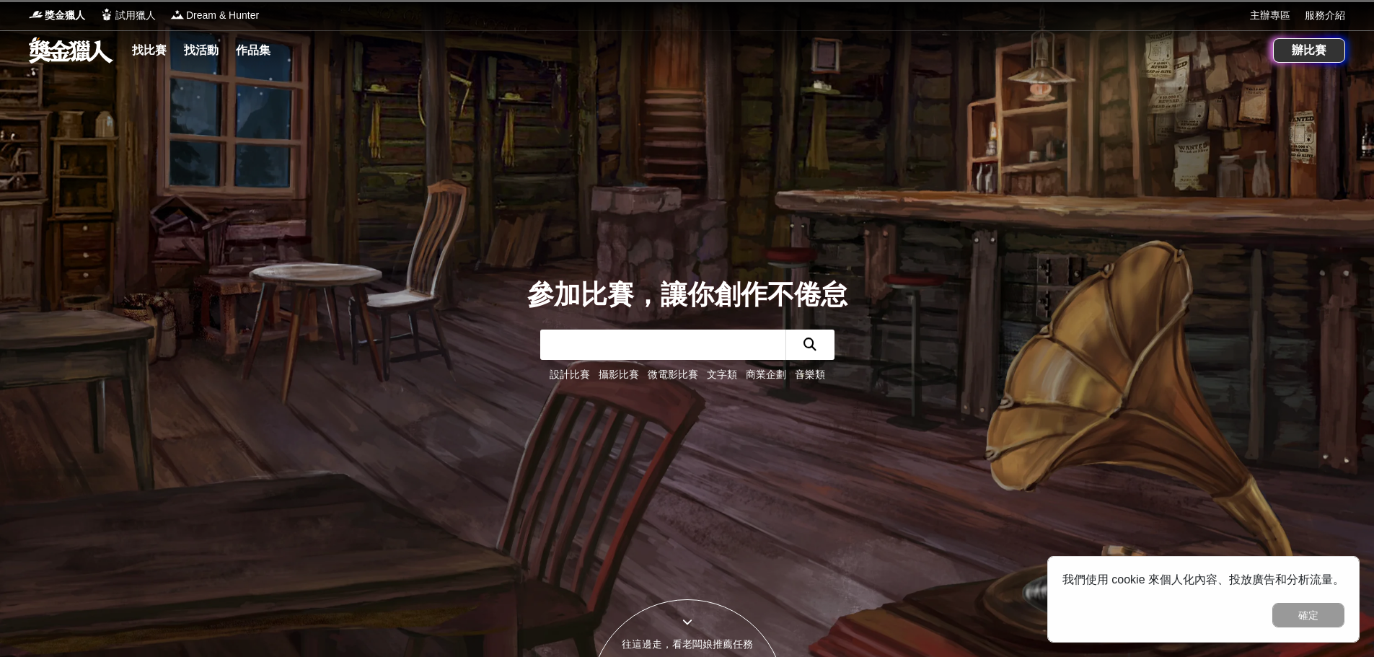
click at [569, 339] on input "text" at bounding box center [662, 345] width 245 height 30
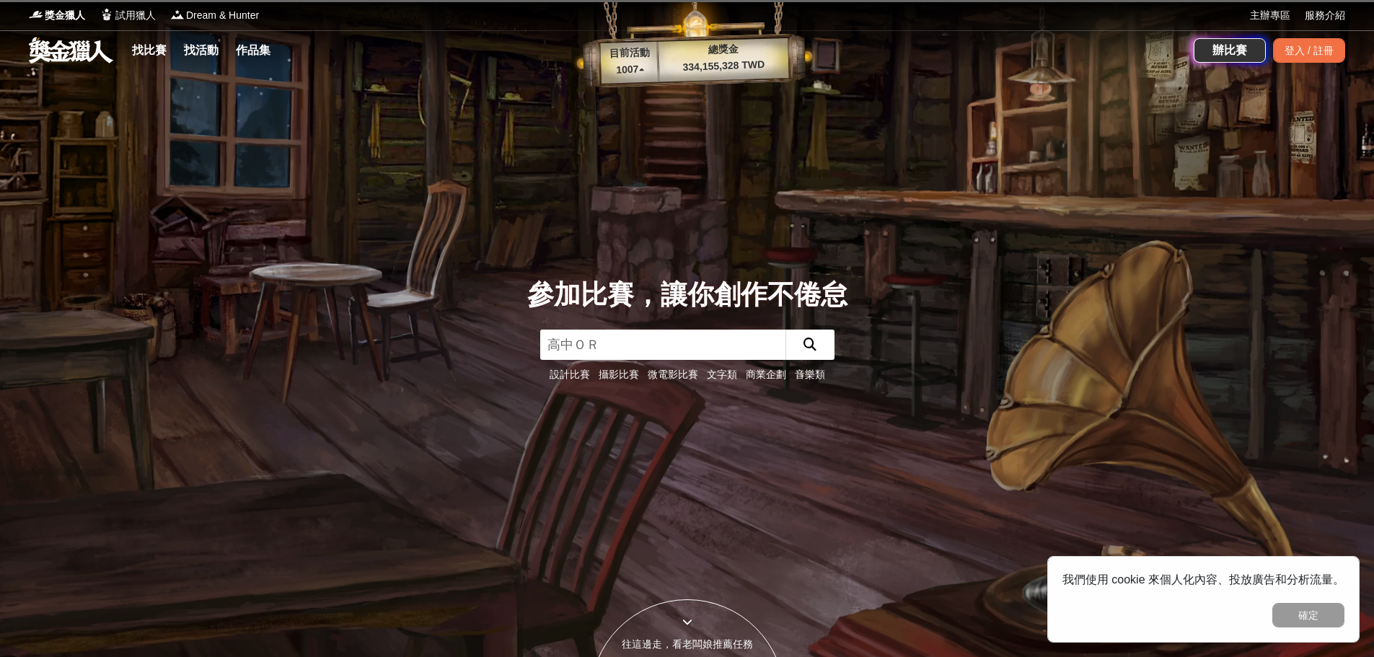
type input "高中生"
click button "submit" at bounding box center [809, 345] width 49 height 30
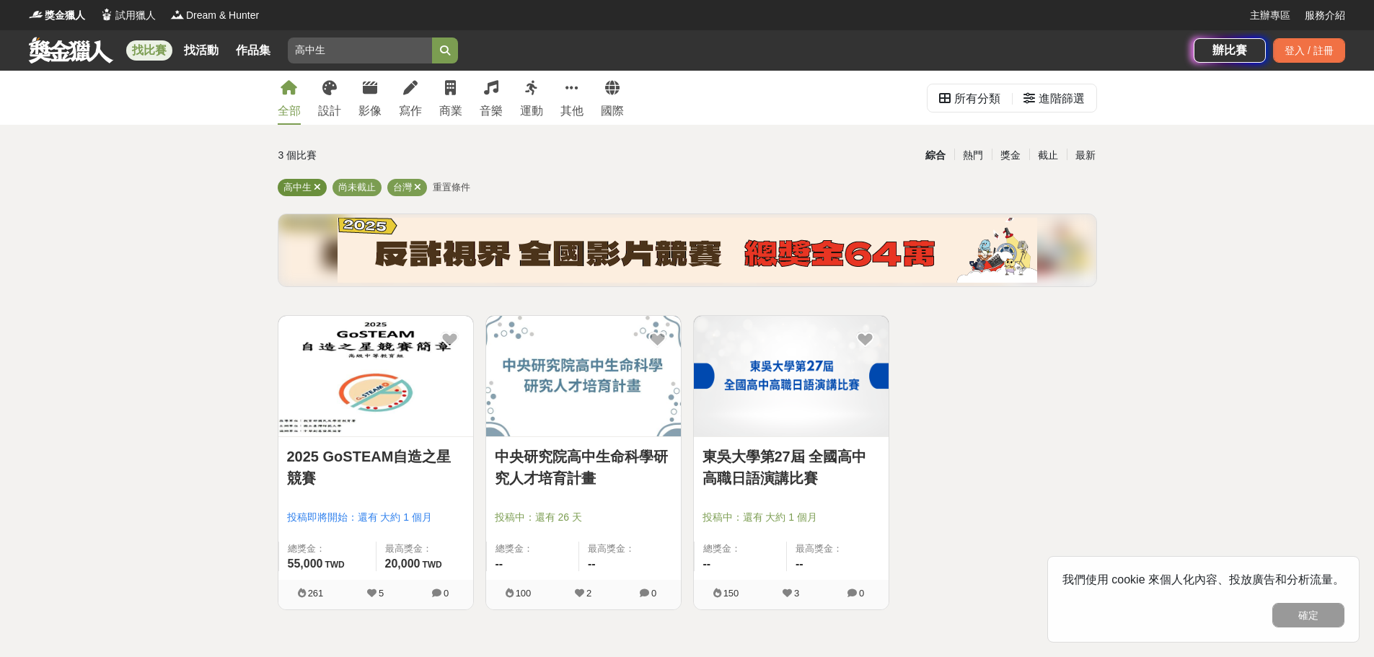
click at [299, 190] on span "高中生" at bounding box center [297, 187] width 28 height 11
click at [406, 112] on div "寫作" at bounding box center [410, 110] width 23 height 17
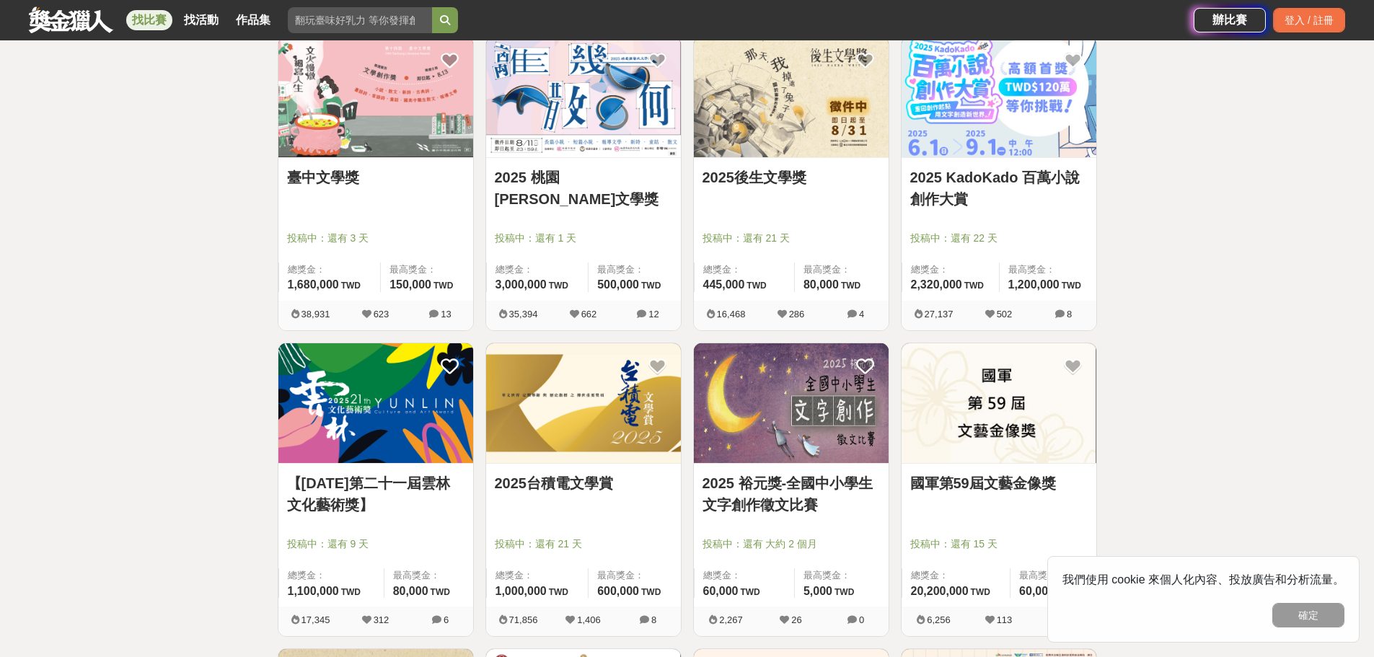
scroll to position [361, 0]
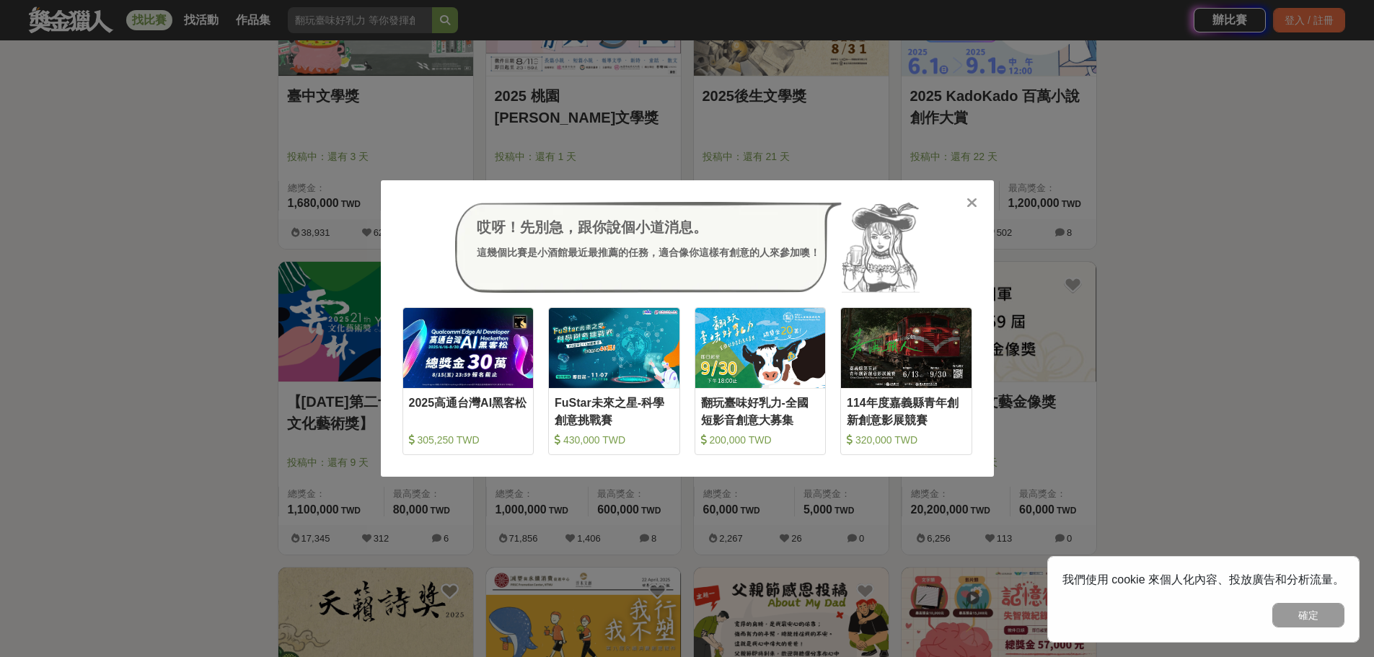
click at [970, 203] on icon at bounding box center [971, 202] width 11 height 14
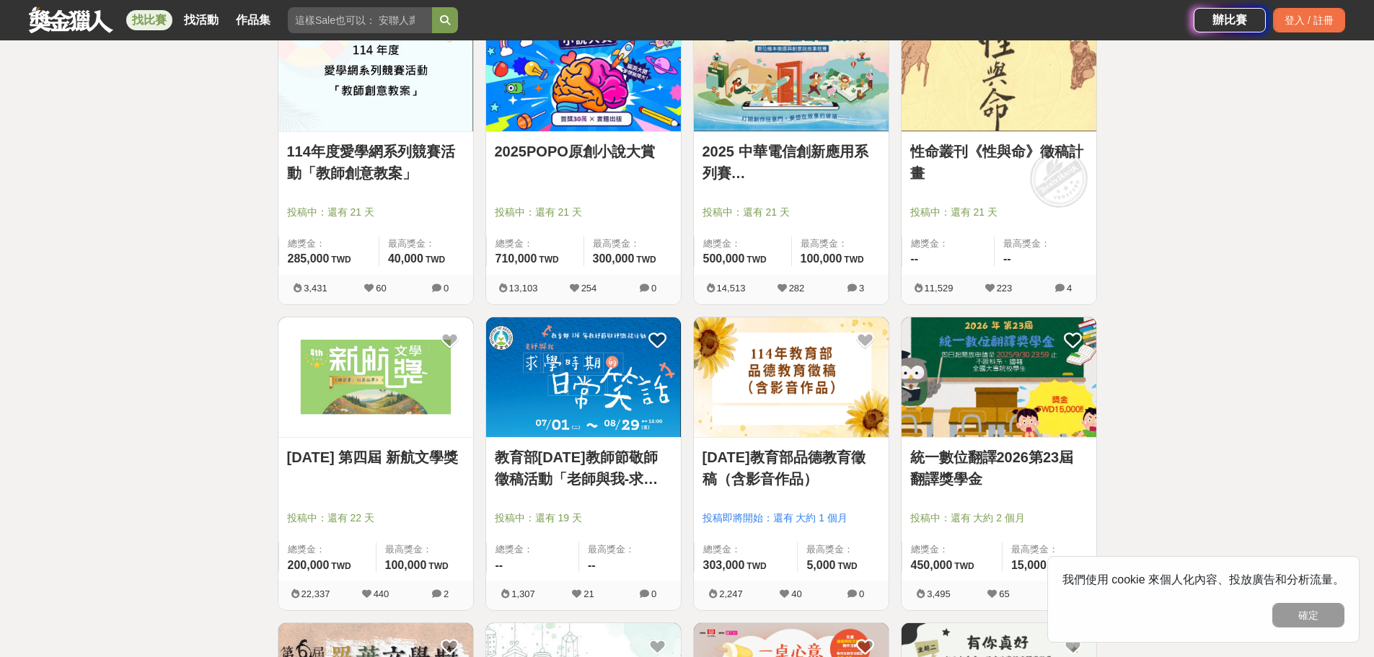
scroll to position [1226, 0]
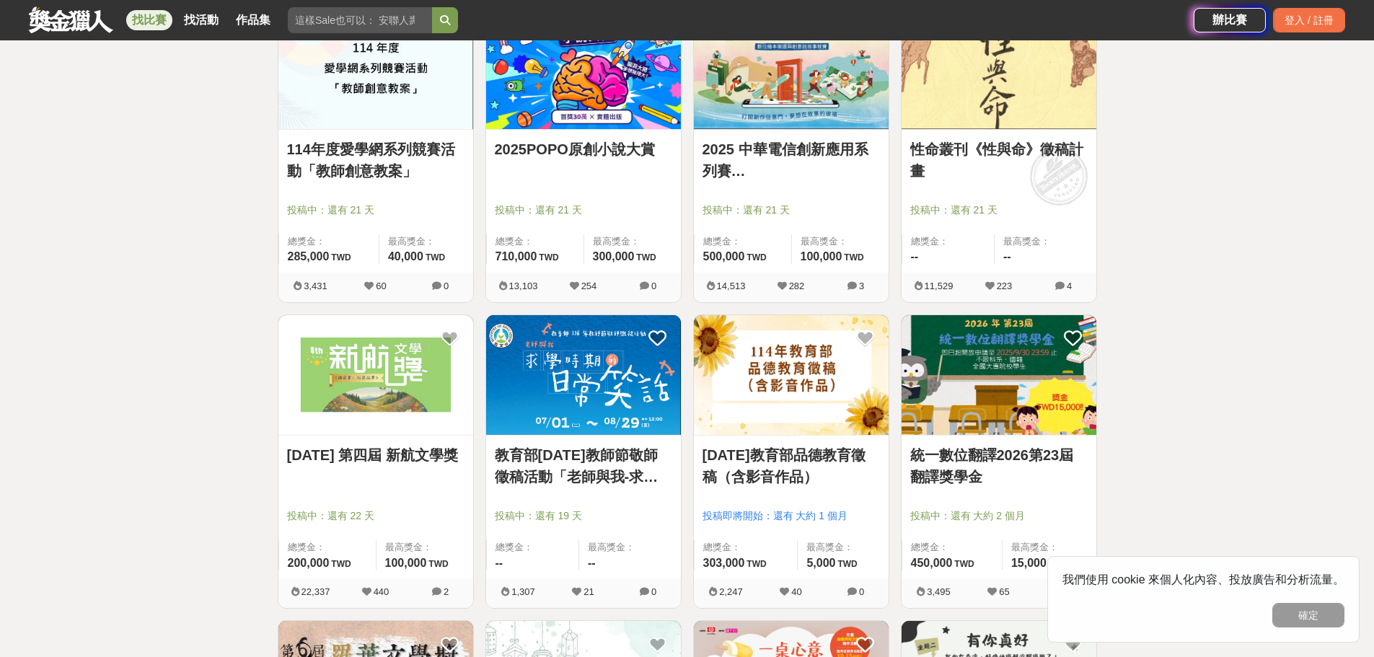
click at [593, 376] on img at bounding box center [583, 375] width 195 height 120
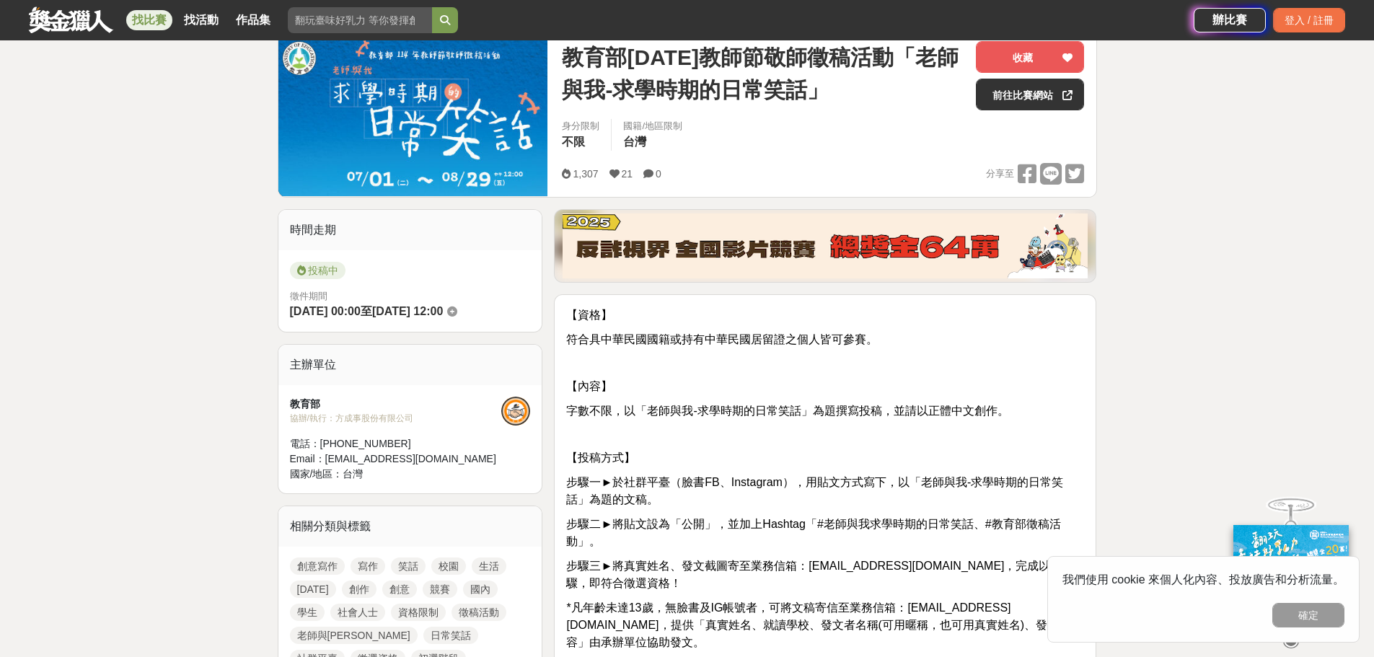
scroll to position [288, 0]
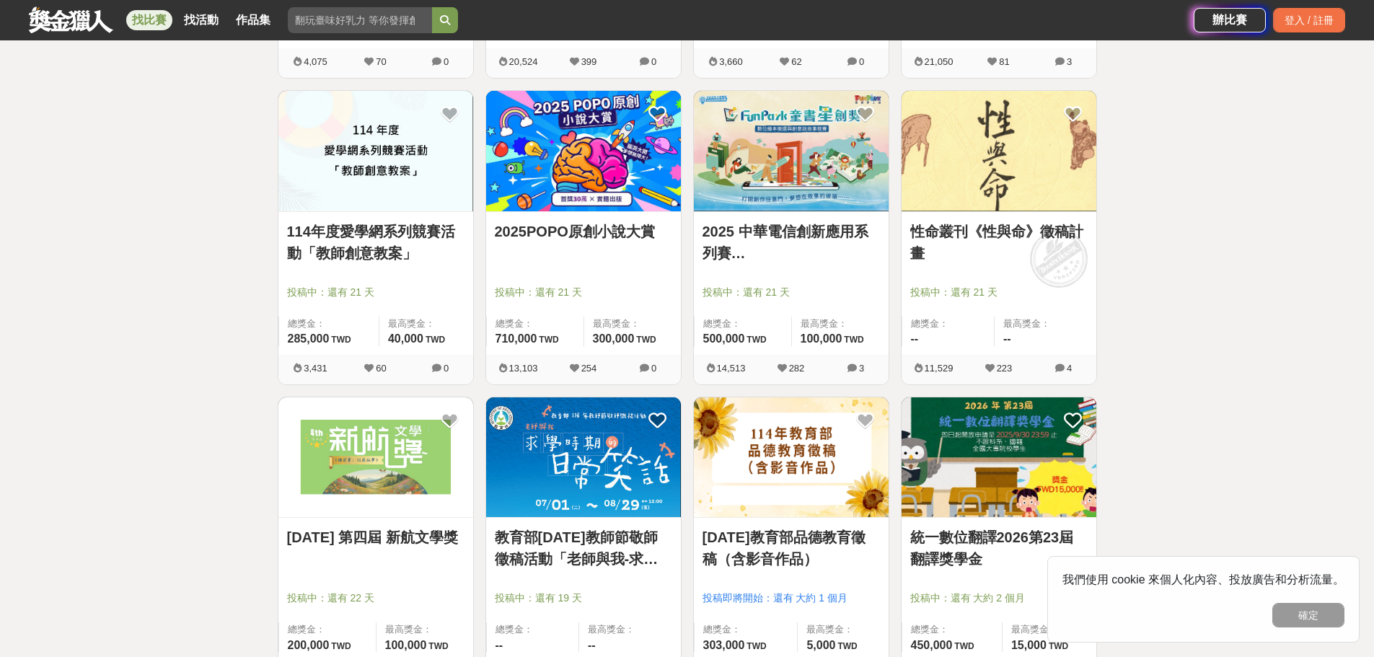
scroll to position [1082, 0]
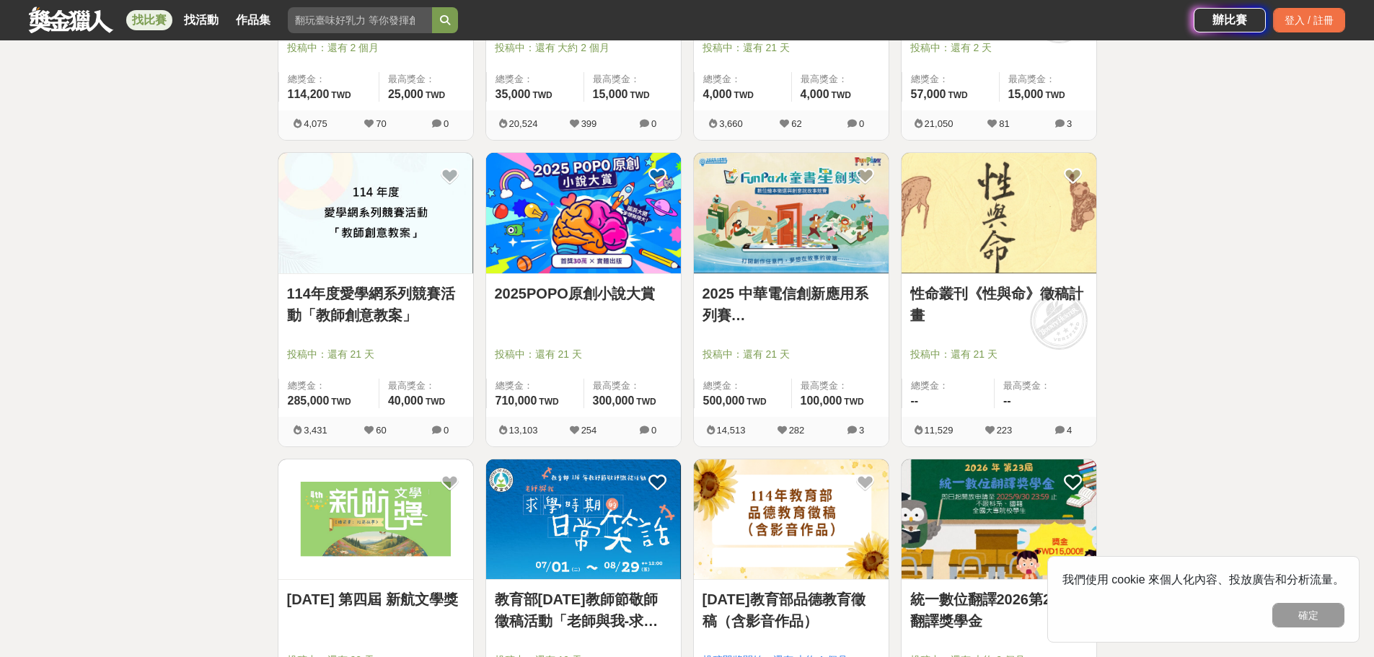
click at [610, 265] on img at bounding box center [583, 213] width 195 height 120
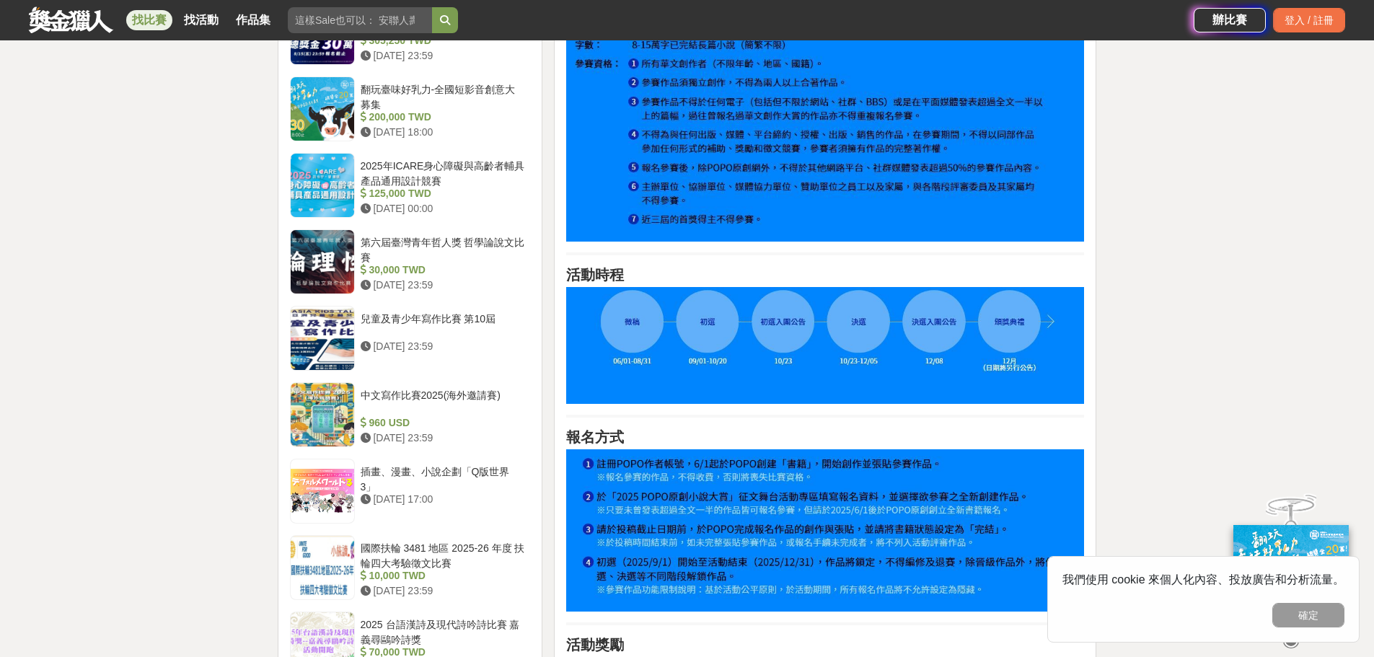
scroll to position [1226, 0]
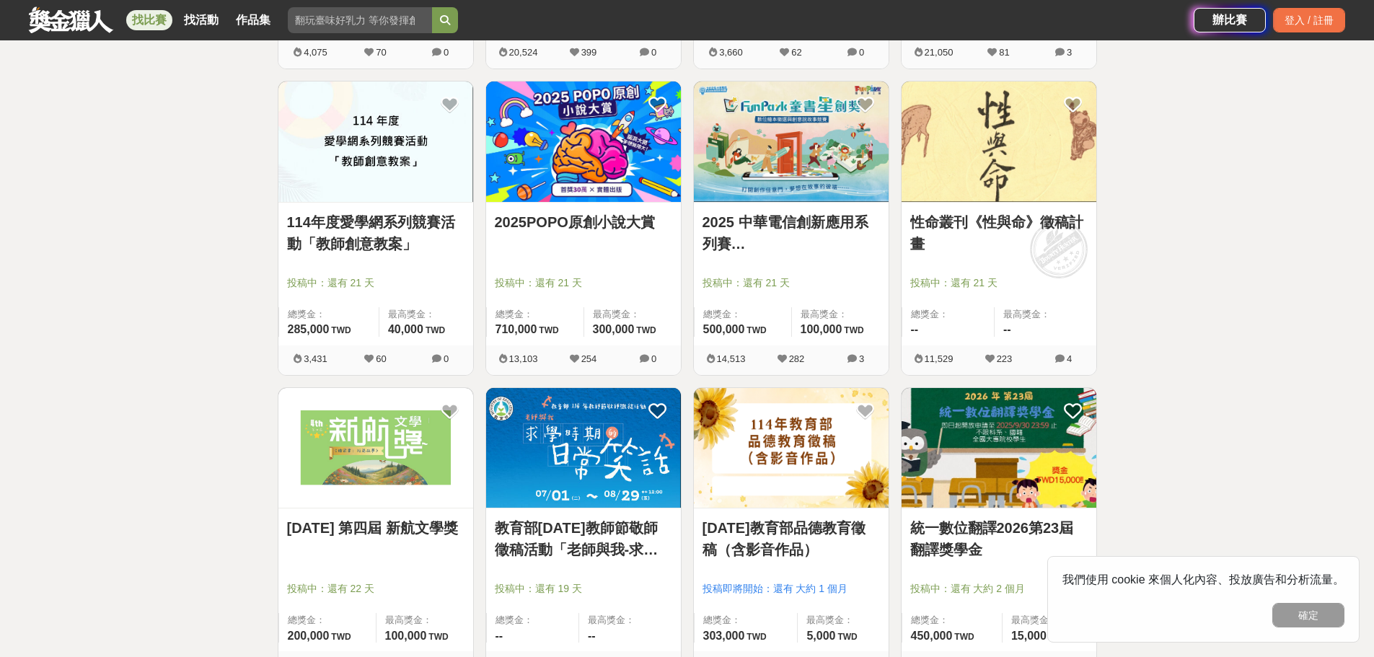
scroll to position [1154, 0]
click at [1333, 617] on button "確定" at bounding box center [1308, 615] width 72 height 25
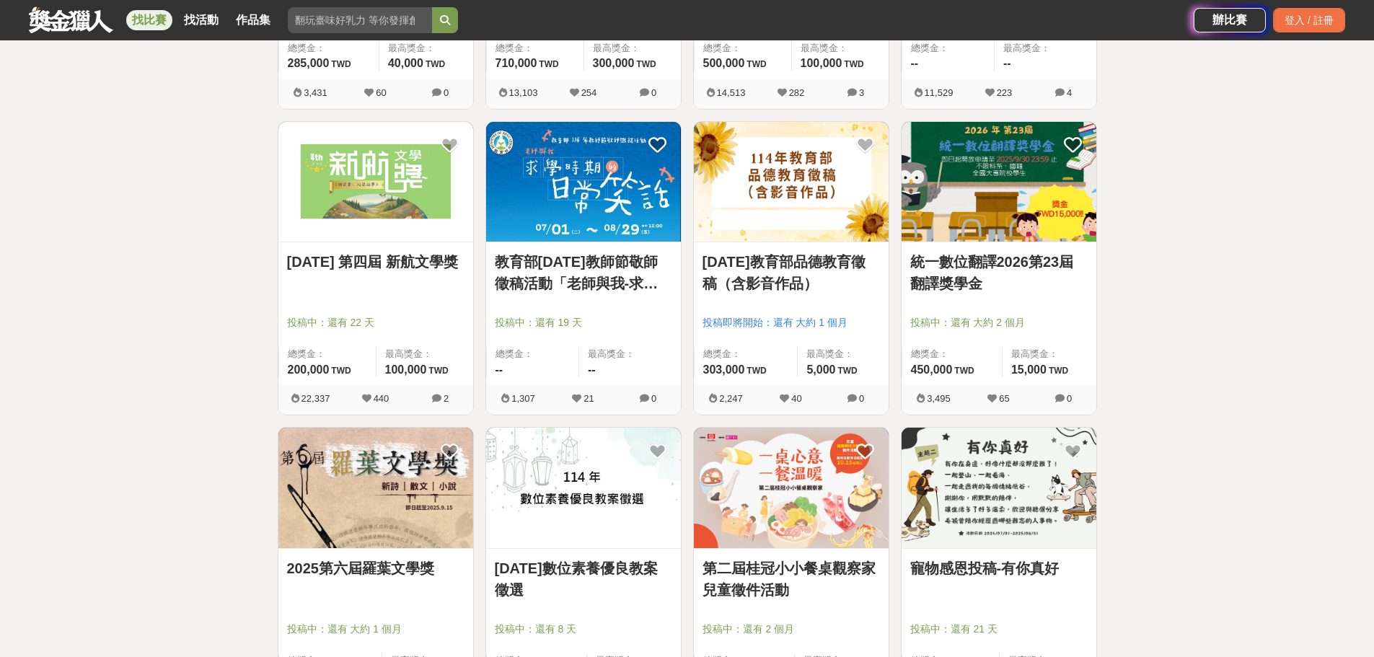
scroll to position [1442, 0]
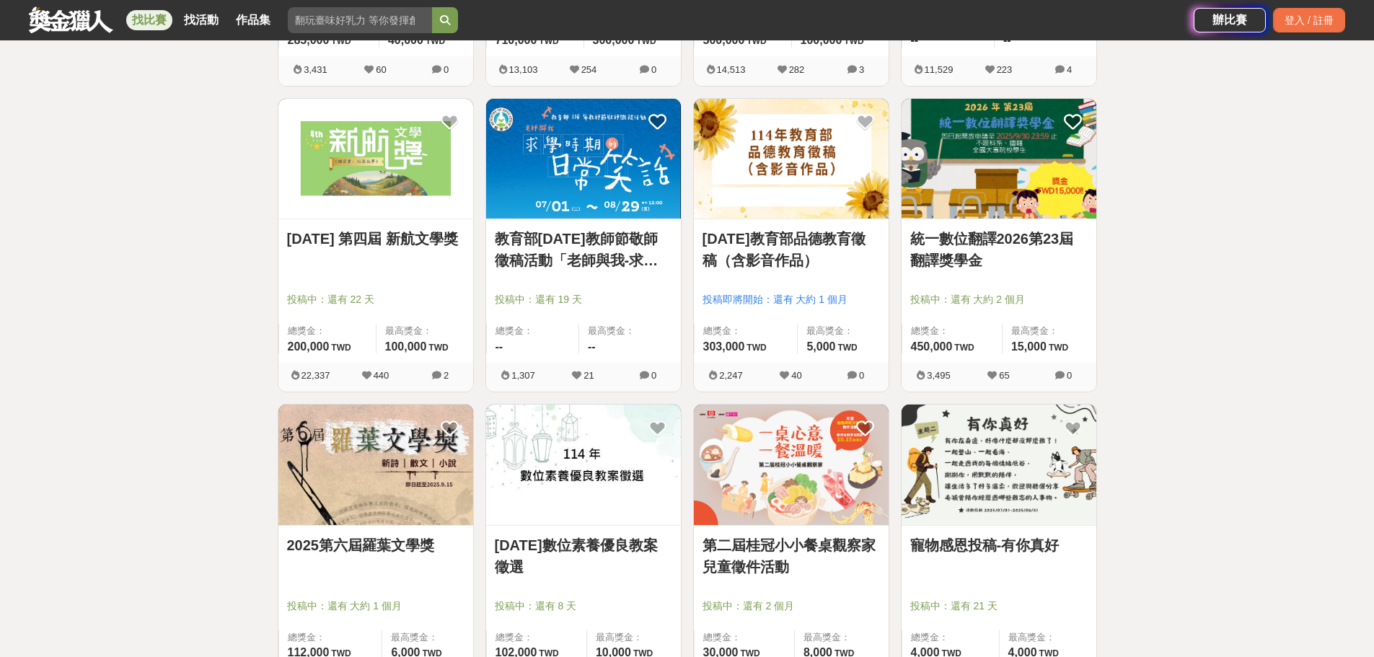
click at [773, 555] on link "第二屆桂冠小小餐桌觀察家兒童徵件活動" at bounding box center [790, 555] width 177 height 43
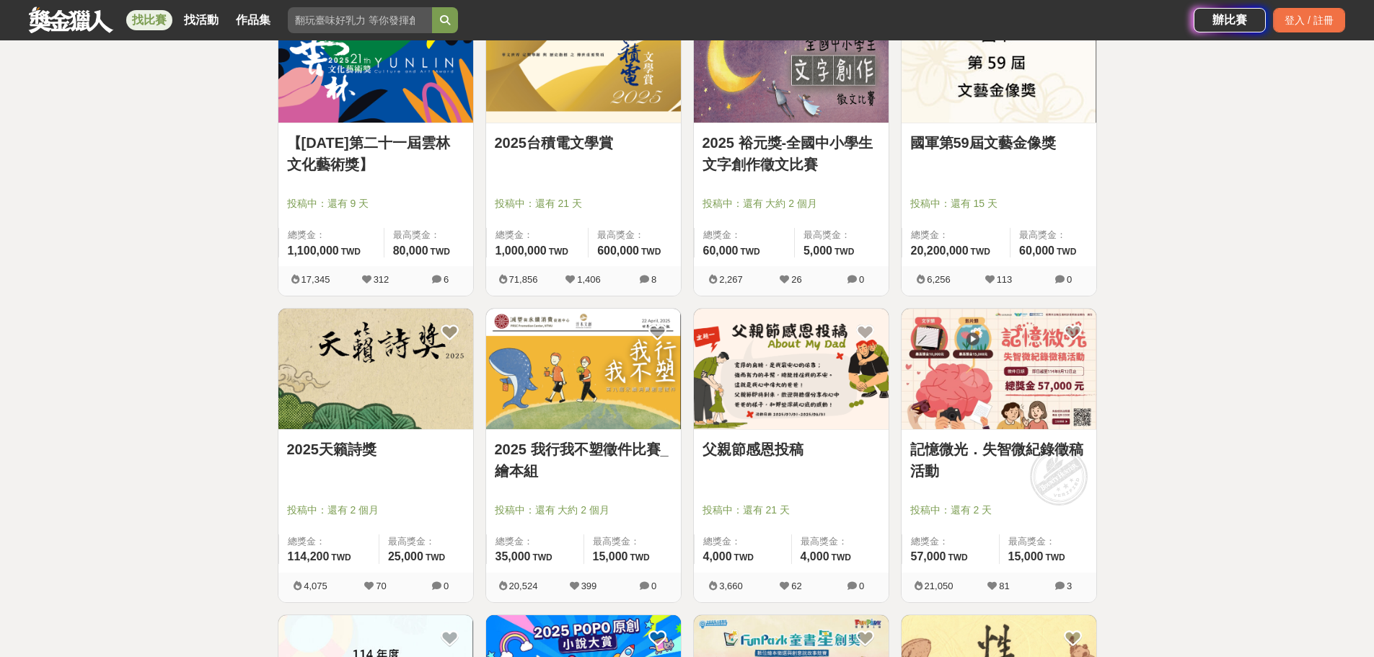
scroll to position [577, 0]
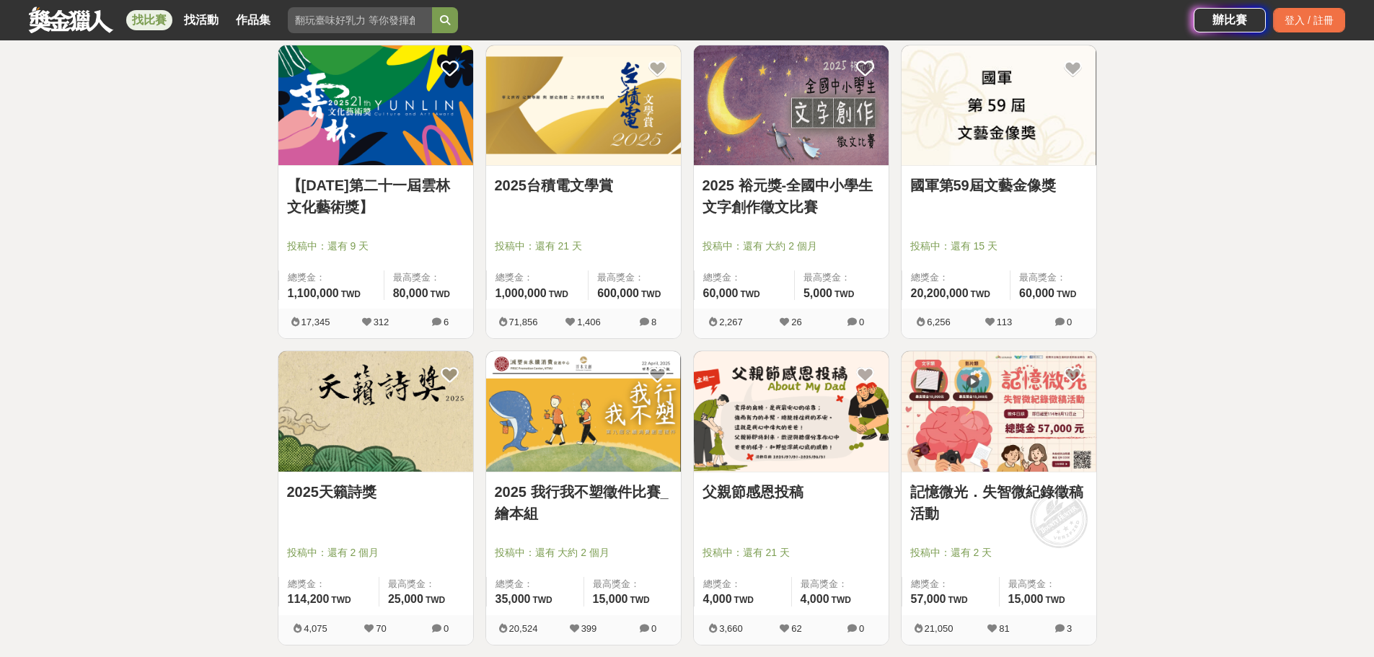
click at [797, 212] on link "2025 裕元獎-全國中小學生文字創作徵文比賽" at bounding box center [790, 195] width 177 height 43
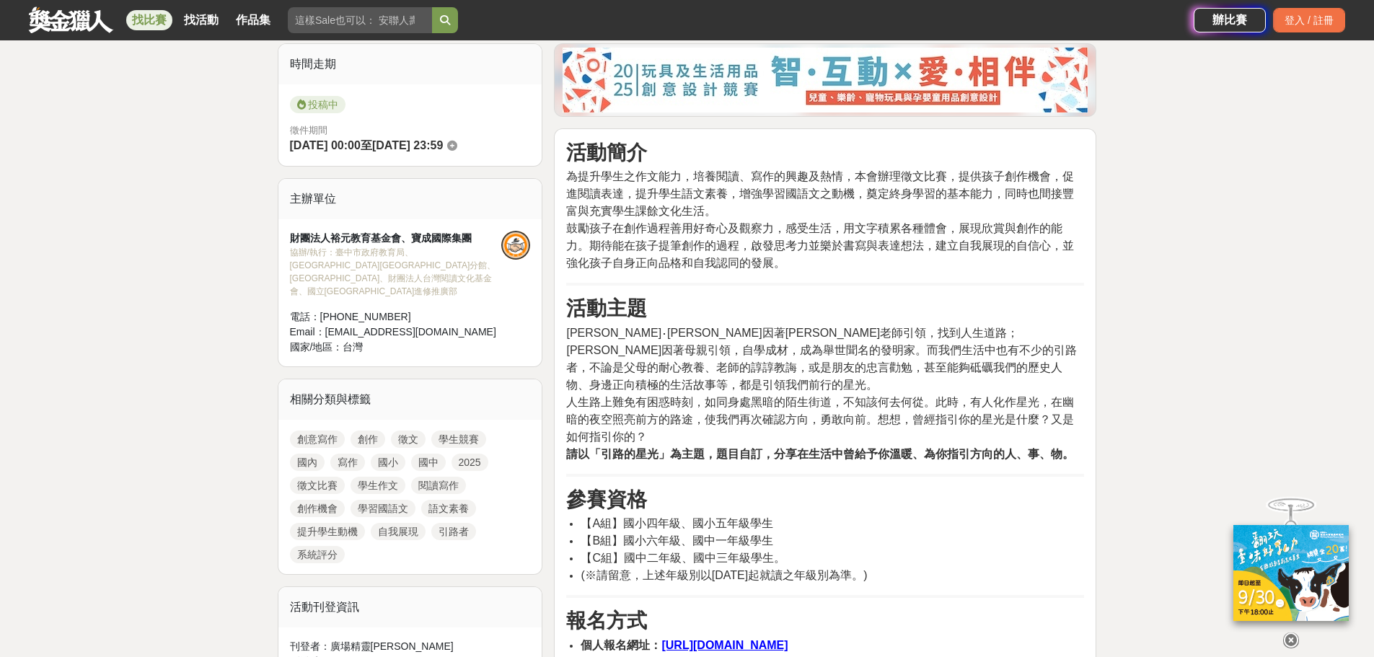
scroll to position [361, 0]
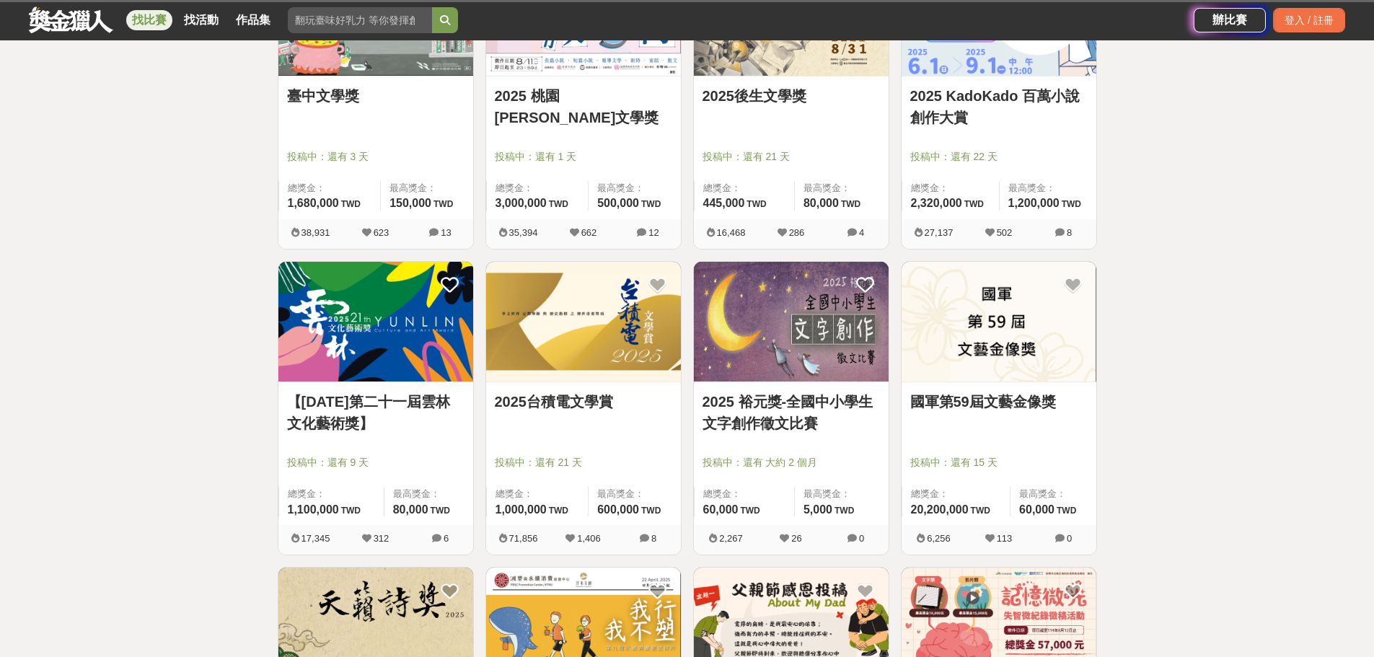
scroll to position [577, 0]
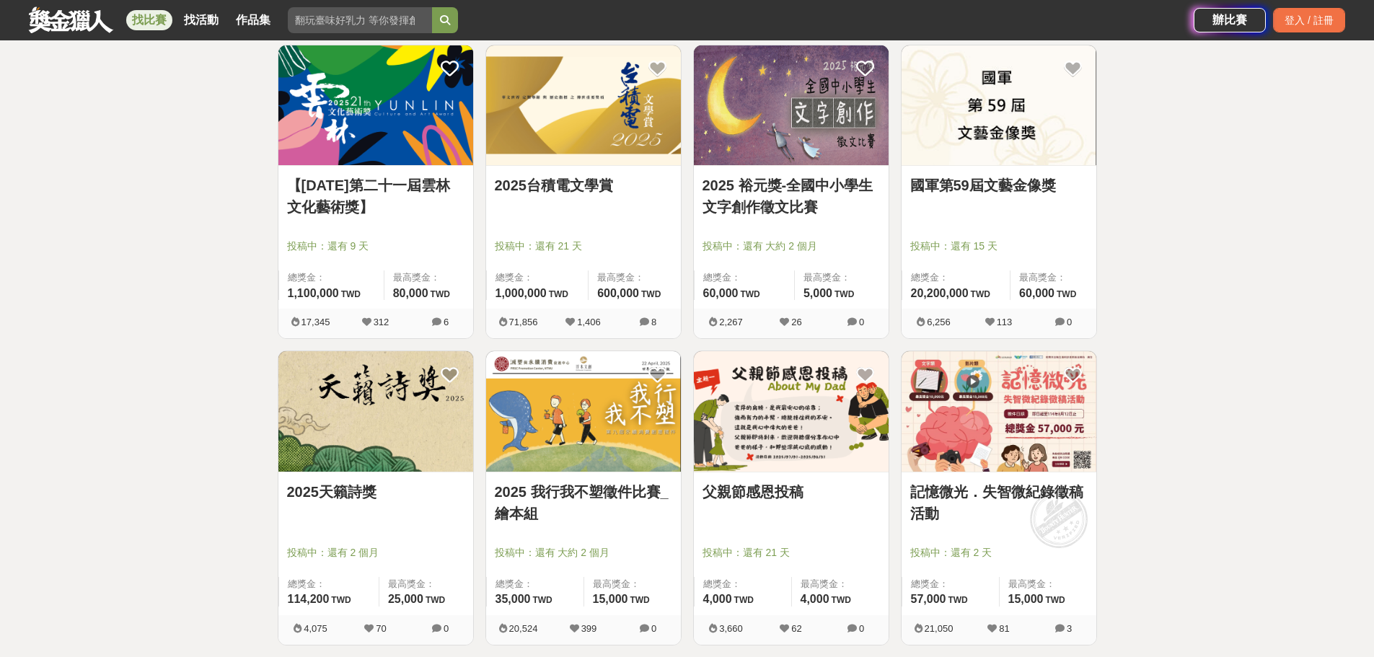
click at [576, 190] on link "2025台積電文學賞" at bounding box center [583, 185] width 177 height 22
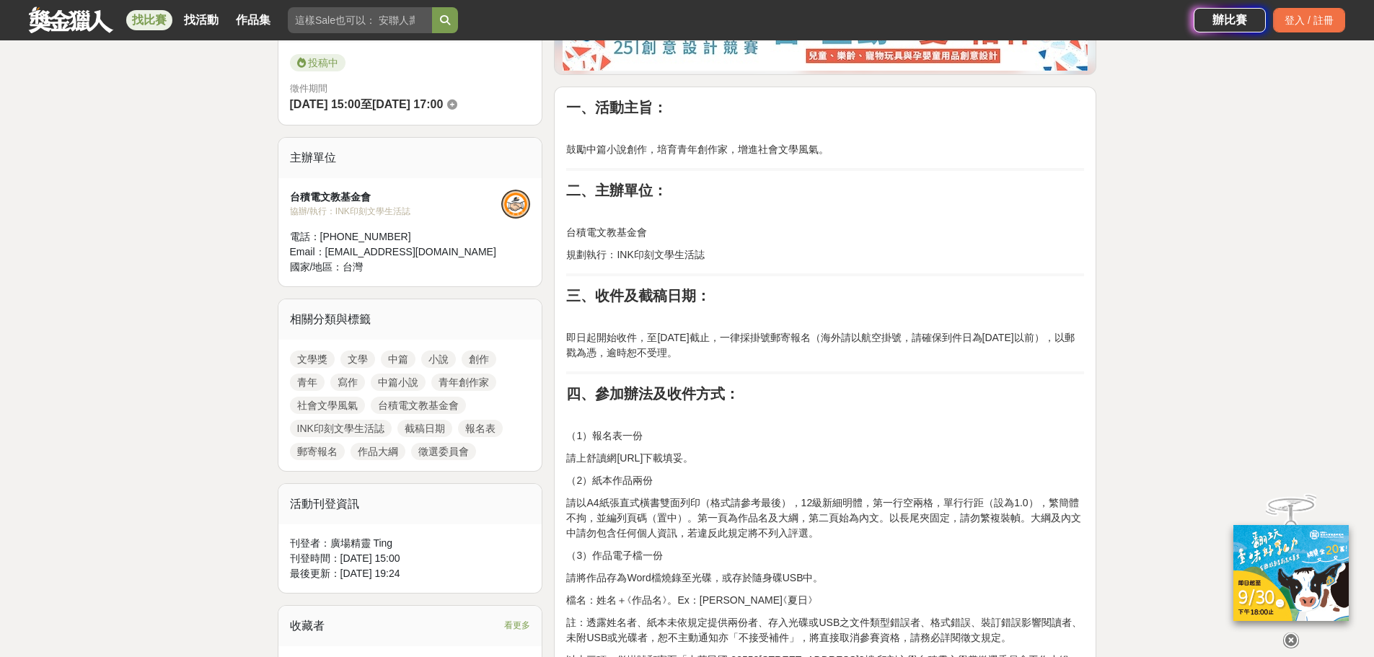
scroll to position [433, 0]
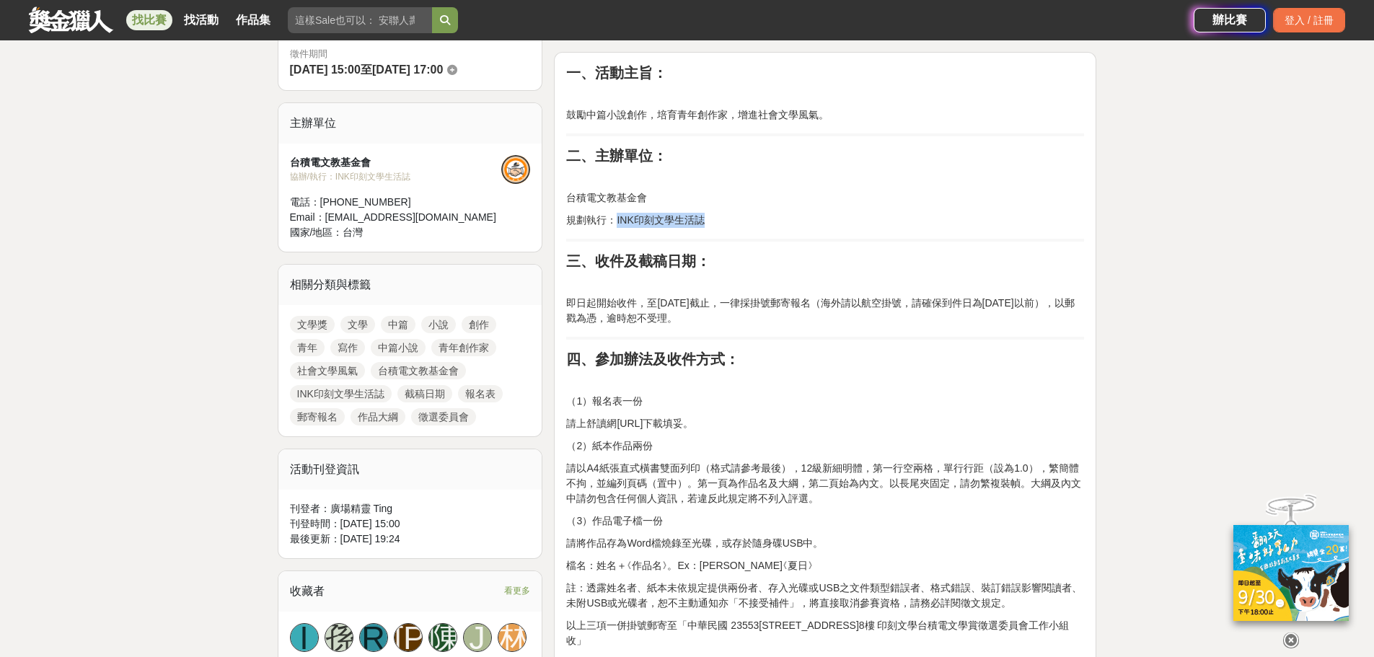
drag, startPoint x: 624, startPoint y: 218, endPoint x: 704, endPoint y: 209, distance: 79.8
drag, startPoint x: 687, startPoint y: 303, endPoint x: 730, endPoint y: 302, distance: 42.5
click at [730, 302] on p "即日起開始收件，至[DATE]截止，一律採掛號郵寄報名（海外請以航空掛號，請確保到件日為[DATE]以前），以郵戳為憑，逾時恕不受理。" at bounding box center [825, 311] width 518 height 30
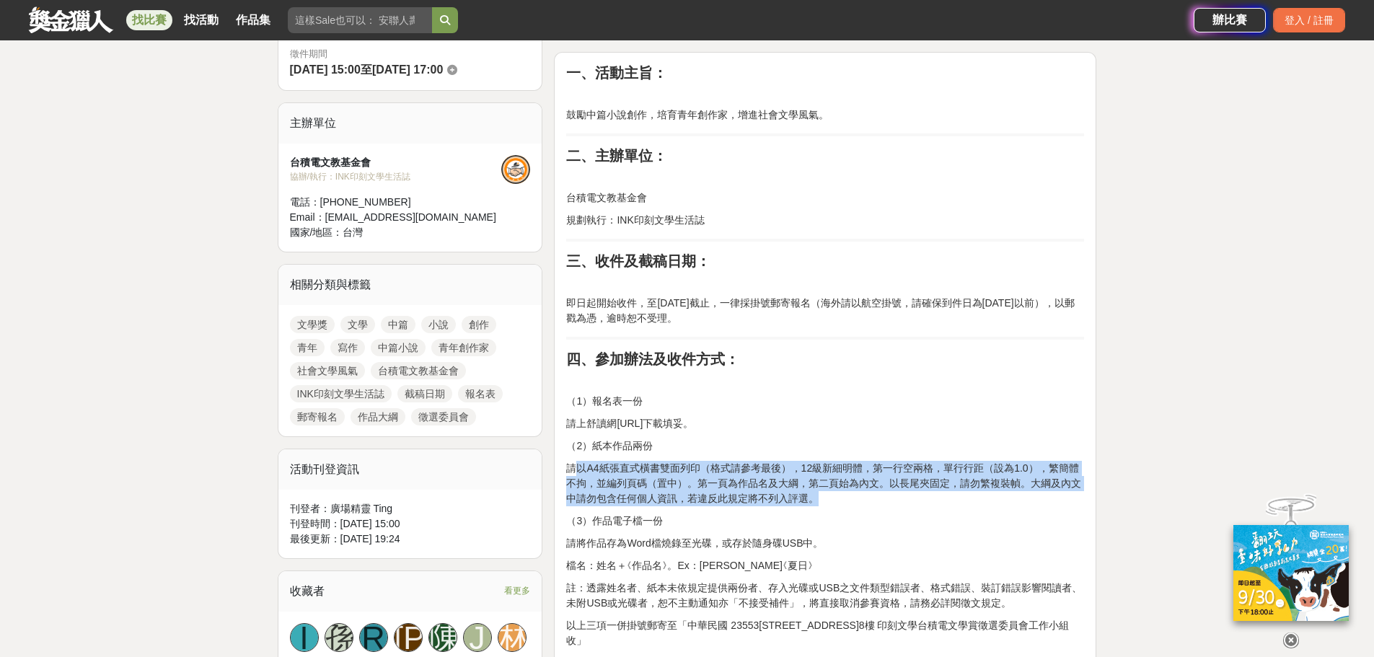
drag, startPoint x: 575, startPoint y: 472, endPoint x: 974, endPoint y: 492, distance: 399.3
click at [974, 492] on p "請以A4紙張直式橫書雙面列印（格式請參考最後），12級新細明體，第一行空兩格，單行行距（設為1.0），繁簡體不拘，並編列頁碼（置中）。第一頁為作品名及大綱，第…" at bounding box center [825, 483] width 518 height 45
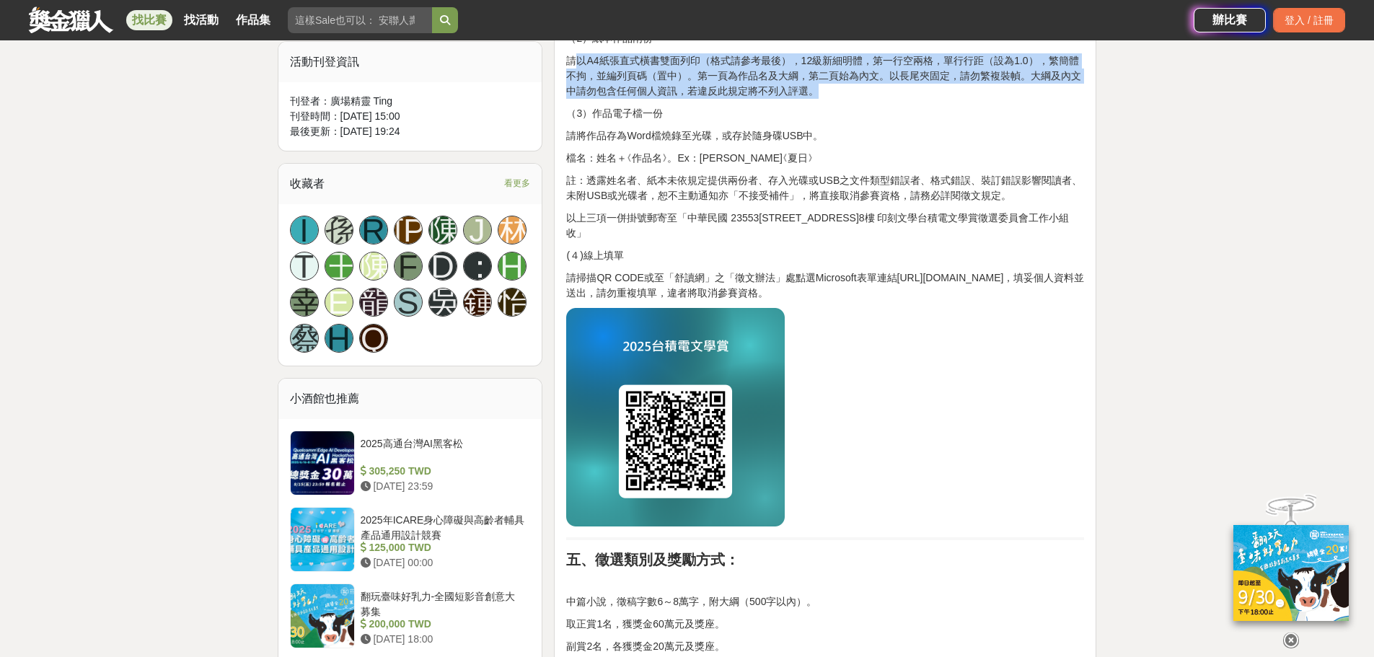
scroll to position [865, 0]
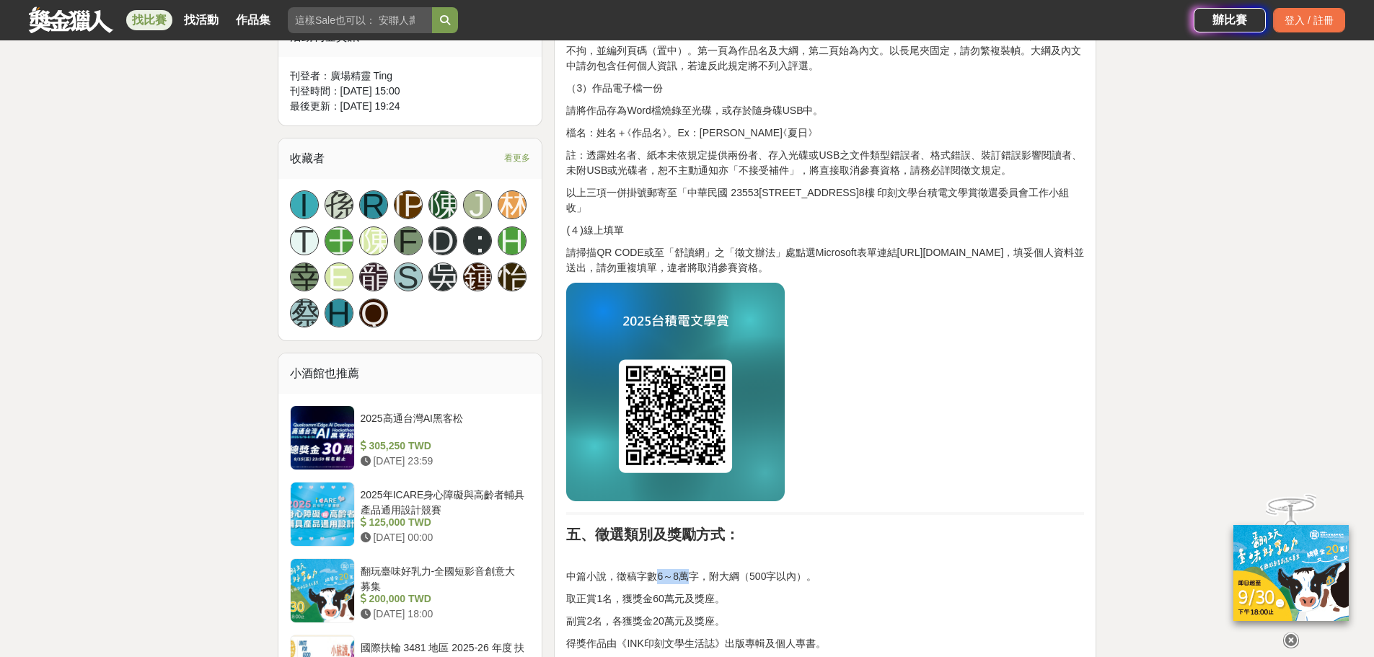
drag, startPoint x: 654, startPoint y: 580, endPoint x: 689, endPoint y: 580, distance: 34.6
click at [689, 580] on p "中篇小說，徵稿字數6～8萬字，附大綱（500字以內）。" at bounding box center [825, 576] width 518 height 15
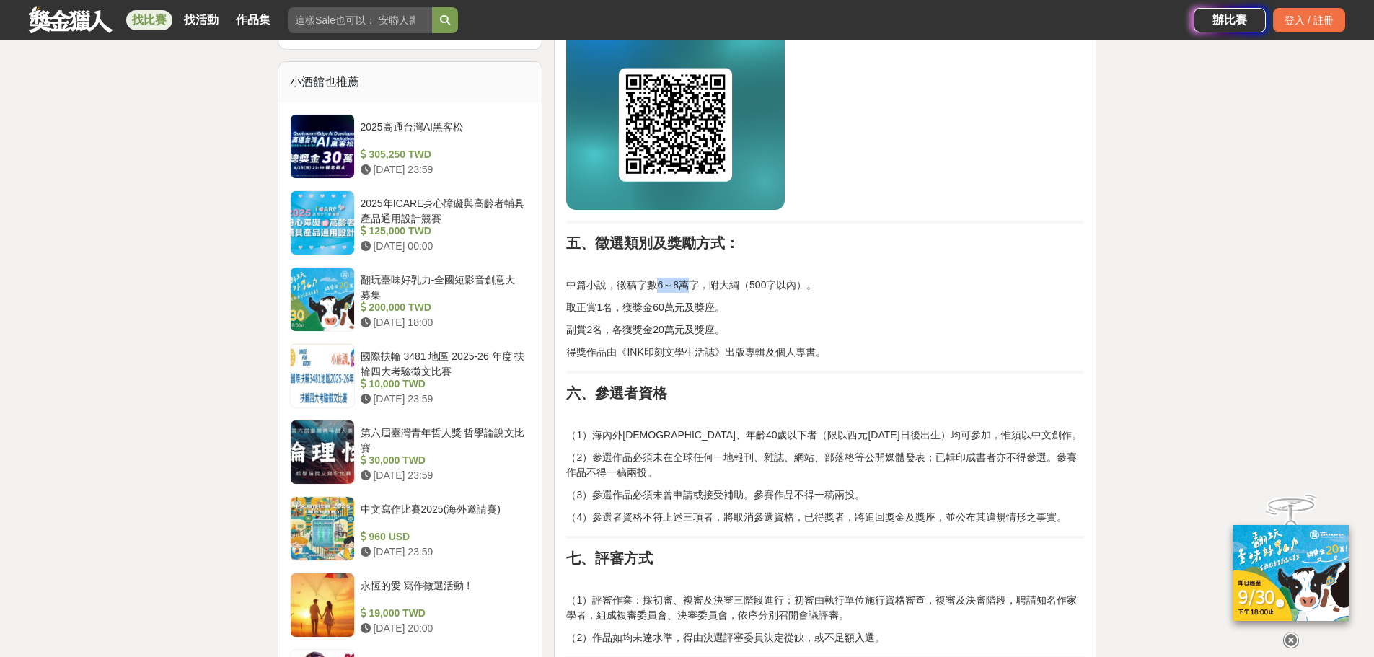
scroll to position [1154, 0]
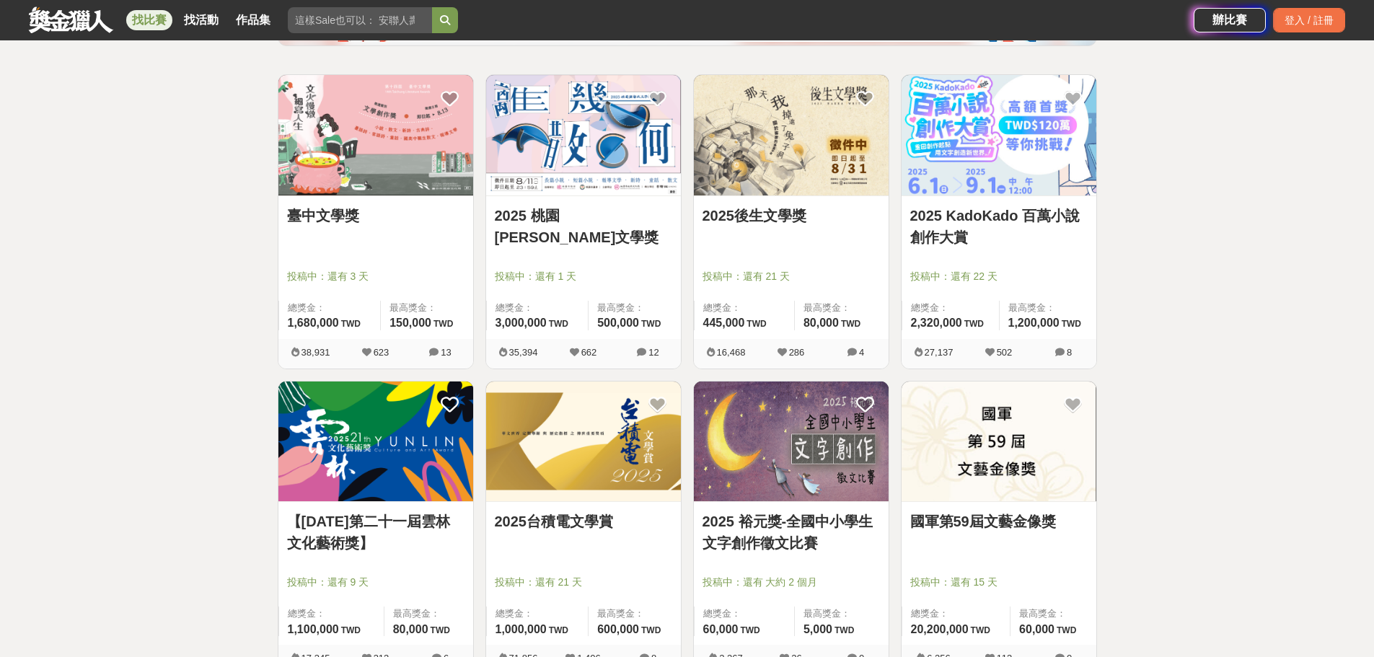
scroll to position [216, 0]
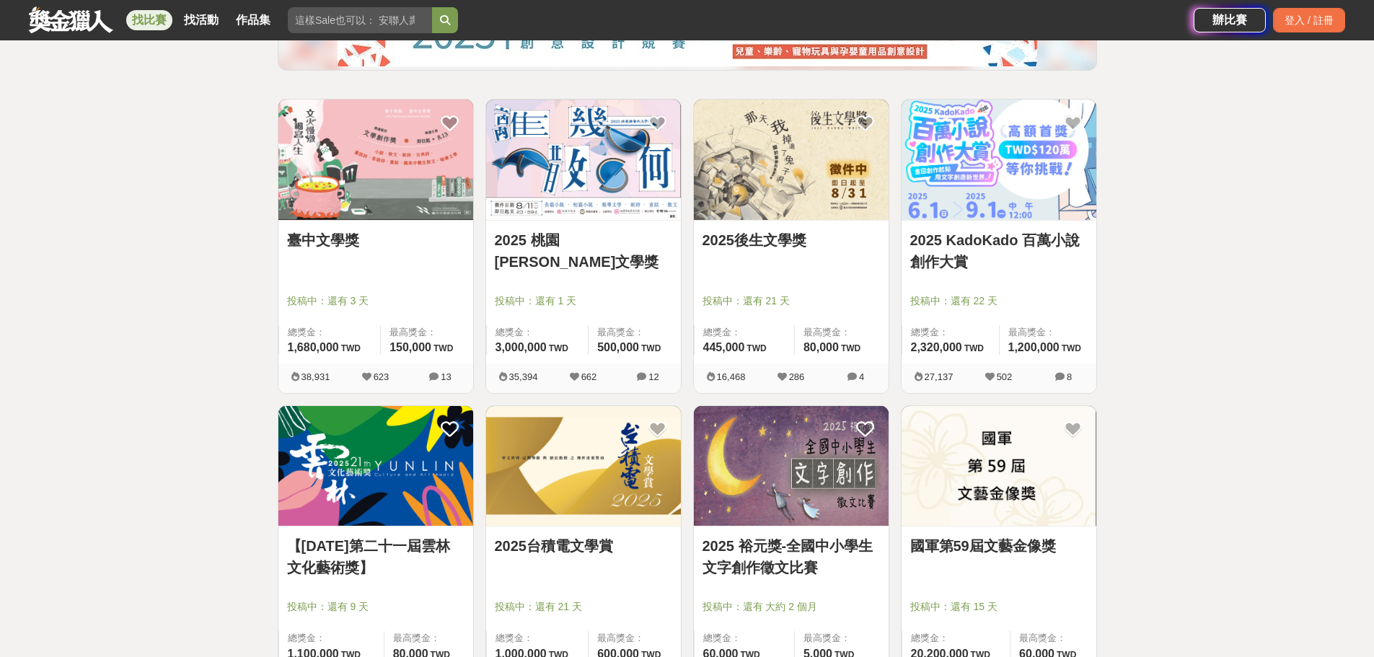
click at [774, 241] on link "2025後生文學獎" at bounding box center [790, 240] width 177 height 22
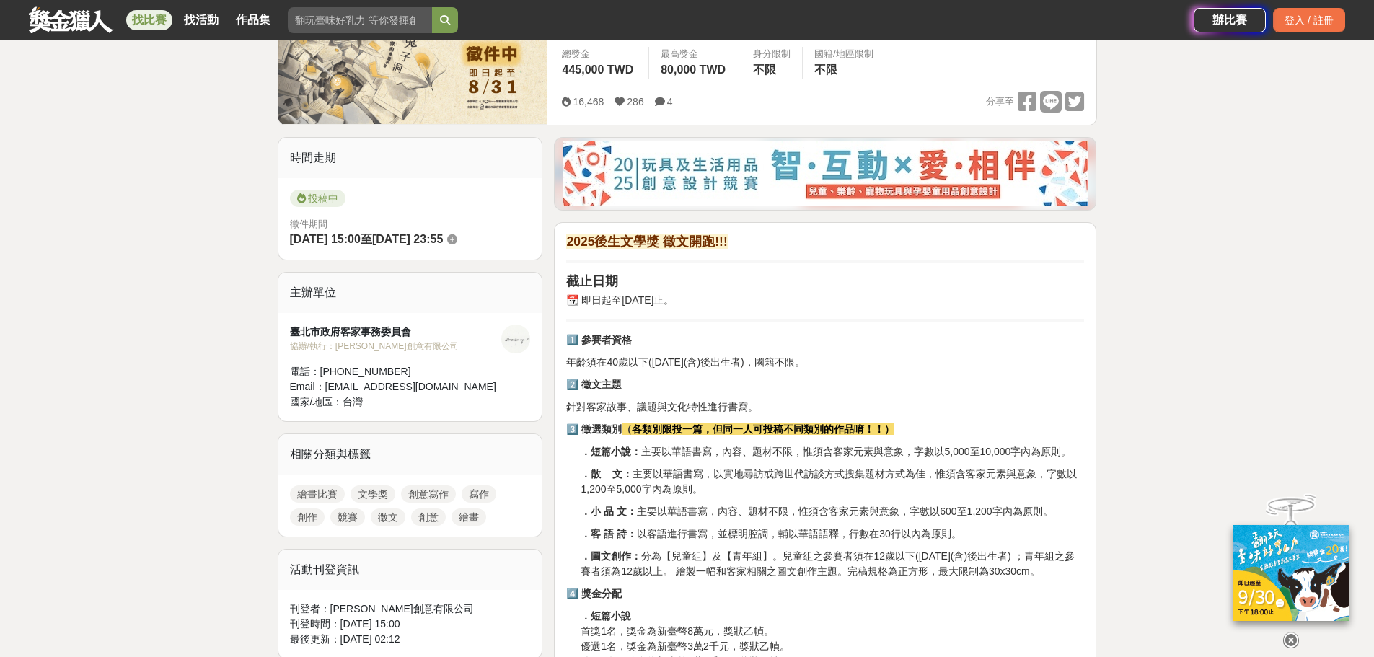
scroll to position [288, 0]
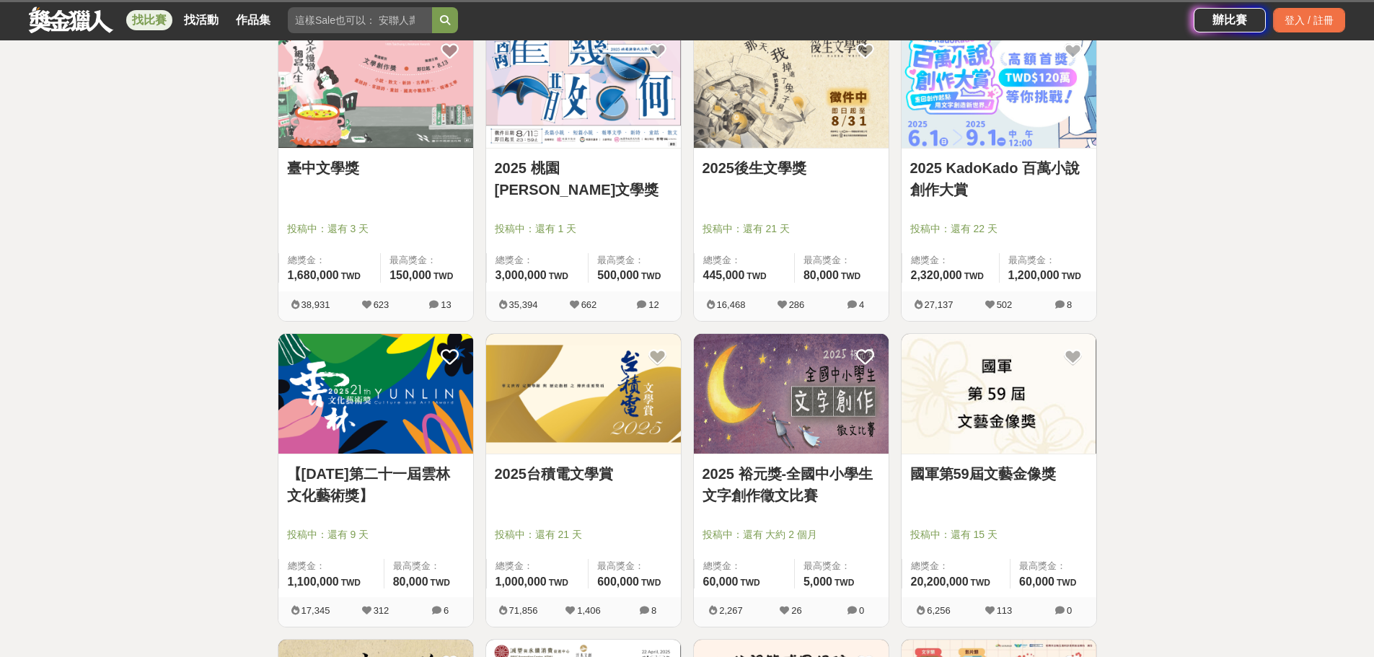
scroll to position [216, 0]
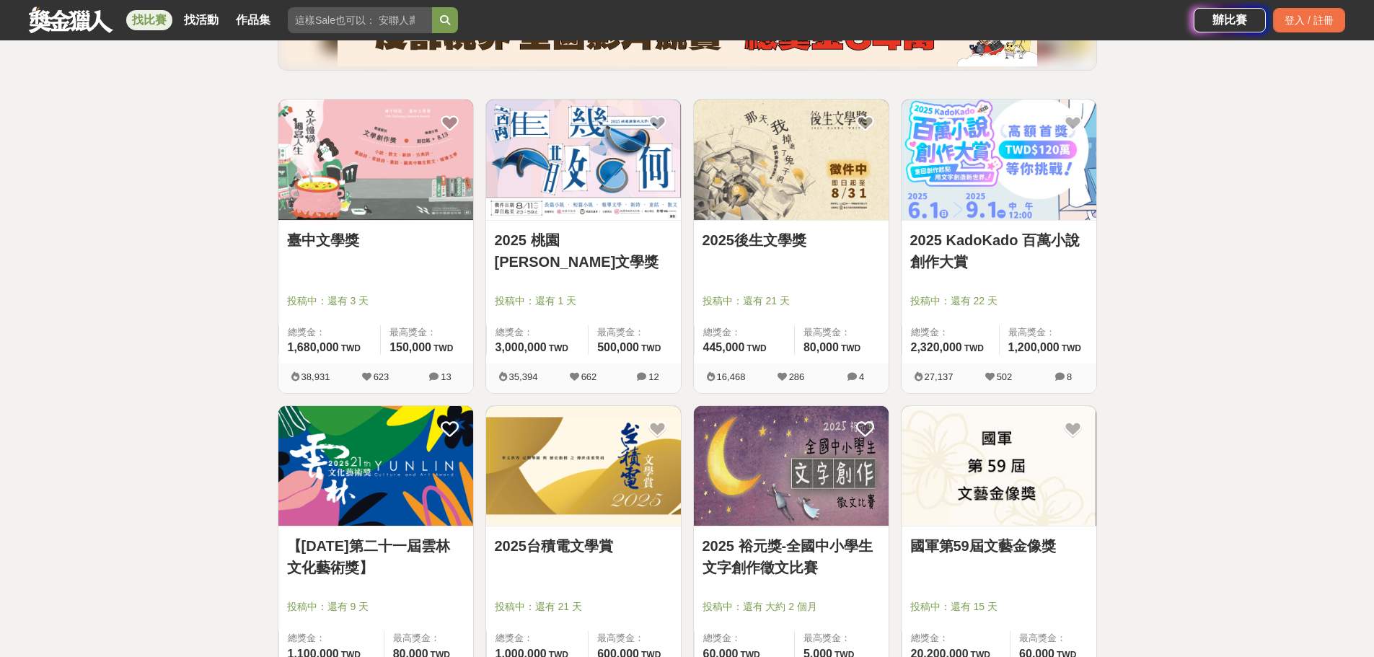
click at [331, 243] on link "臺中文學獎" at bounding box center [375, 240] width 177 height 22
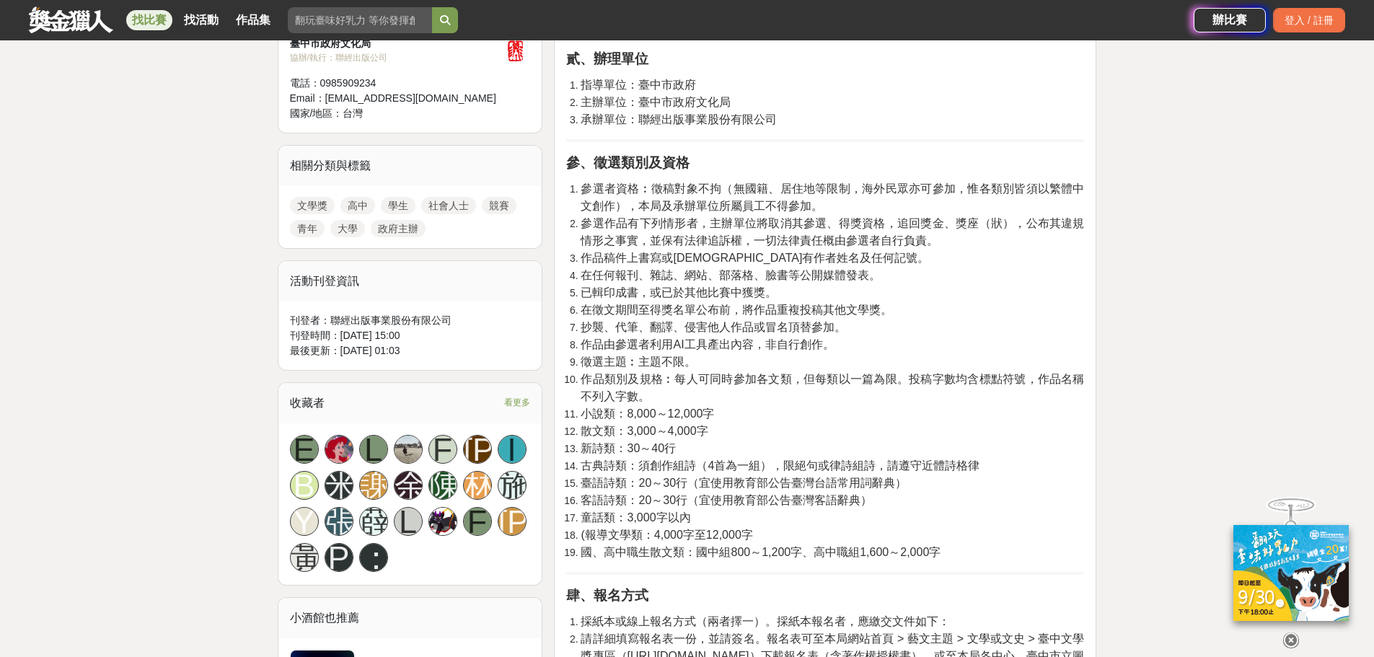
scroll to position [577, 0]
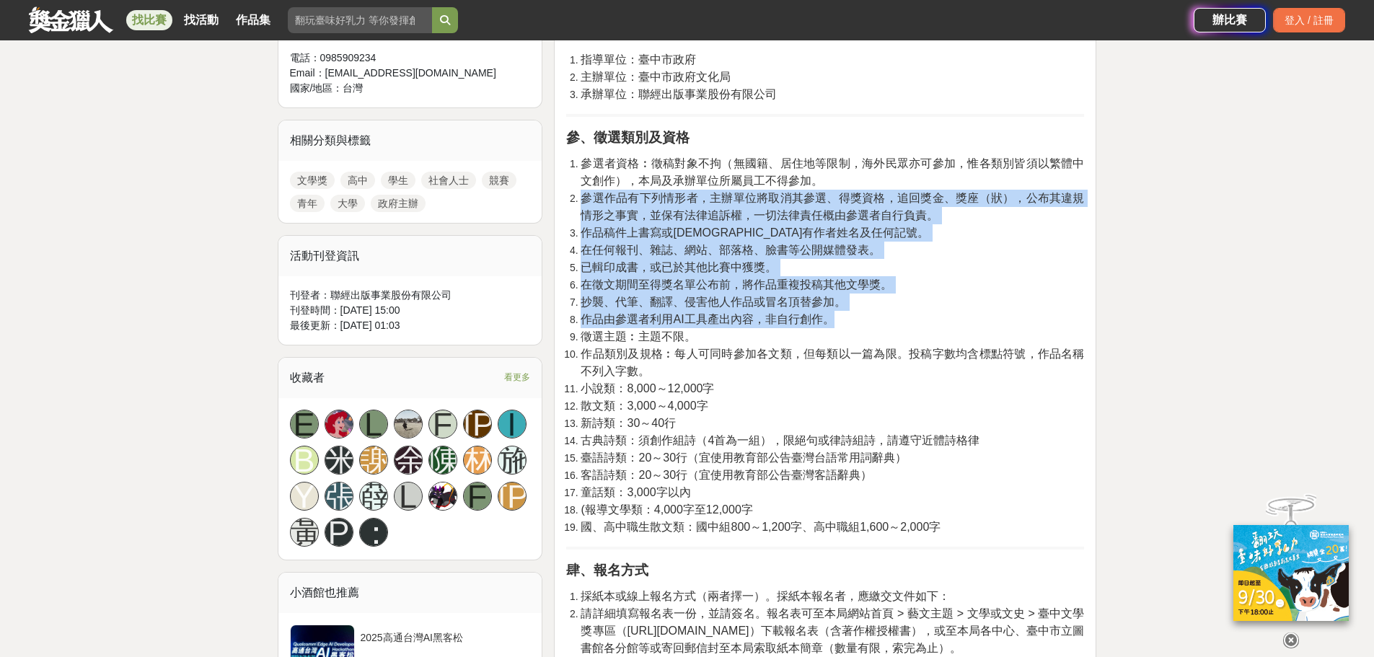
drag, startPoint x: 586, startPoint y: 196, endPoint x: 934, endPoint y: 315, distance: 367.4
click at [934, 315] on ol "參選者資格︰徵稿對象不拘（無國籍、居住地等限制，海外民眾亦可參加，惟各類別皆須以繁體中文創作），本局及承辦單位所屬員工不得參加。 參選作品有下列情形者，主辦單…" at bounding box center [825, 345] width 518 height 381
click at [932, 309] on li "抄襲、代筆、翻譯、侵害他人作品或冒名頂替參加。" at bounding box center [831, 301] width 503 height 17
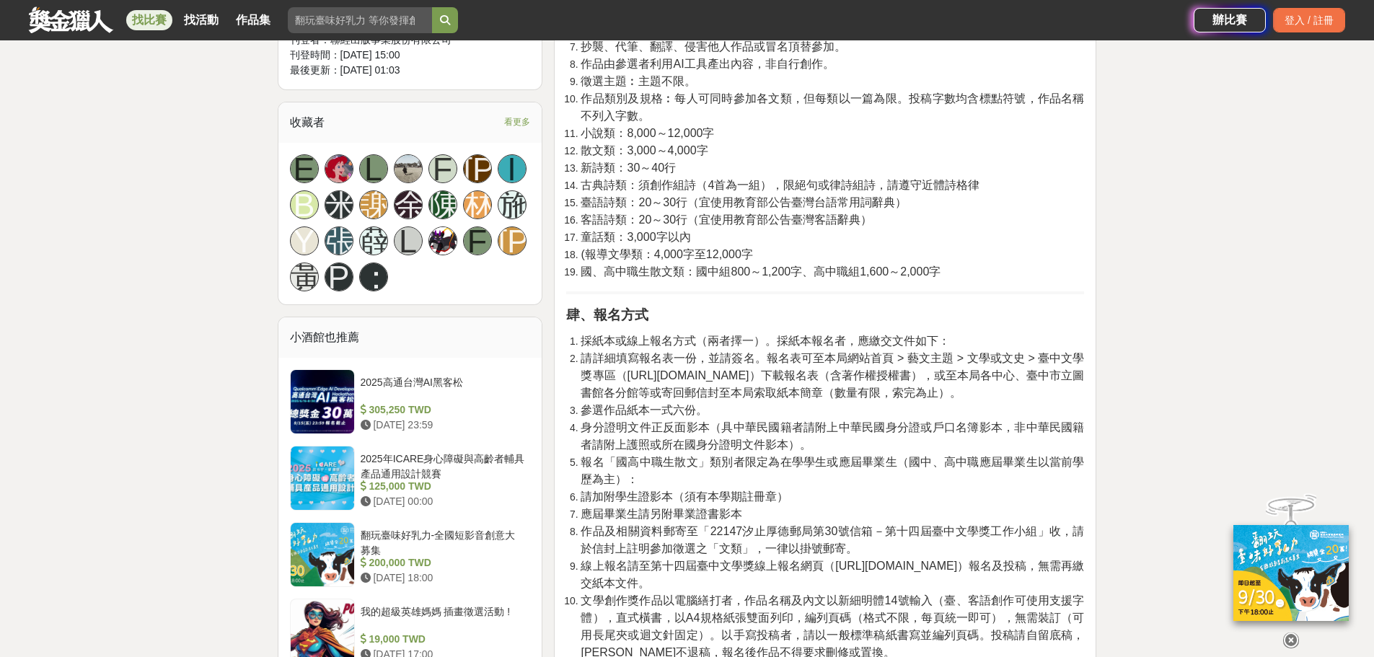
scroll to position [865, 0]
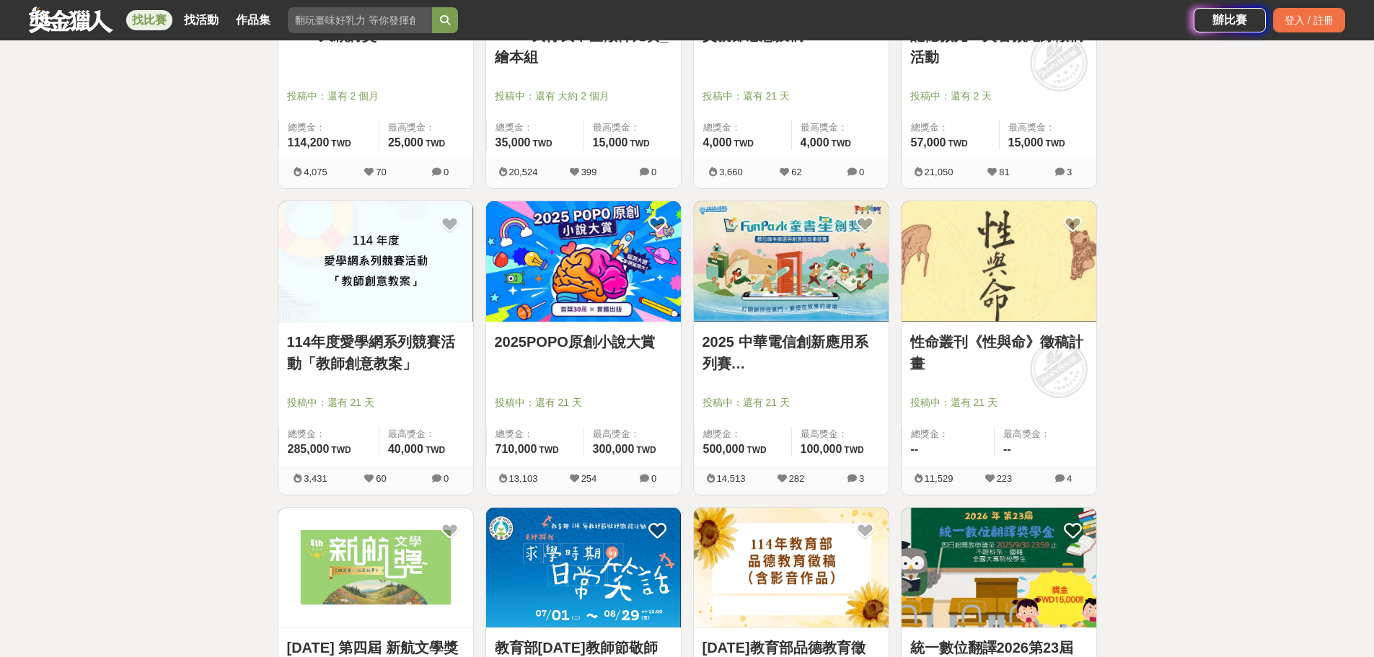
scroll to position [1082, 0]
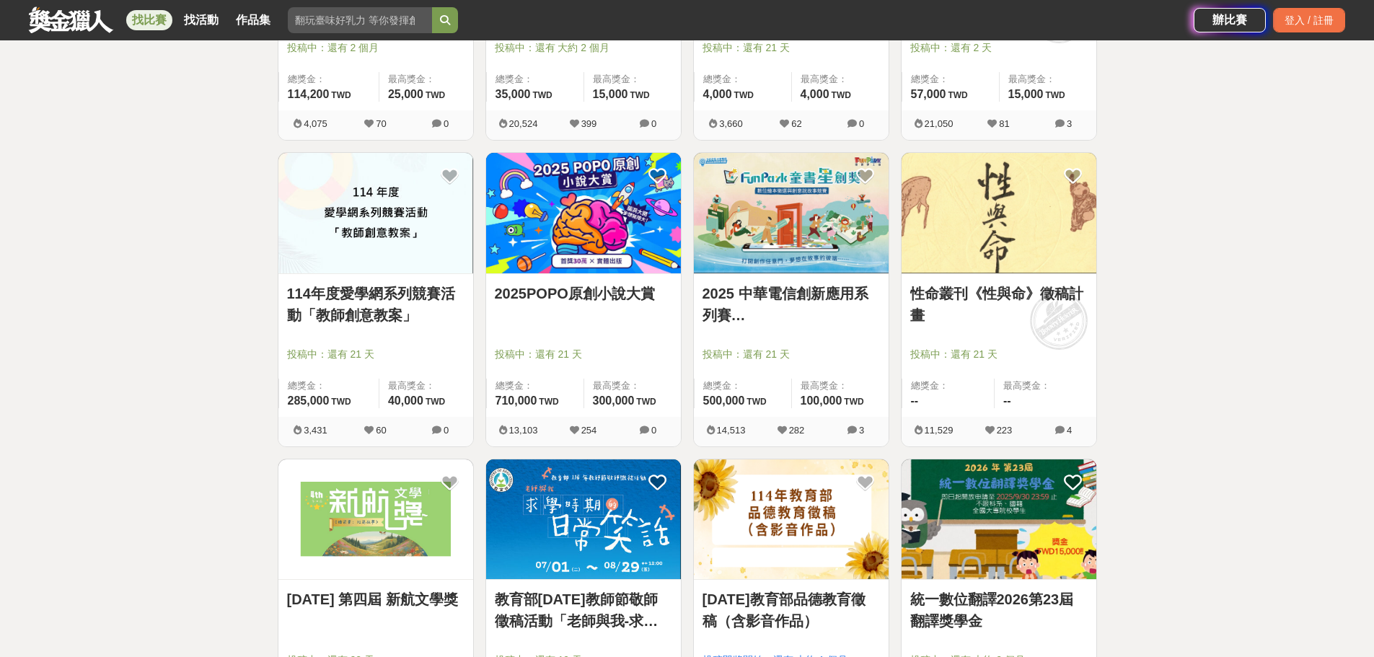
click at [769, 316] on link "2025 中華電信創新應用系列賽 FunPark[PERSON_NAME]創獎 數位繪本徵選與創意說故事競賽" at bounding box center [790, 304] width 177 height 43
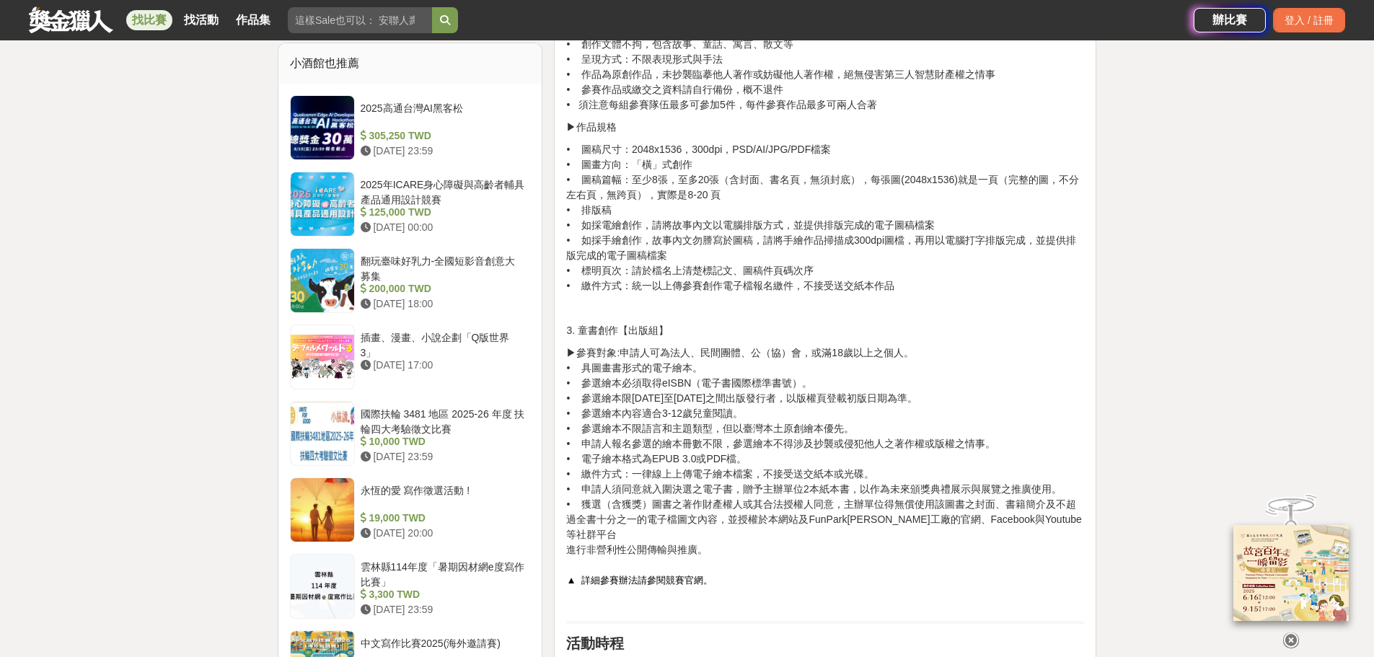
scroll to position [1226, 0]
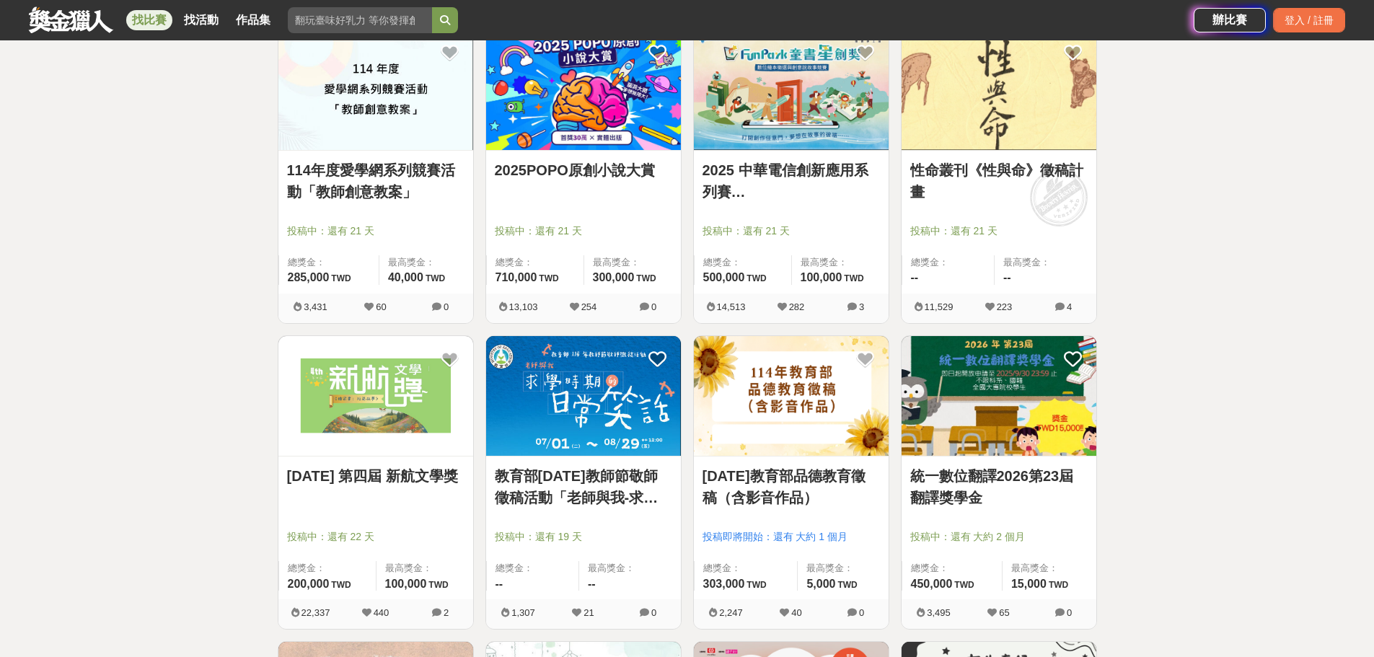
scroll to position [1226, 0]
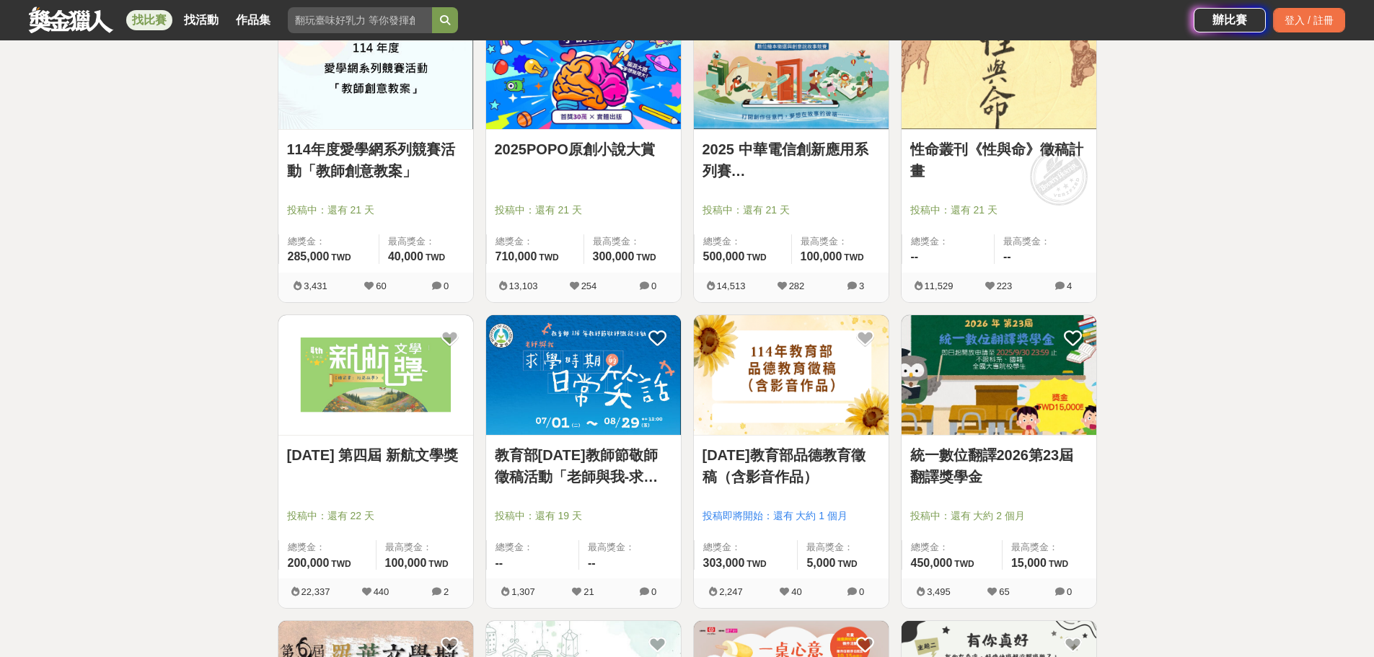
click at [362, 374] on img at bounding box center [375, 375] width 195 height 120
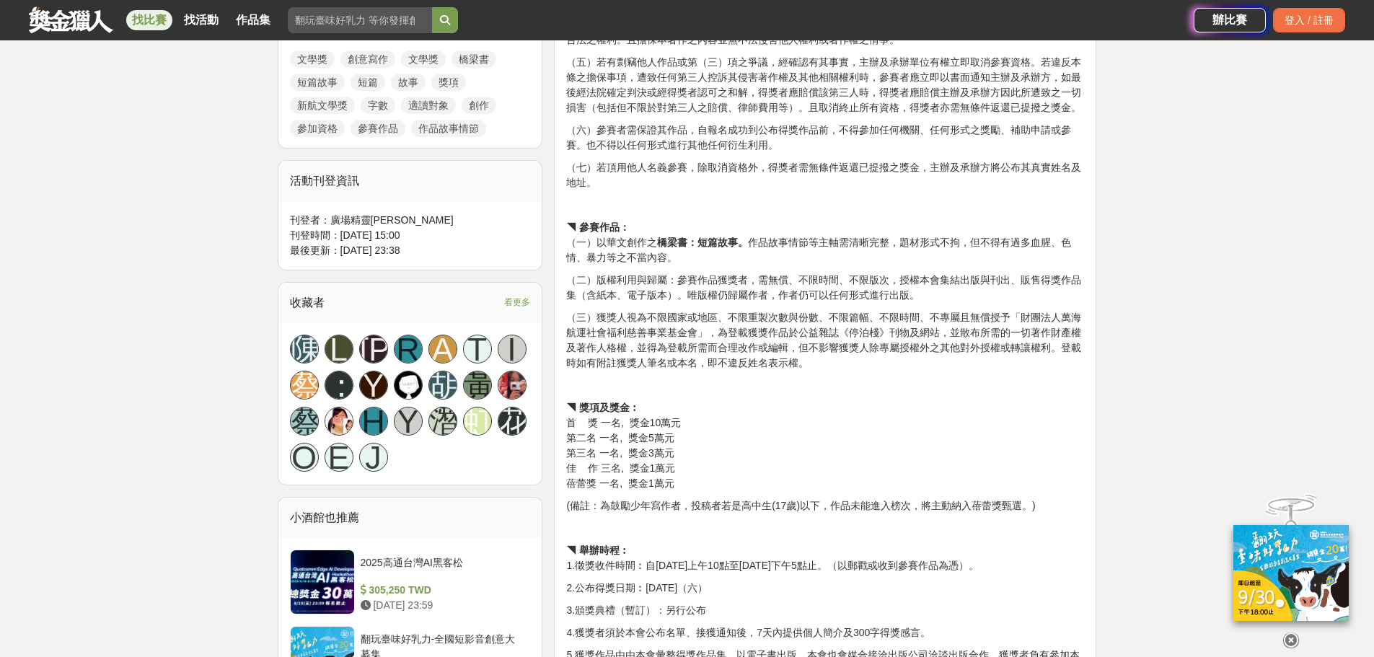
scroll to position [721, 0]
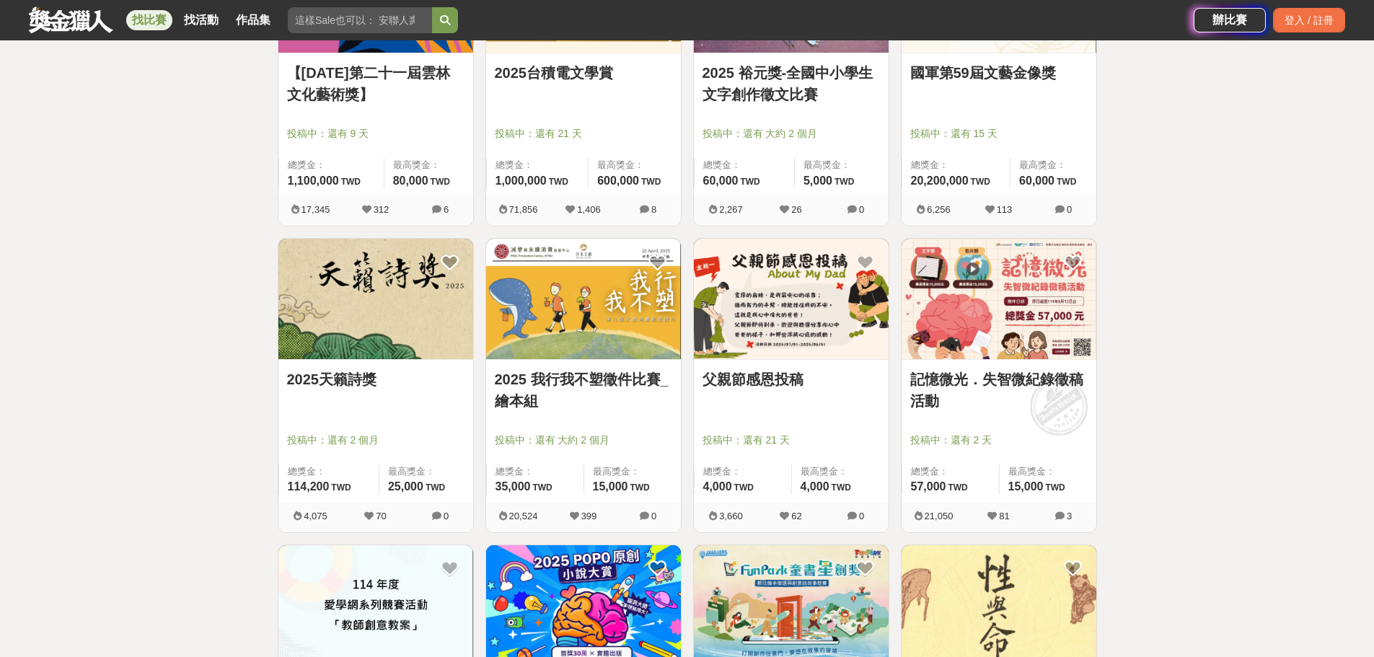
scroll to position [577, 0]
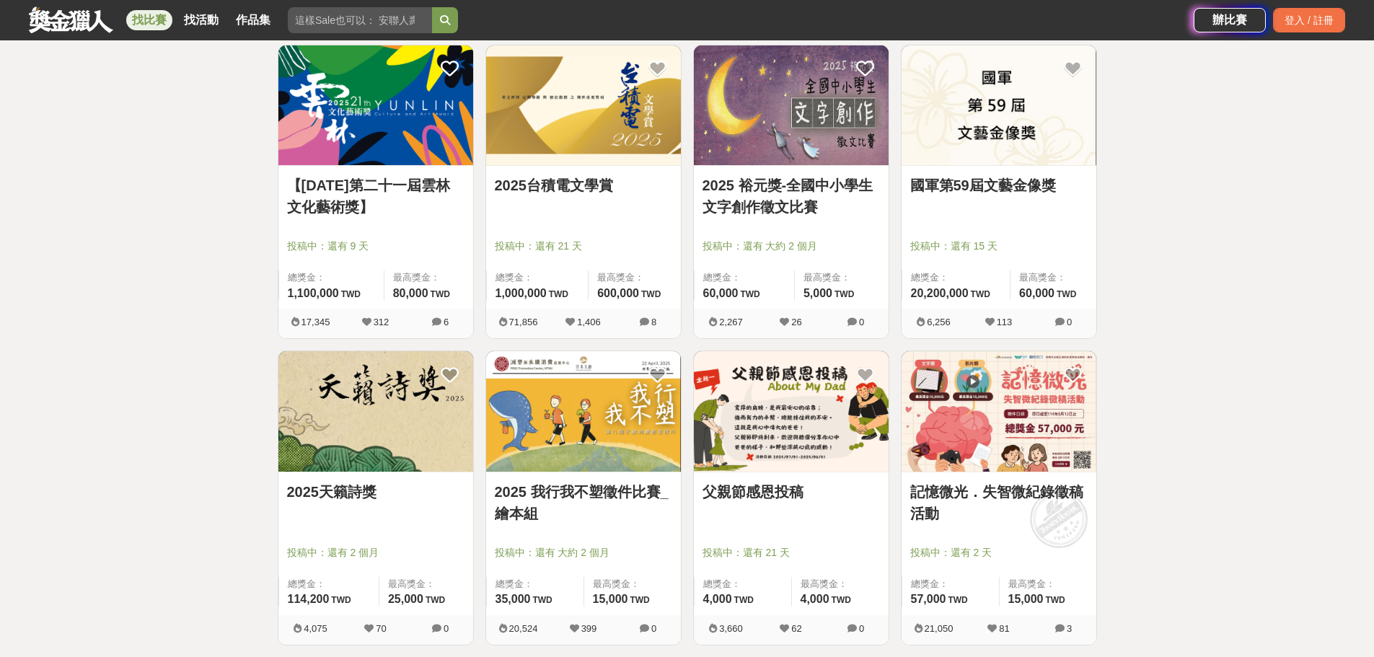
click at [353, 394] on img at bounding box center [375, 411] width 195 height 120
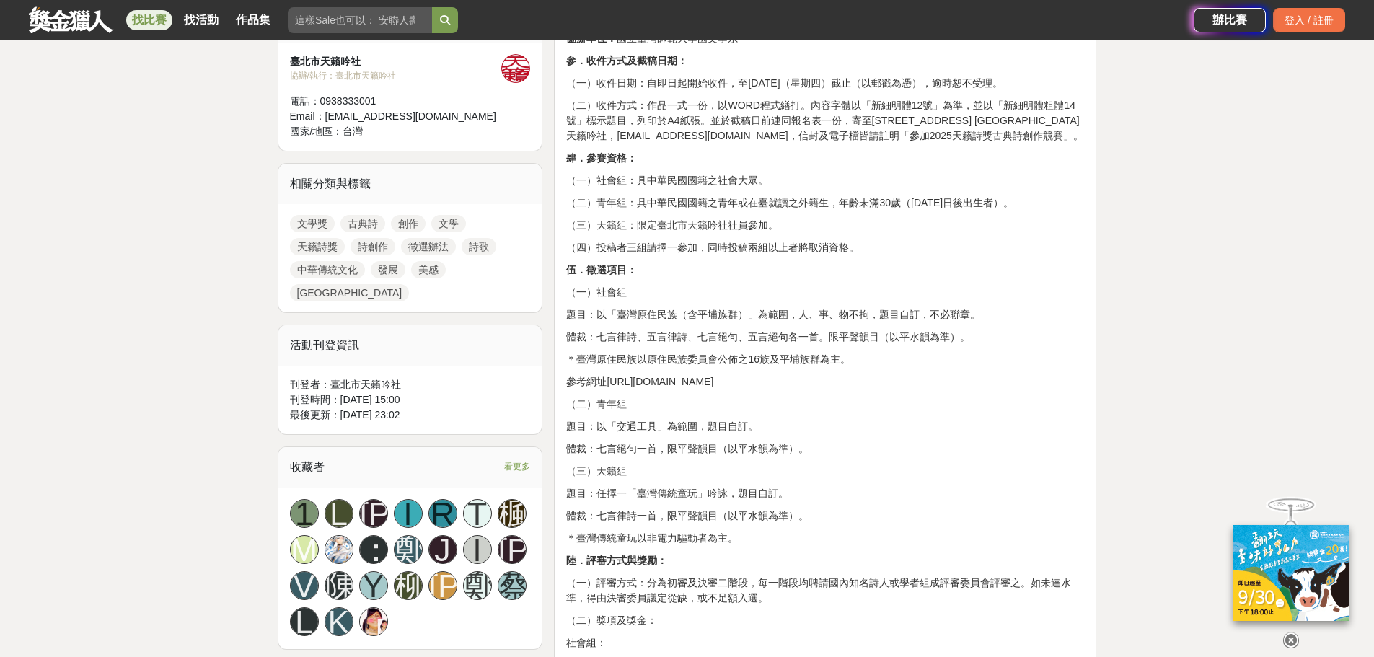
scroll to position [721, 0]
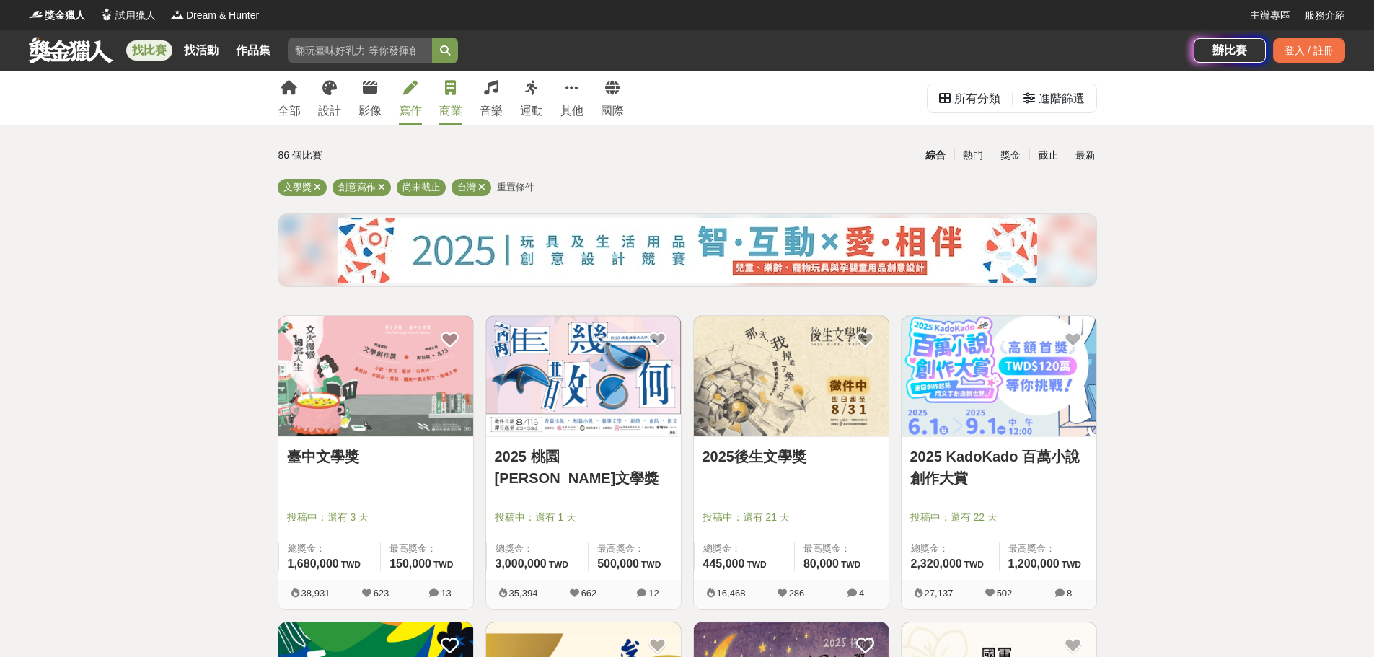
click at [454, 94] on icon at bounding box center [450, 88] width 11 height 14
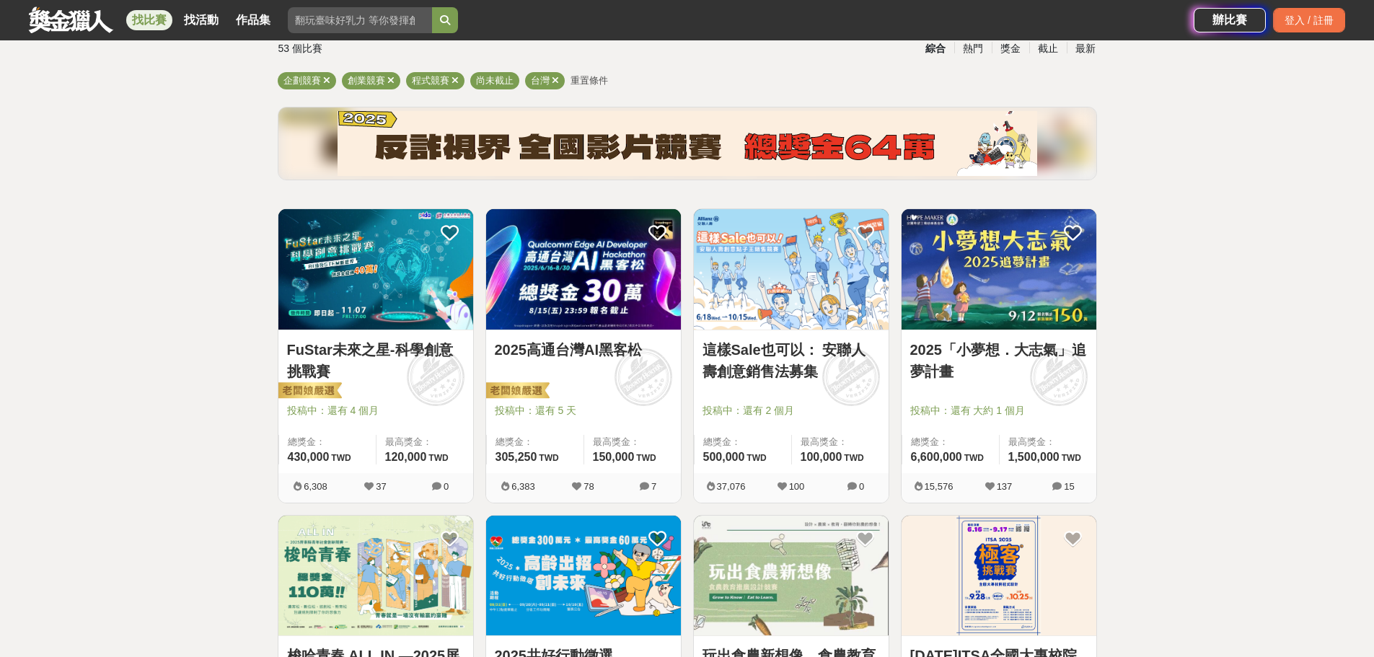
scroll to position [72, 0]
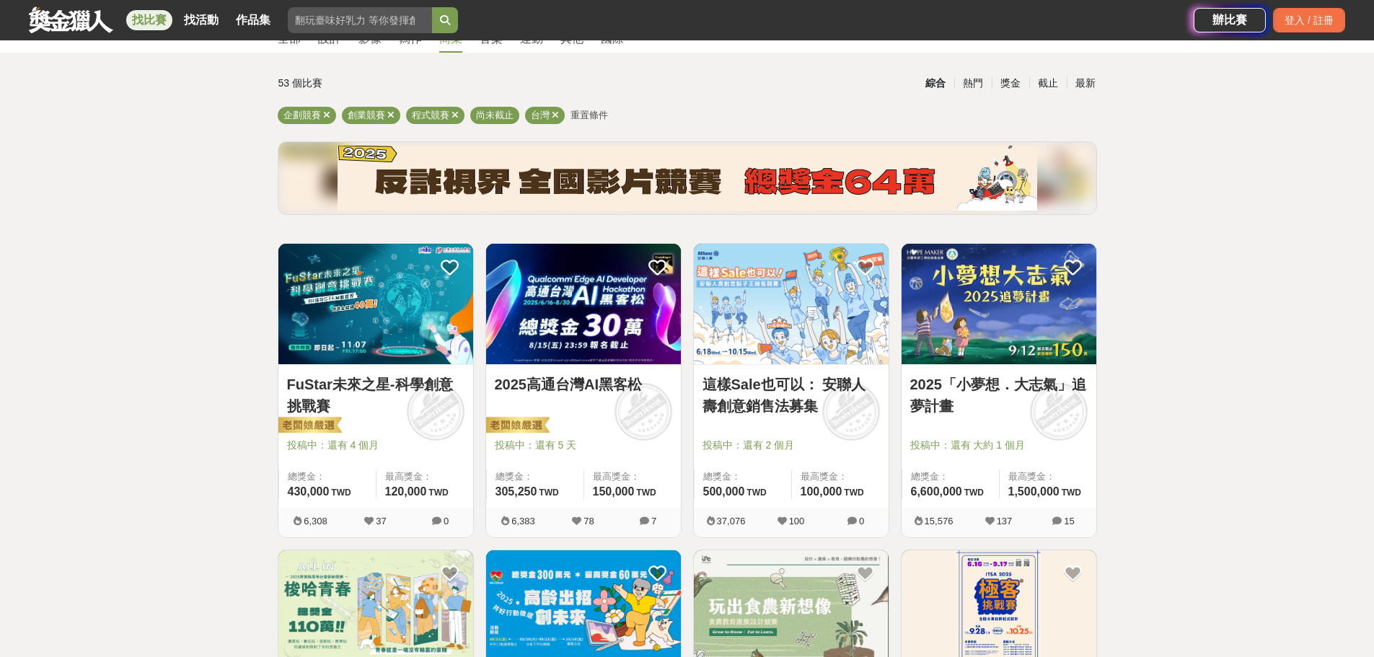
click at [1023, 349] on img at bounding box center [998, 304] width 195 height 120
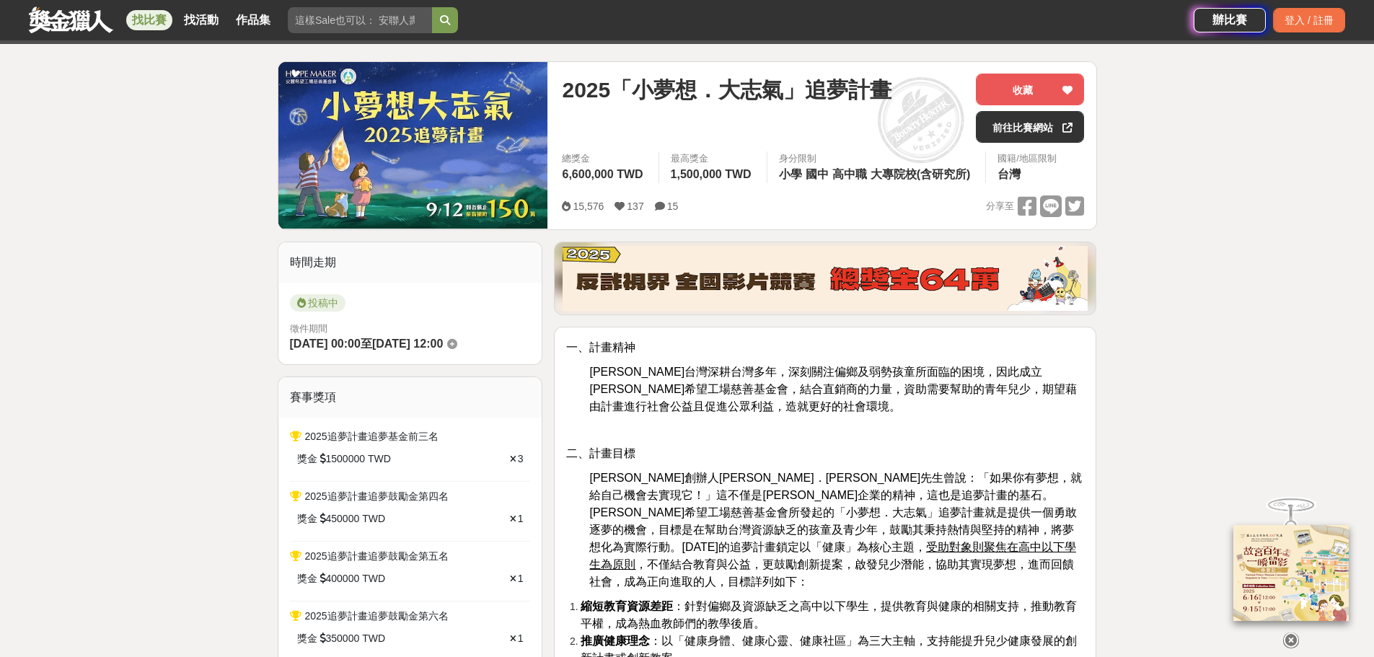
scroll to position [72, 0]
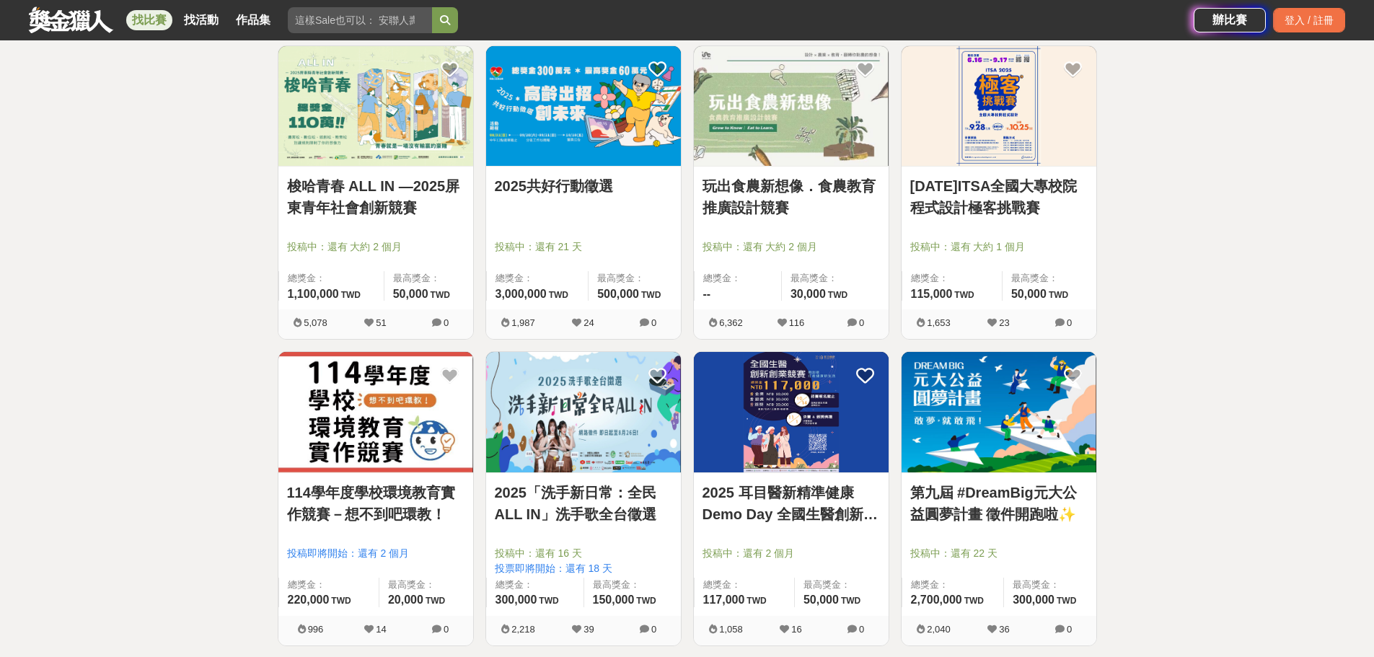
scroll to position [577, 0]
click at [758, 428] on img at bounding box center [791, 411] width 195 height 120
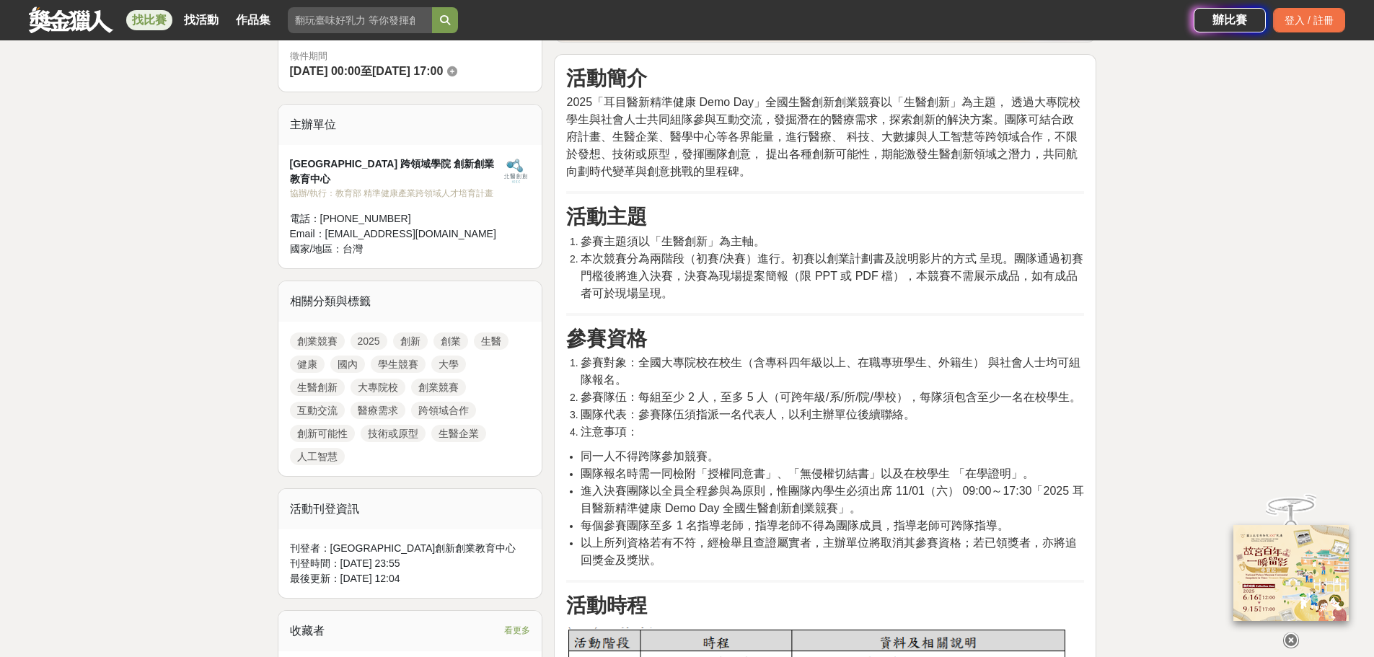
scroll to position [433, 0]
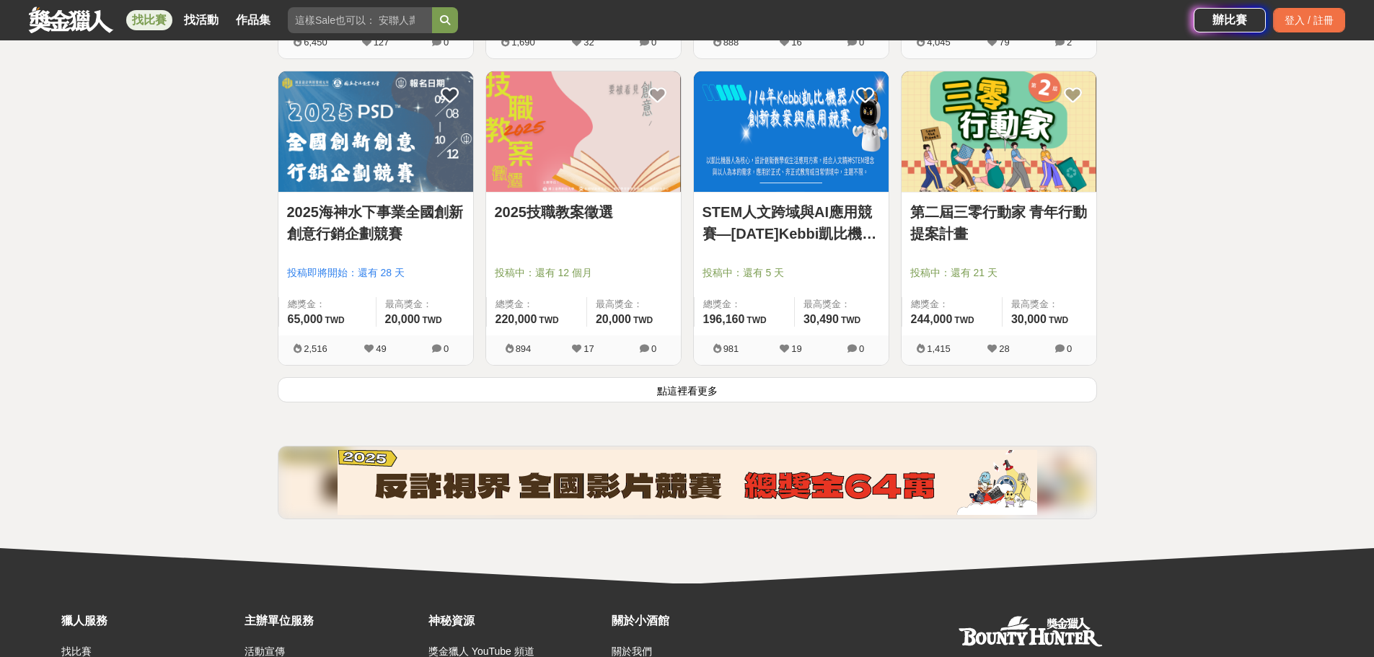
scroll to position [1803, 0]
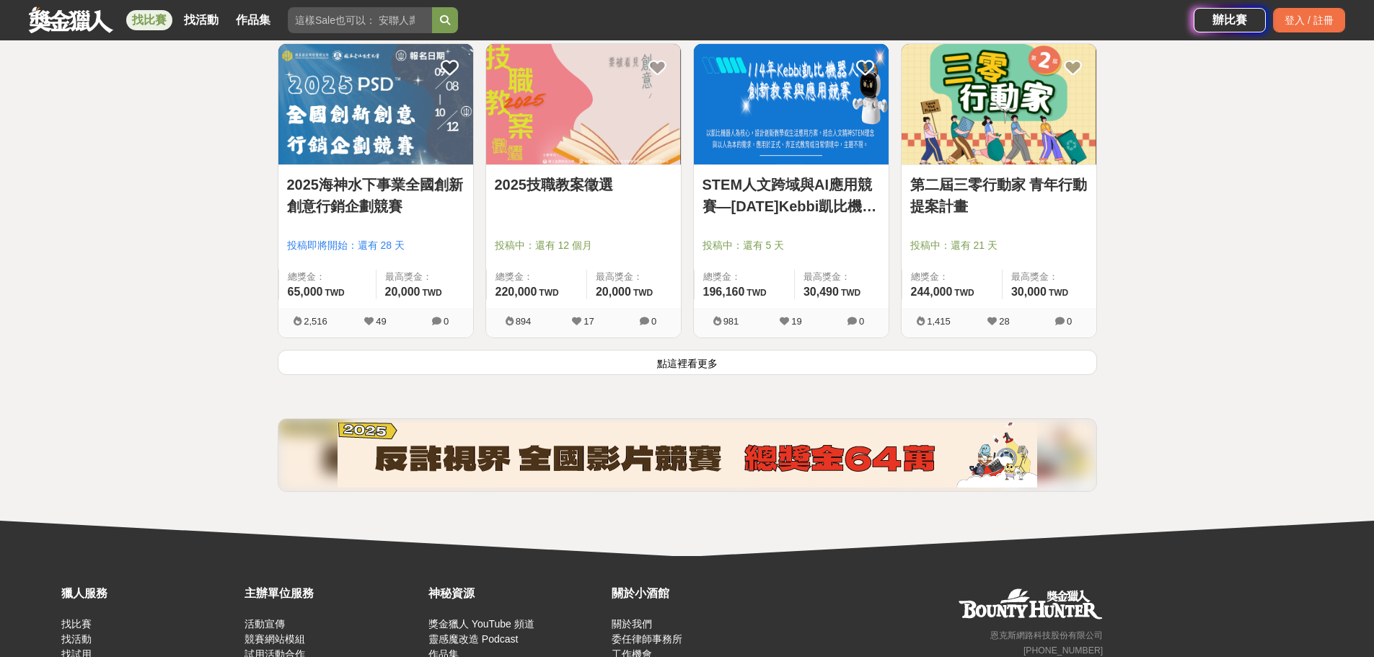
click at [681, 361] on button "點這裡看更多" at bounding box center [687, 362] width 819 height 25
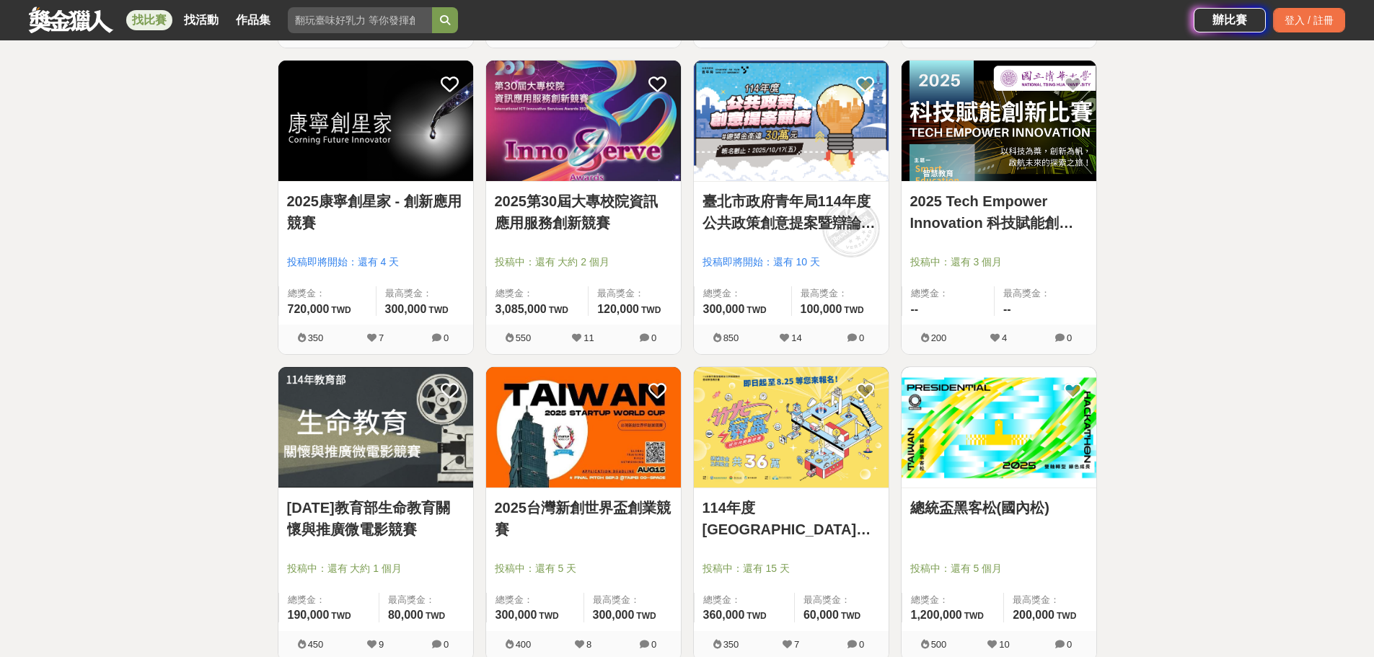
scroll to position [3605, 0]
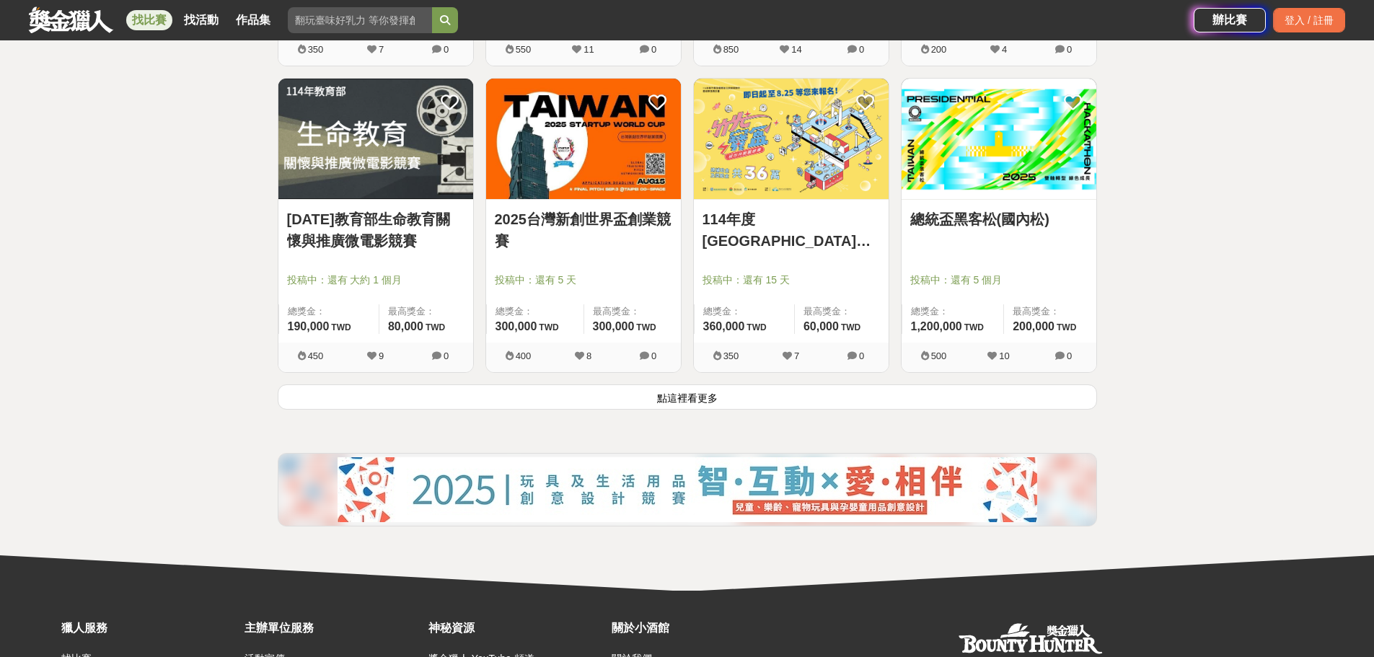
click at [694, 400] on button "點這裡看更多" at bounding box center [687, 396] width 819 height 25
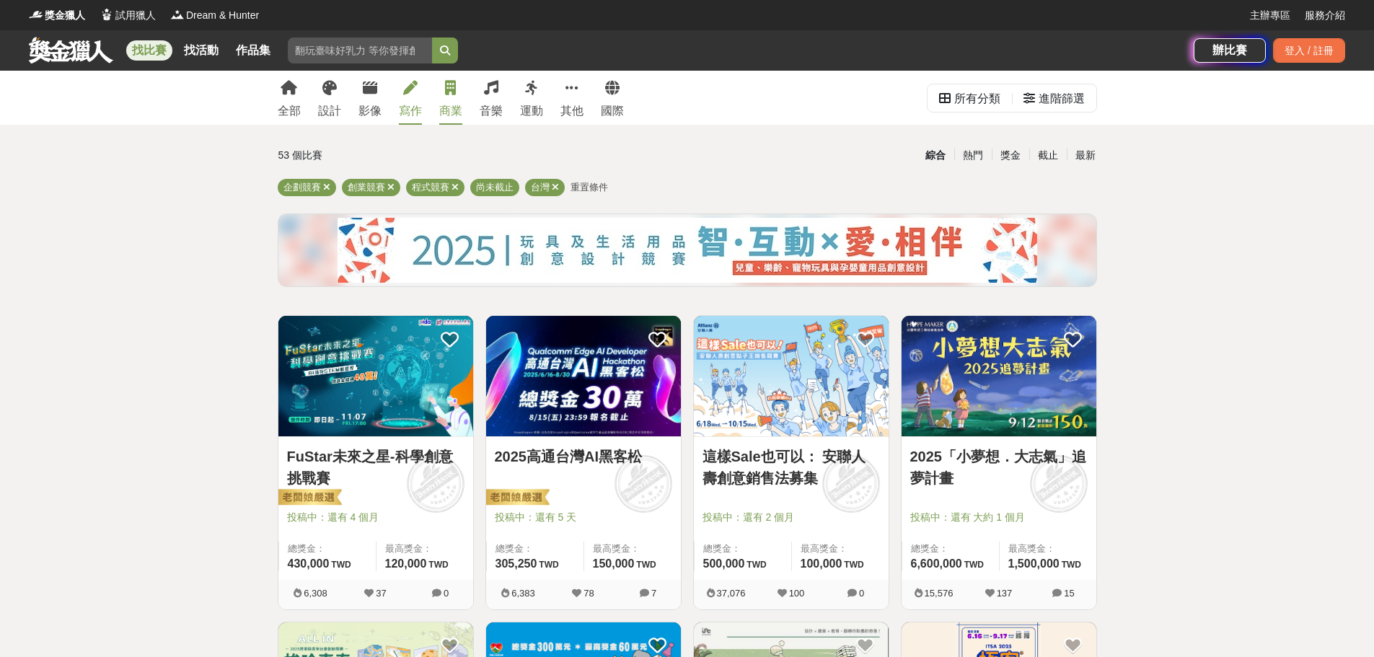
click at [406, 93] on icon at bounding box center [410, 88] width 14 height 14
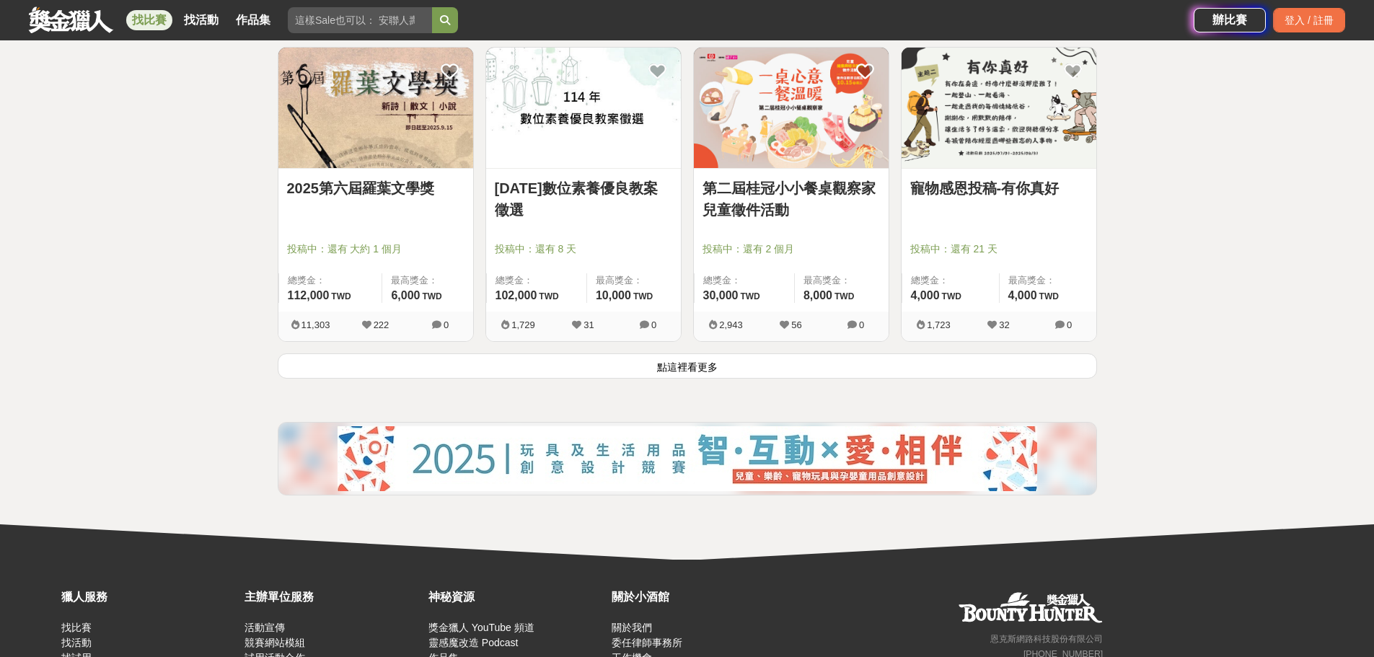
scroll to position [1875, 0]
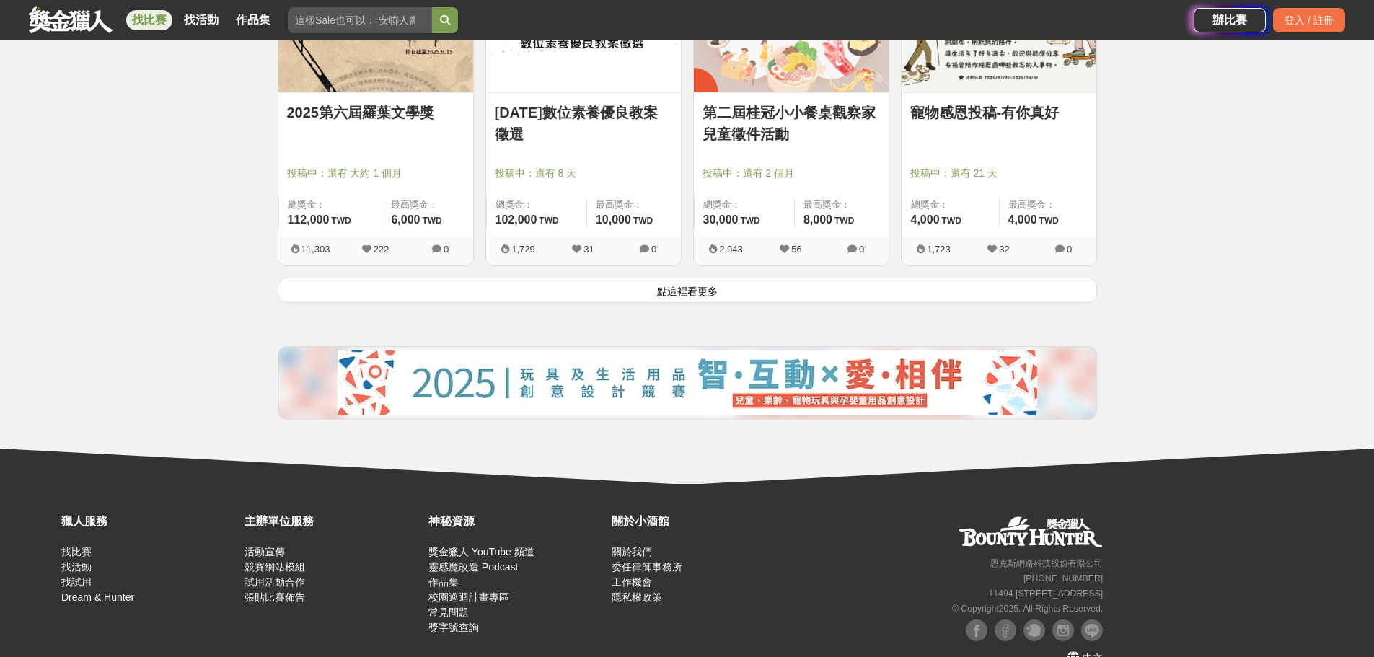
click at [676, 289] on button "點這裡看更多" at bounding box center [687, 290] width 819 height 25
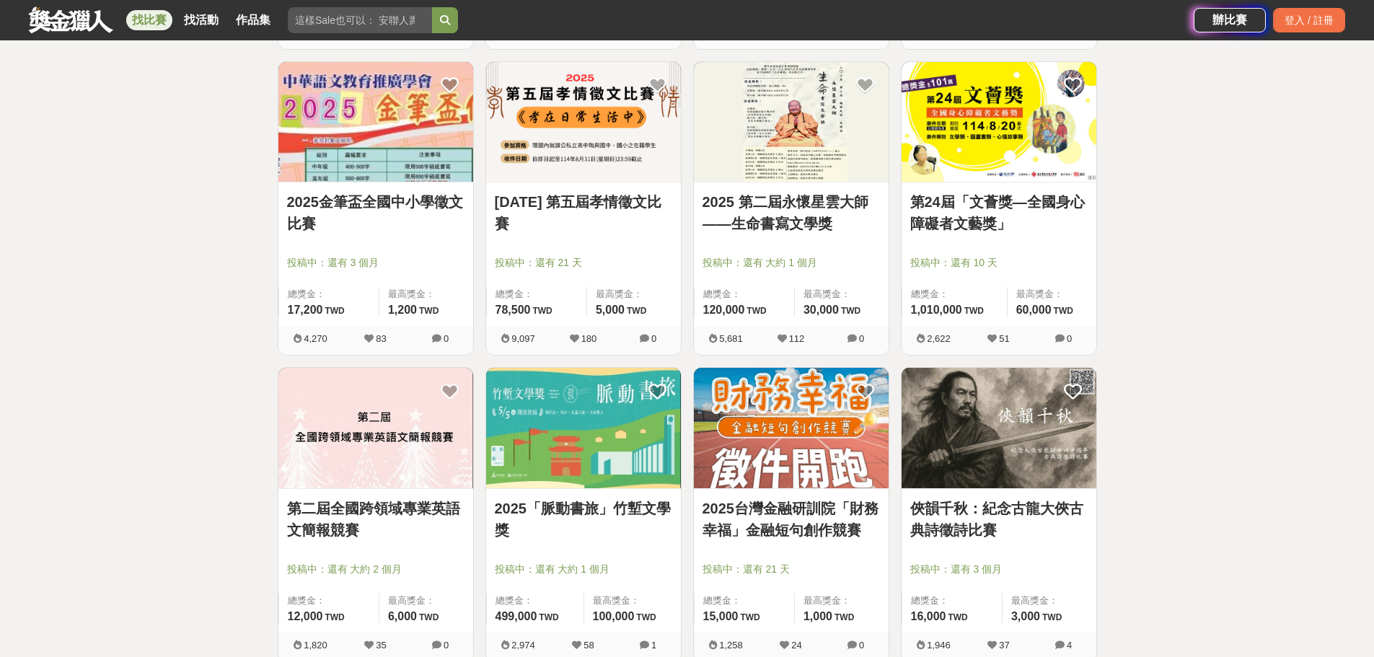
scroll to position [2307, 0]
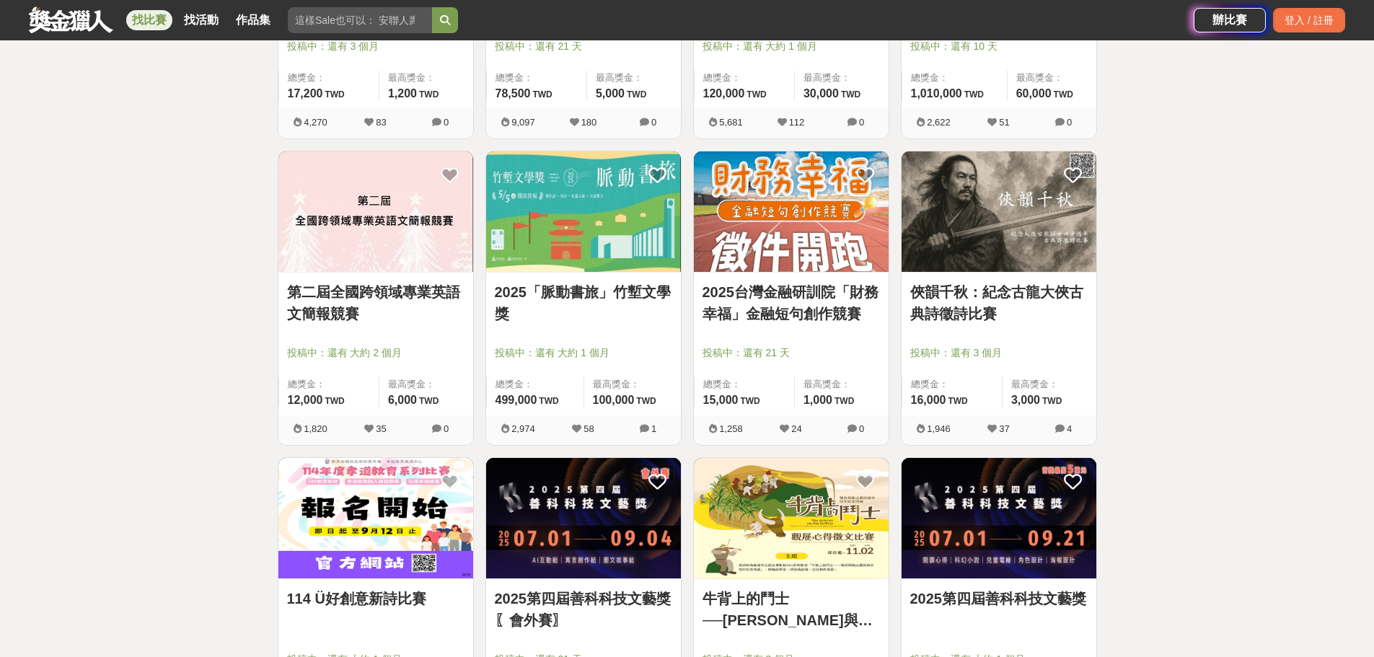
click at [806, 294] on link "2025台灣金融研訓院「財務幸福」金融短句創作競賽" at bounding box center [790, 302] width 177 height 43
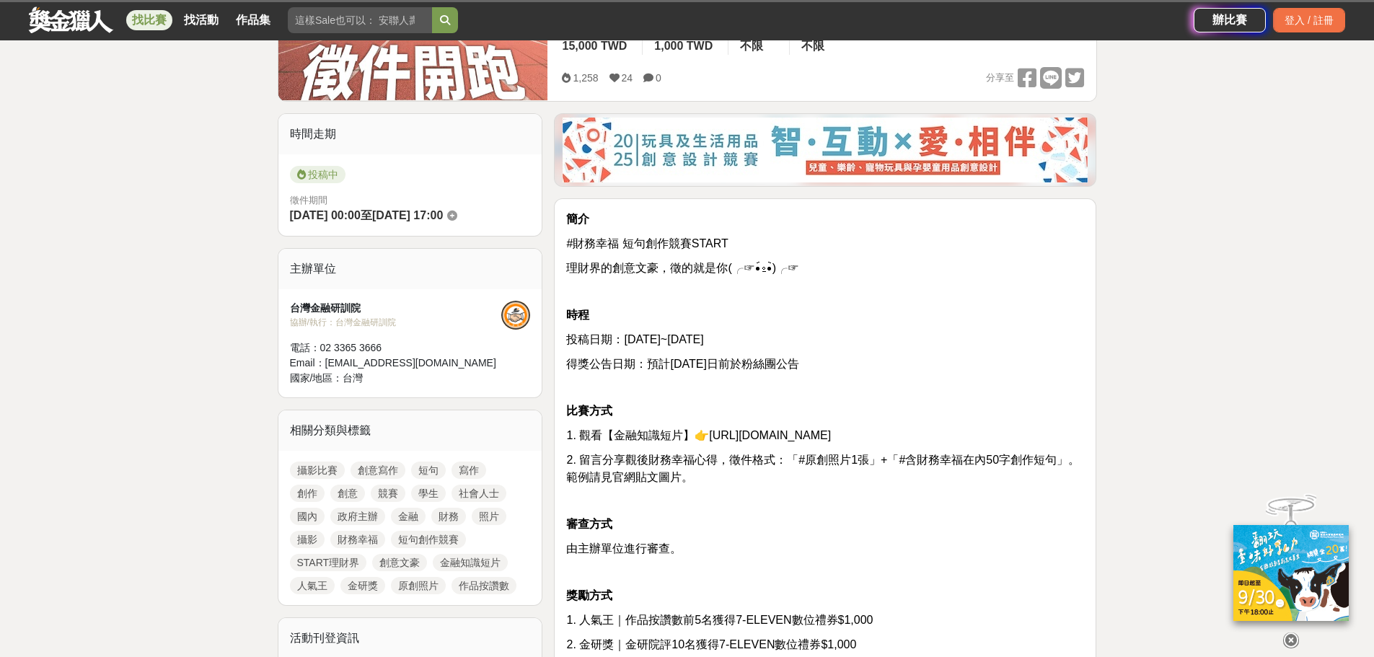
scroll to position [288, 0]
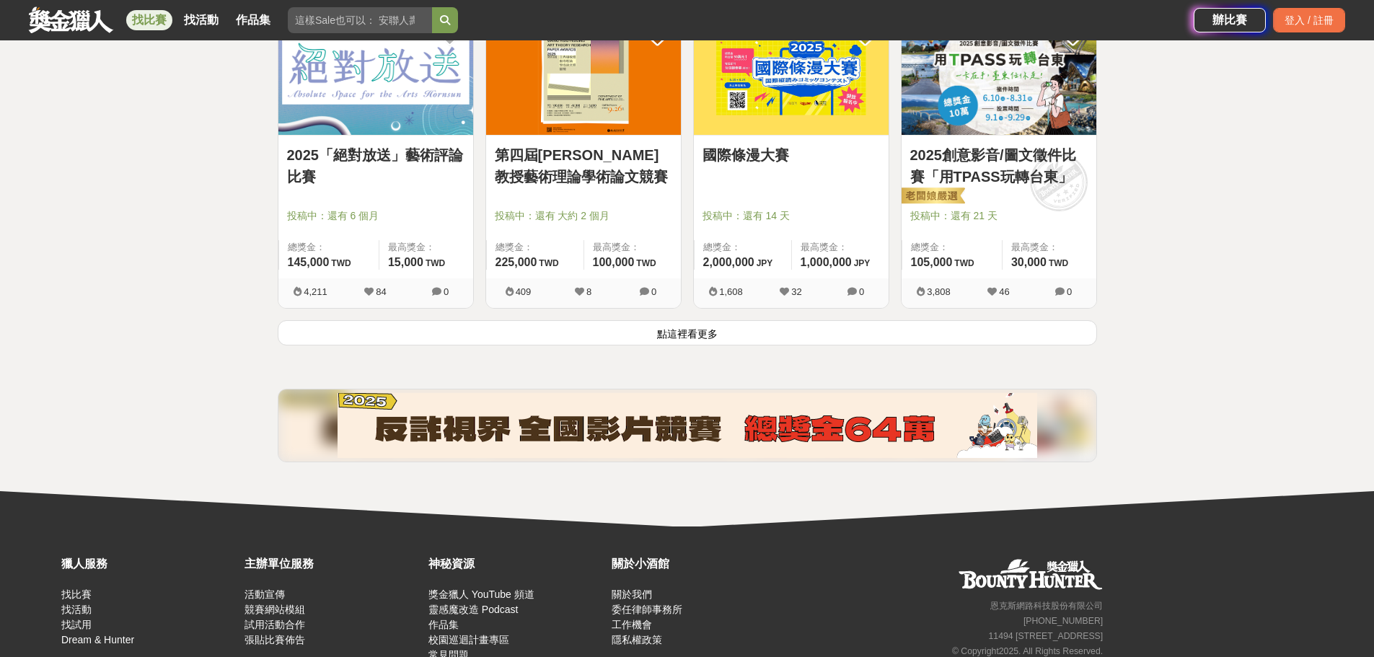
scroll to position [3677, 0]
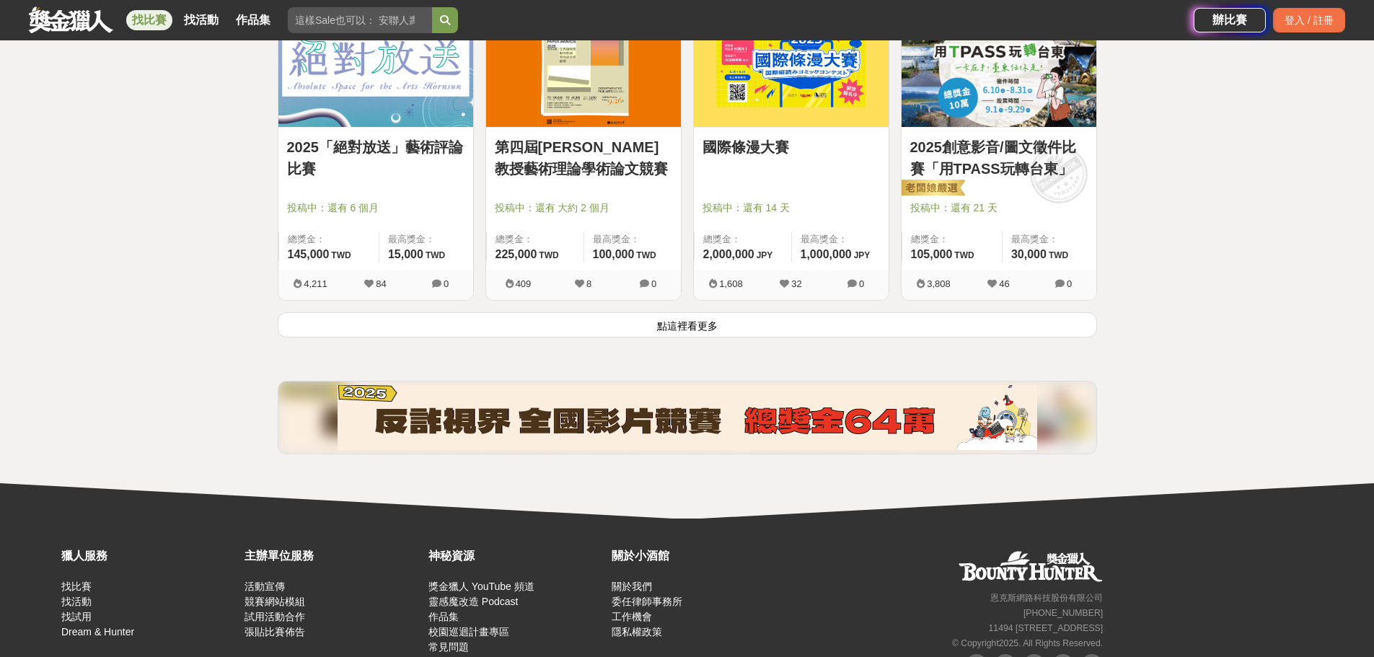
click at [743, 321] on button "點這裡看更多" at bounding box center [687, 324] width 819 height 25
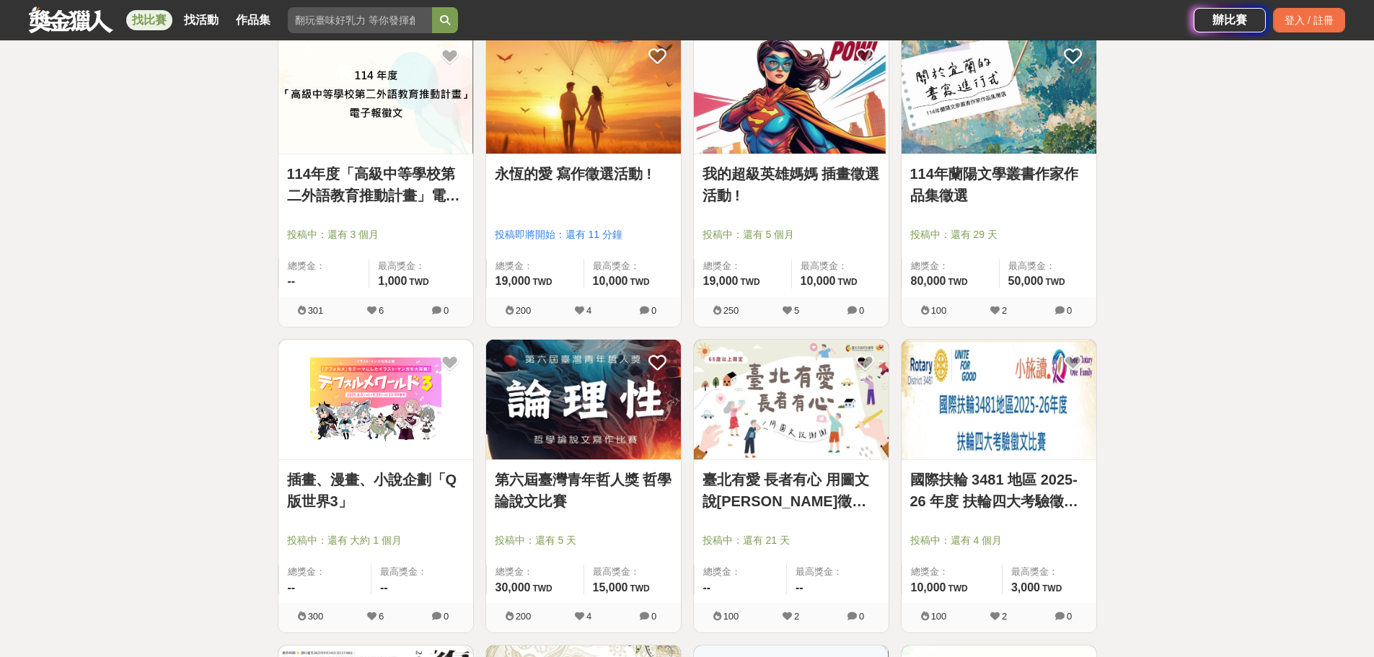
scroll to position [4615, 0]
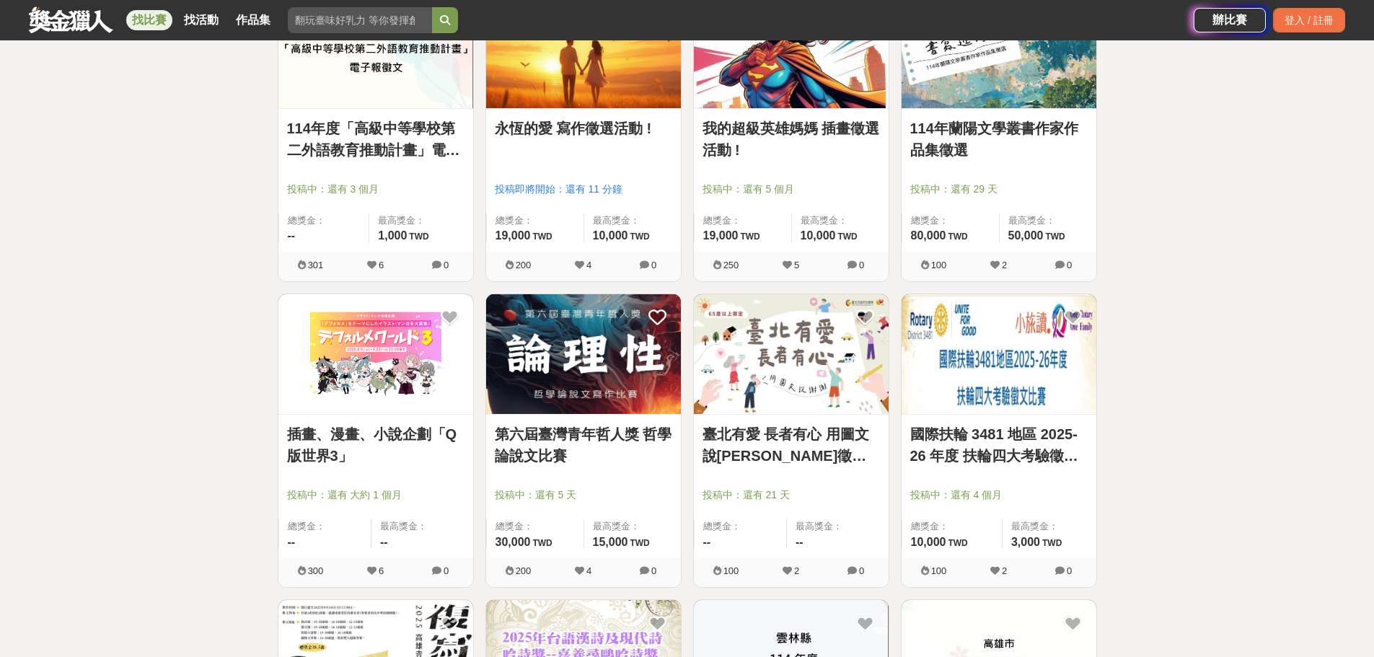
click at [558, 140] on div "永恆的愛 寫作徵選活動 !" at bounding box center [583, 137] width 177 height 38
click at [553, 128] on link "永恆的愛 寫作徵選活動 !" at bounding box center [583, 129] width 177 height 22
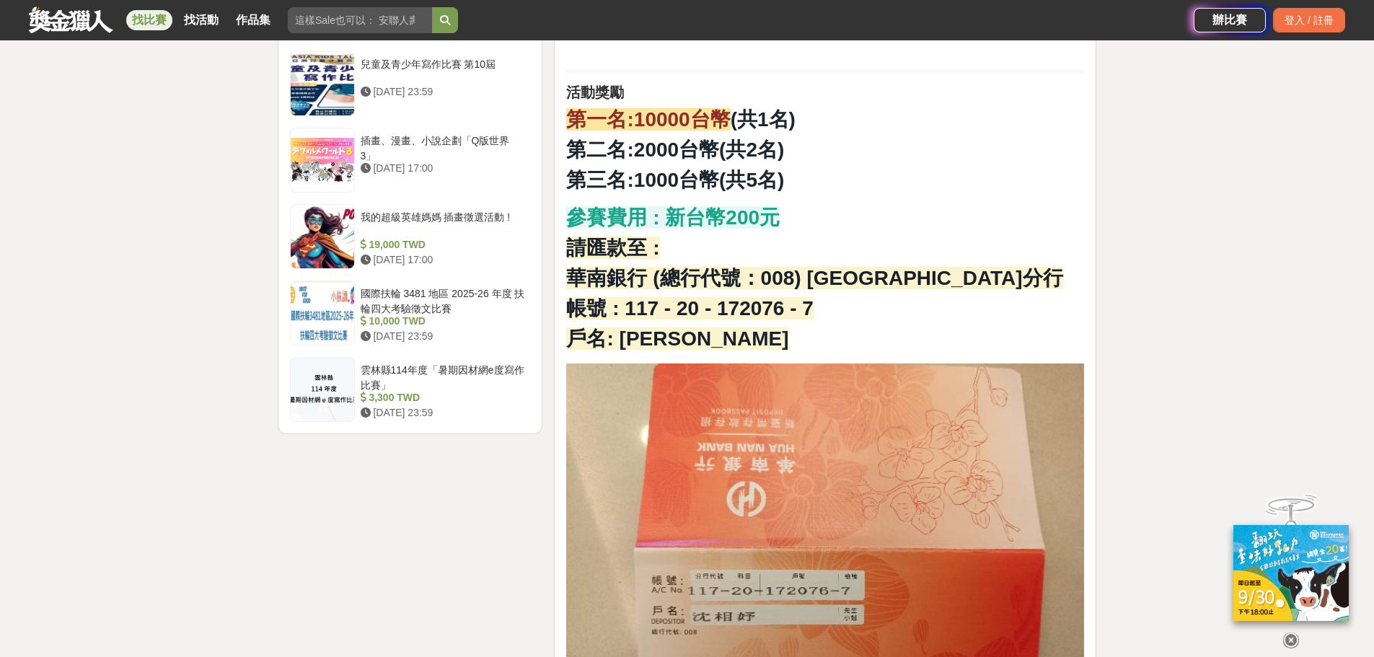
scroll to position [1658, 0]
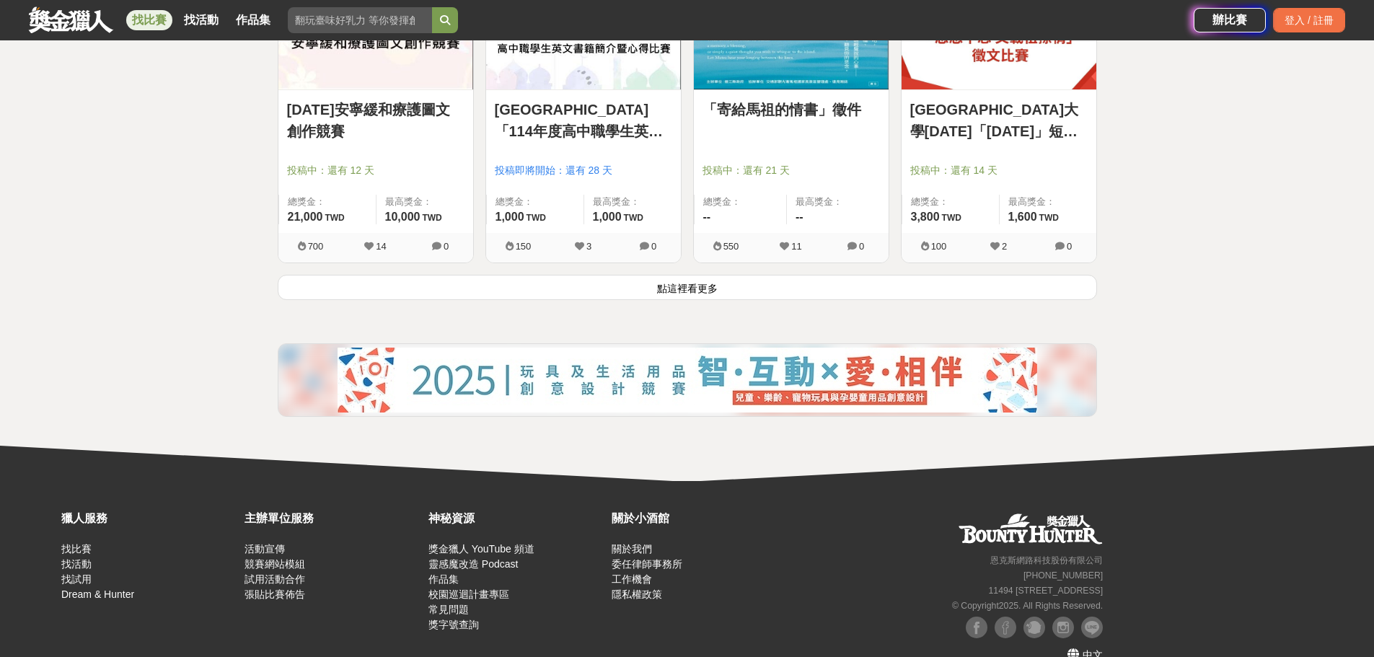
scroll to position [5480, 0]
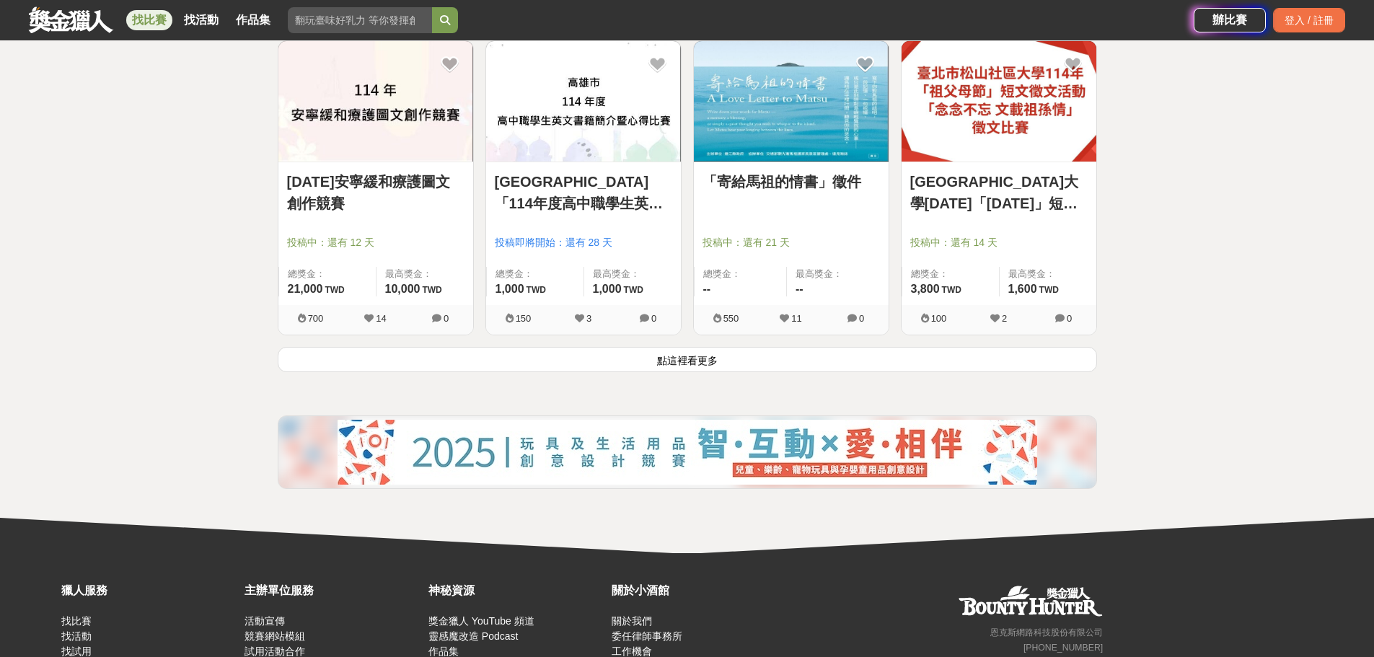
click at [754, 363] on button "點這裡看更多" at bounding box center [687, 359] width 819 height 25
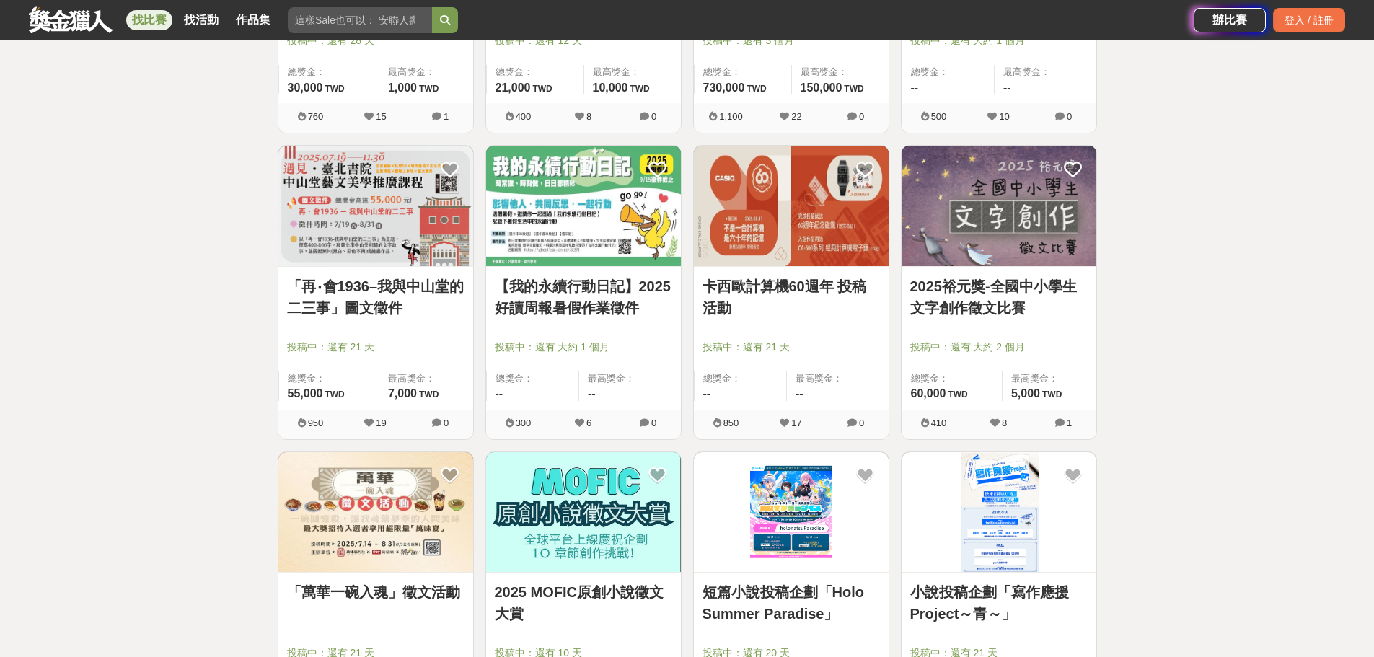
scroll to position [5985, 0]
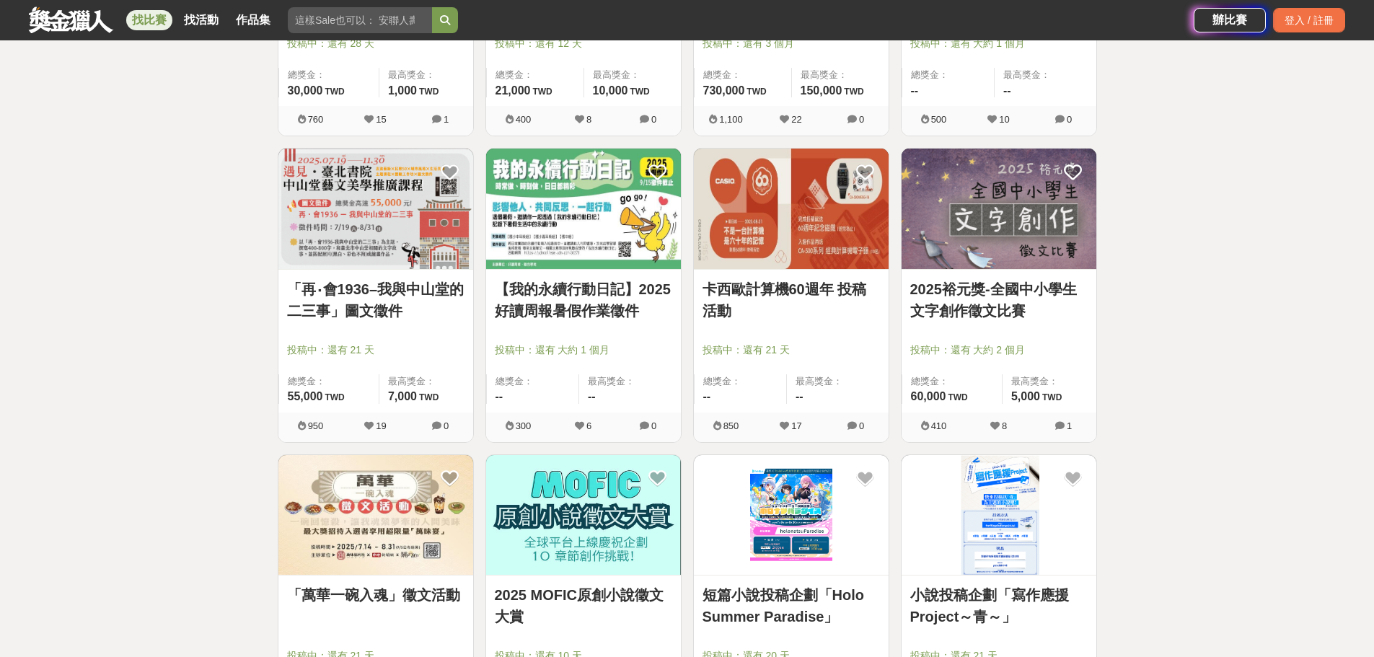
click at [777, 269] on link at bounding box center [791, 209] width 195 height 121
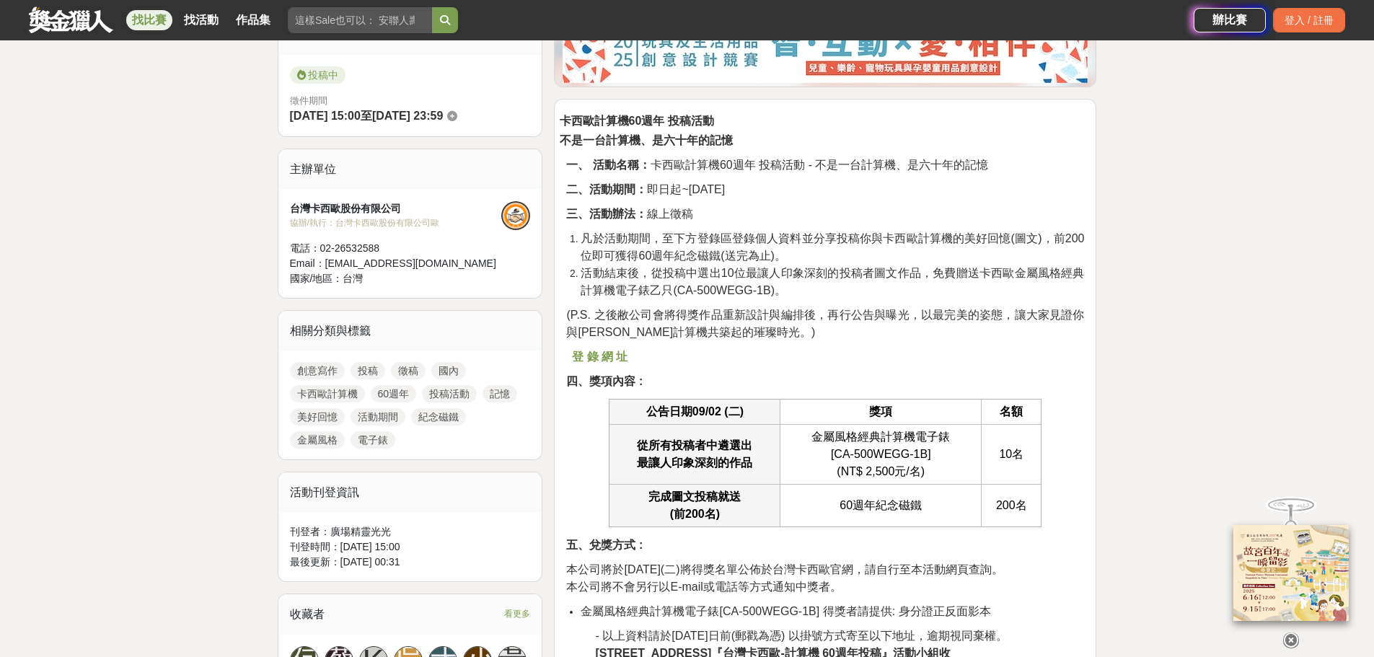
scroll to position [361, 0]
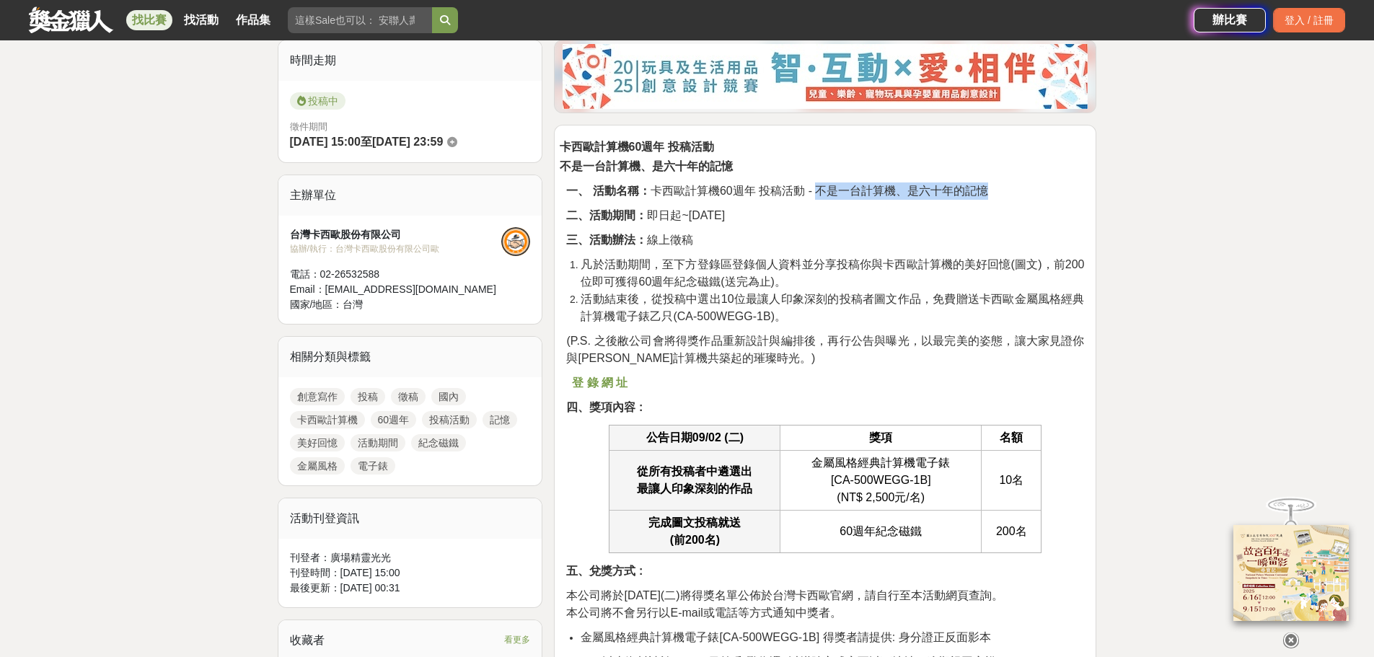
drag, startPoint x: 813, startPoint y: 193, endPoint x: 1006, endPoint y: 183, distance: 192.8
click at [1006, 183] on p "一、 活動名稱： 卡西歐計算機60週年 投稿活動 - 不是一台計算機、是六十年的記憶" at bounding box center [825, 190] width 518 height 17
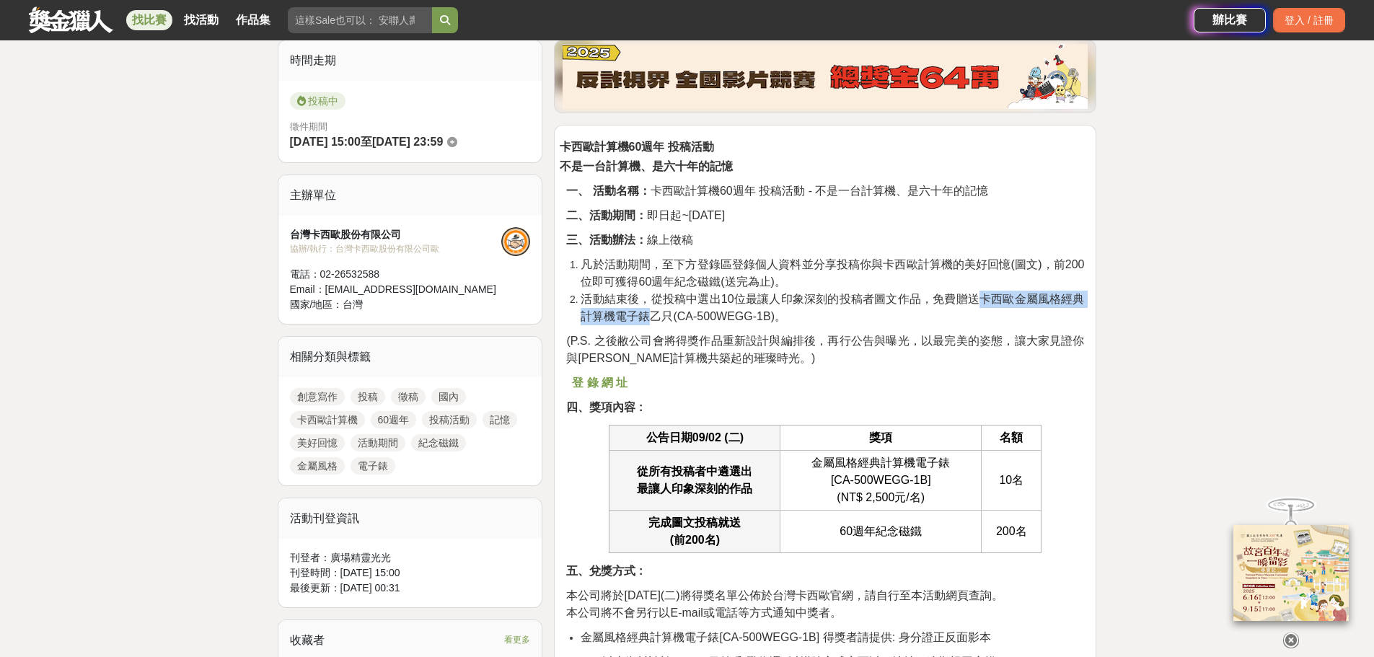
drag, startPoint x: 978, startPoint y: 298, endPoint x: 648, endPoint y: 321, distance: 331.1
click at [648, 321] on span "活動結束後，從投稿中選出10位最讓人印象深刻的投稿者圖文作品，免費贈送卡西歐金屬風格經典計算機電子錶乙只(CA-500WEGG-1B)。" at bounding box center [831, 308] width 503 height 30
copy span "卡西歐金屬風格經典計算機電子錶"
drag, startPoint x: 679, startPoint y: 319, endPoint x: 766, endPoint y: 316, distance: 88.0
click at [766, 316] on span "活動結束後，從投稿中選出10位最讓人印象深刻的投稿者圖文作品，免費贈送卡西歐金屬風格經典計算機電子錶乙只(CA-500WEGG-1B)。" at bounding box center [831, 308] width 503 height 30
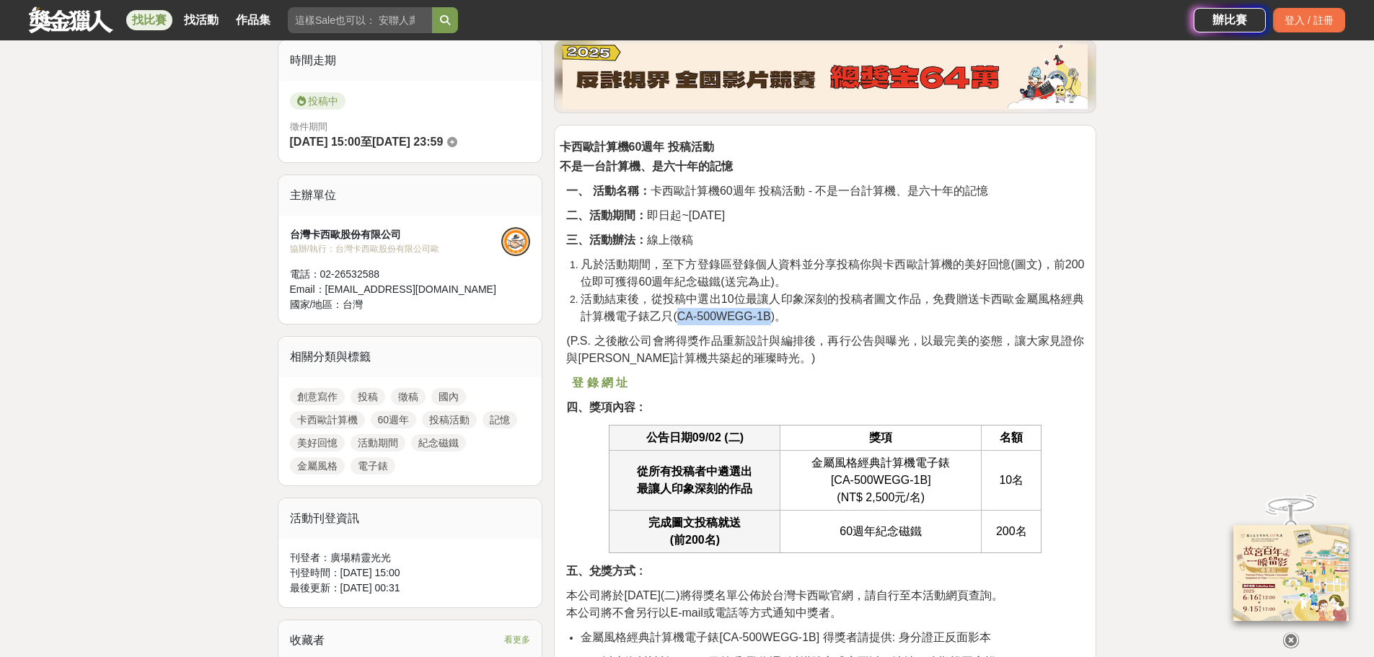
copy span "CA-500WEGG-1B"
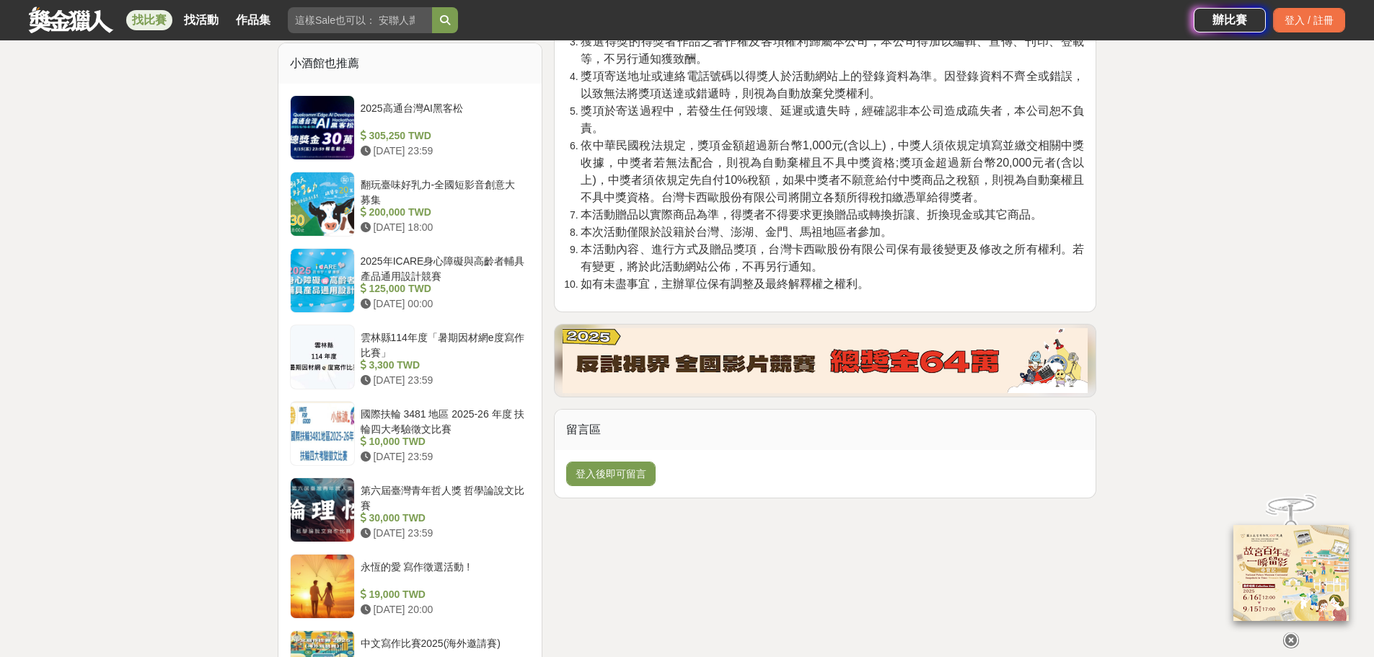
scroll to position [1154, 0]
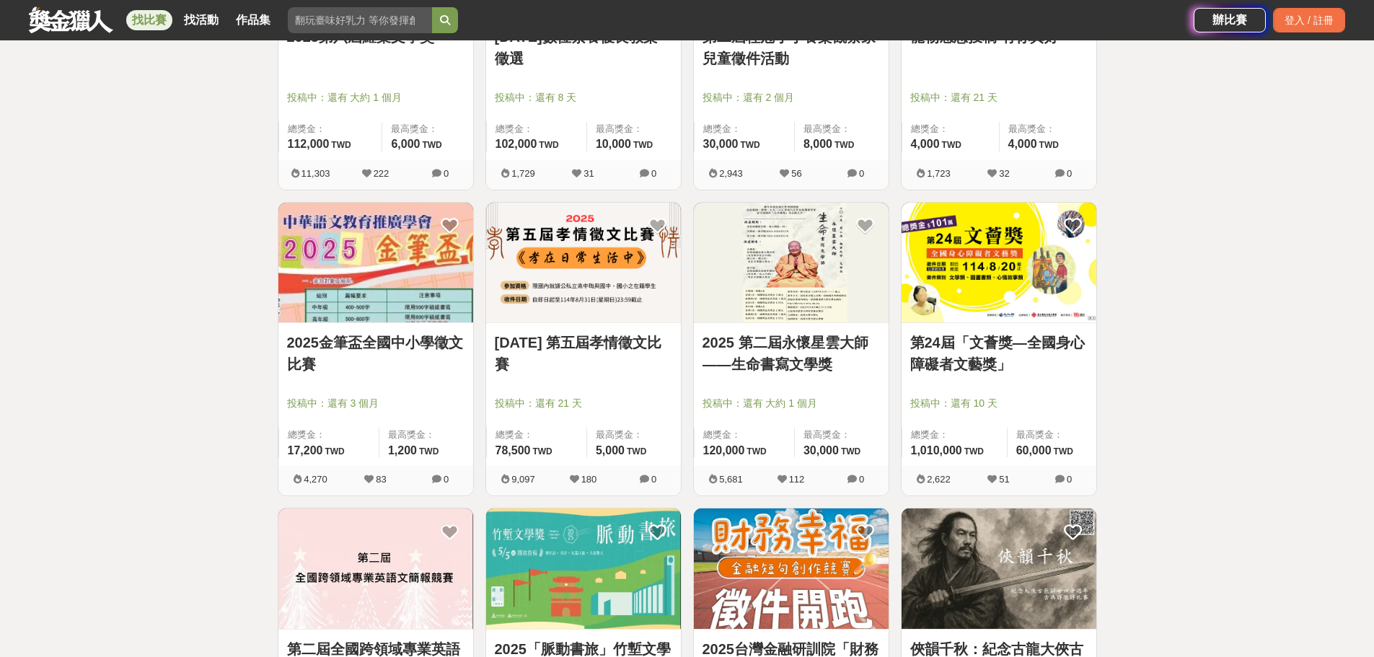
scroll to position [1947, 0]
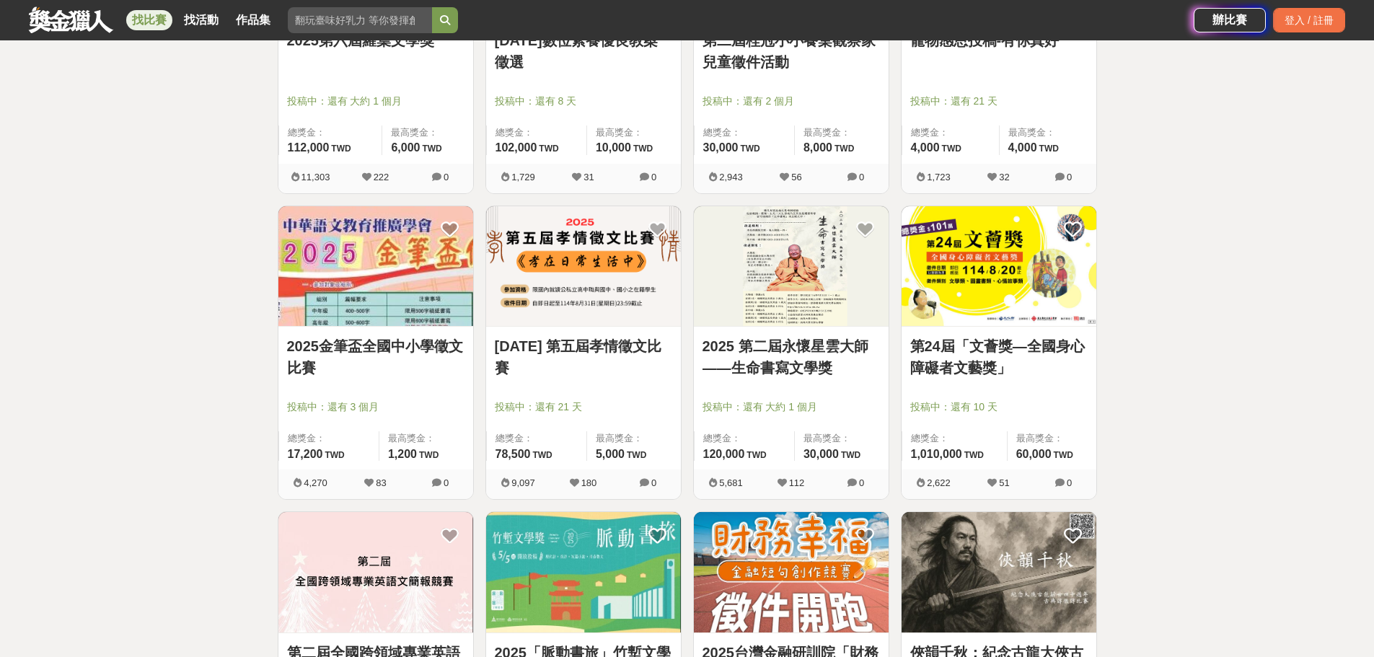
click at [366, 299] on img at bounding box center [375, 266] width 195 height 120
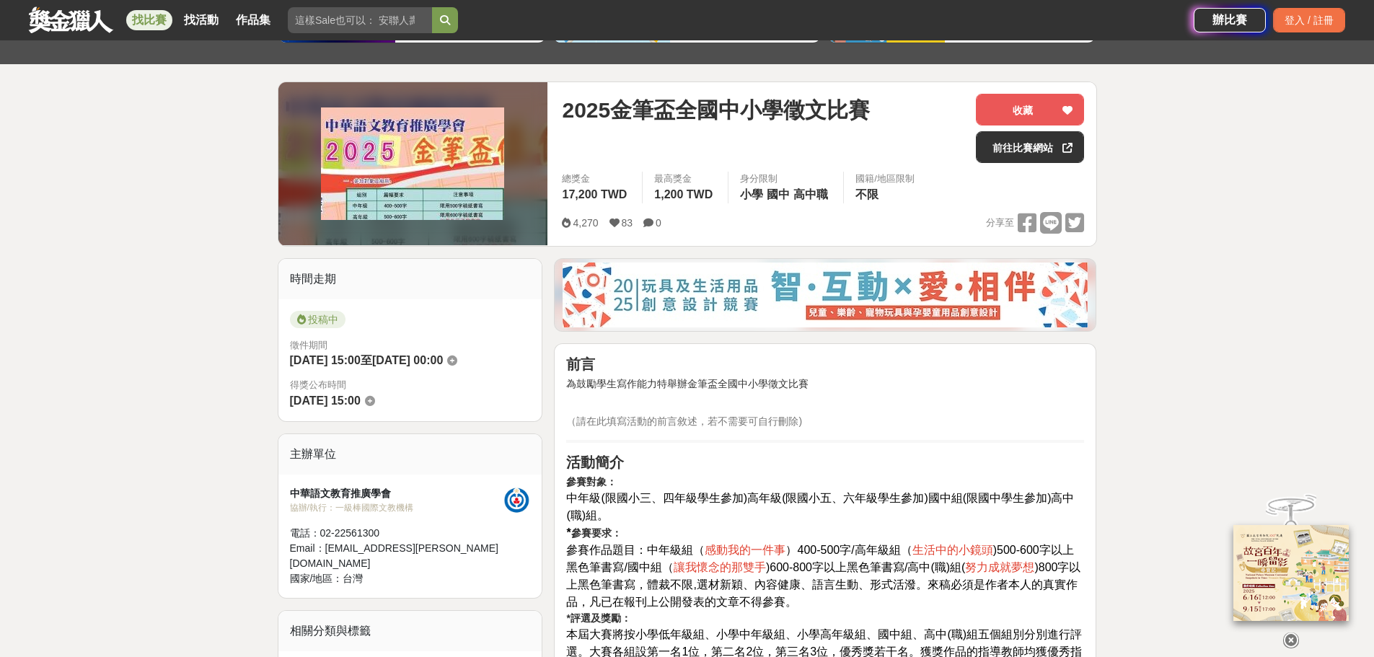
scroll to position [144, 0]
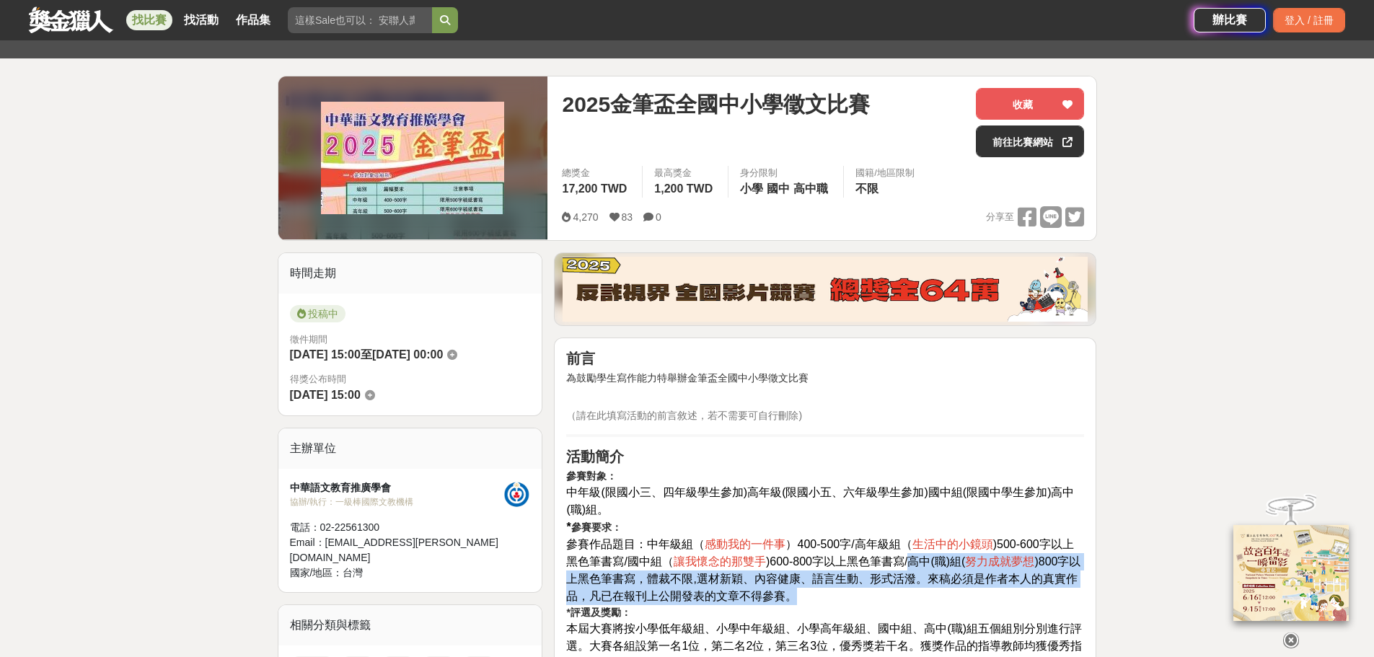
drag, startPoint x: 909, startPoint y: 564, endPoint x: 831, endPoint y: 592, distance: 83.5
click at [831, 592] on p "參賽對象： 中年級(限國小三、四年級學生參加)高年級(限國小五、六年級學生參加)國中組(限國中學生參加)高中(職)組。 * 參賽要求： 參賽作品題目：中年級組…" at bounding box center [825, 661] width 518 height 385
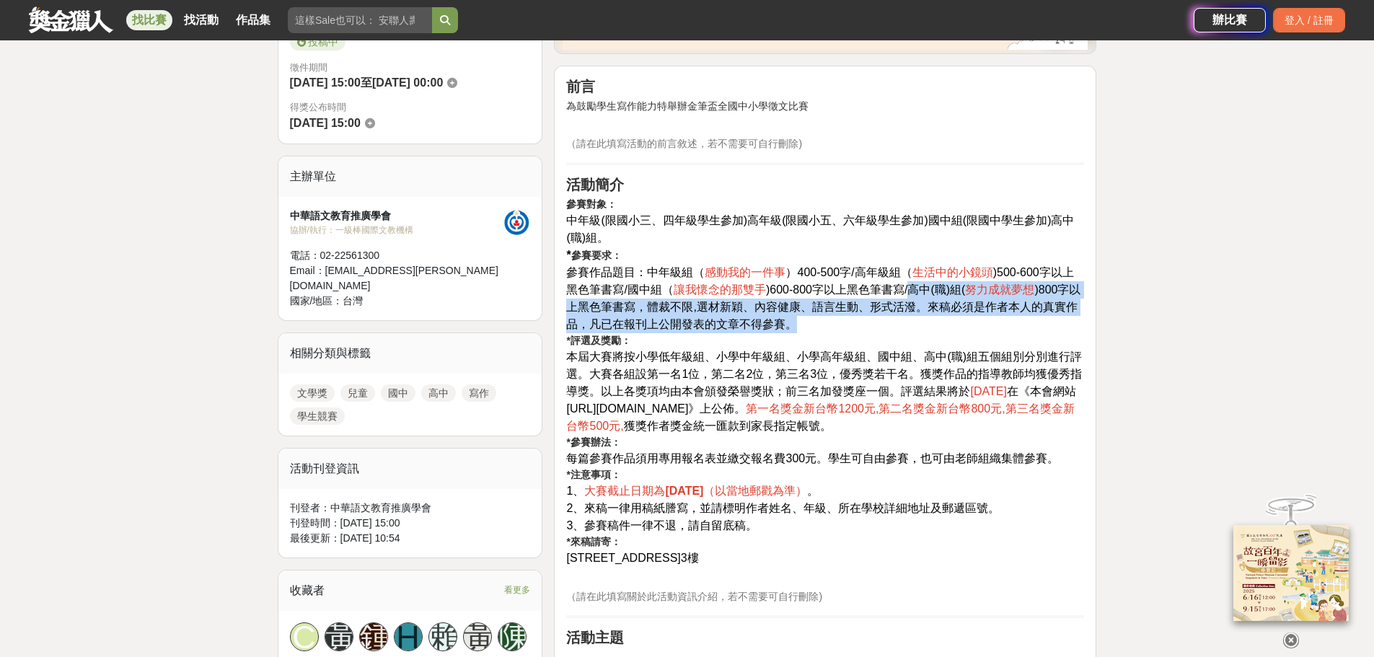
scroll to position [433, 0]
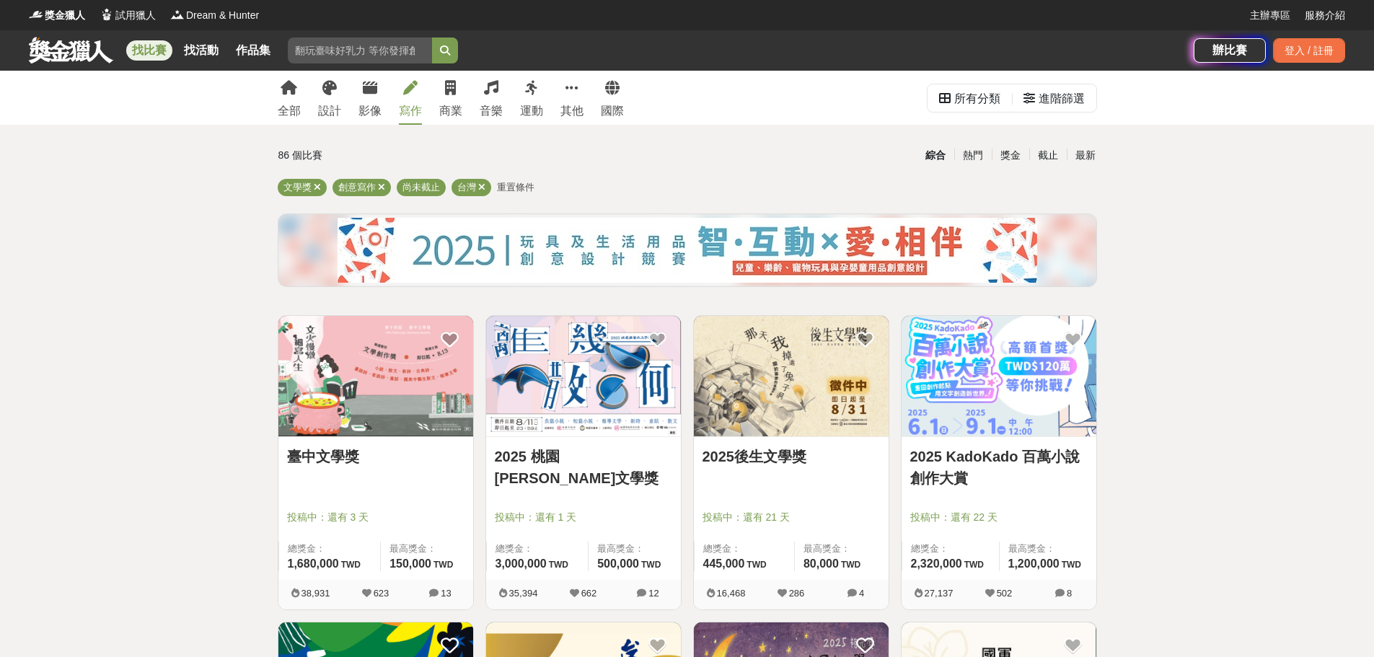
click at [578, 452] on link "2025 桃園[PERSON_NAME]文學獎" at bounding box center [583, 467] width 177 height 43
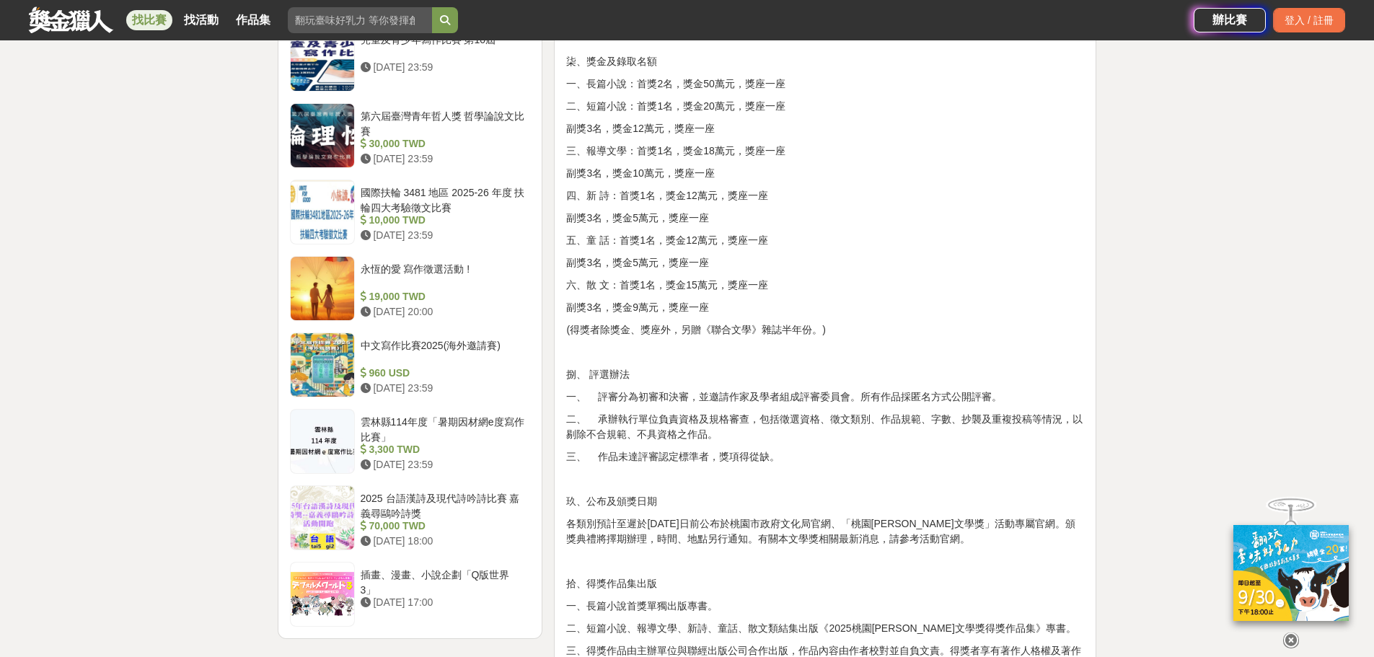
scroll to position [1514, 0]
